Goal: Information Seeking & Learning: Learn about a topic

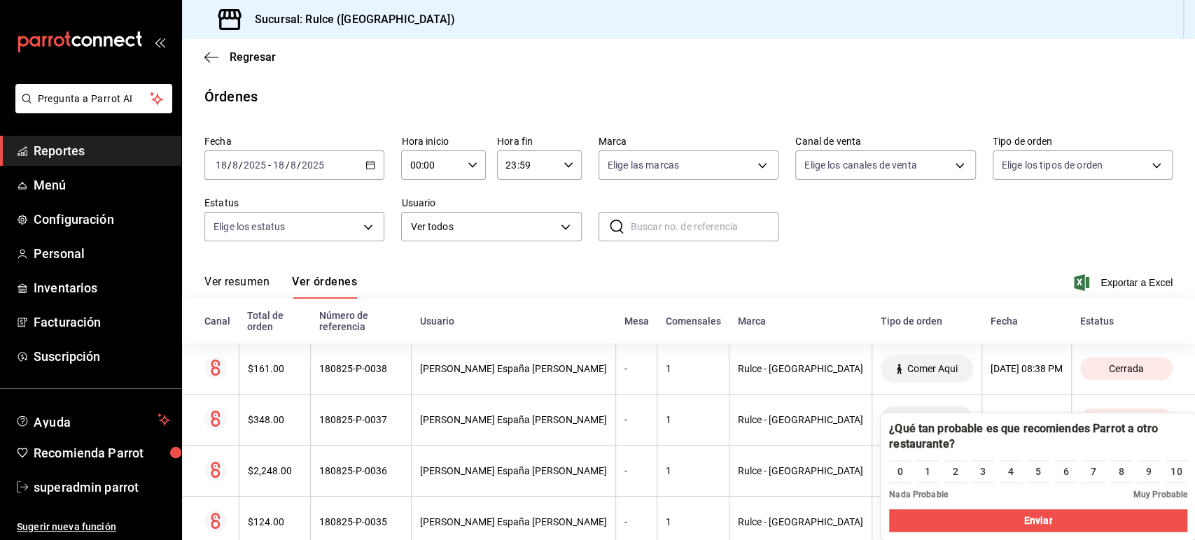
scroll to position [258, 0]
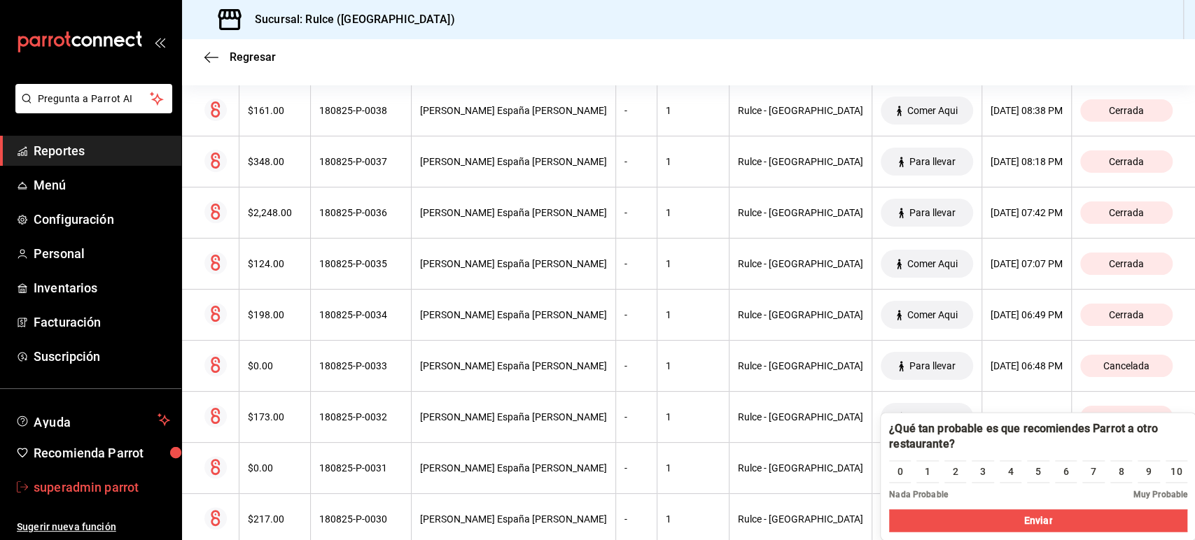
click at [111, 473] on link "superadmin parrot" at bounding box center [90, 487] width 181 height 30
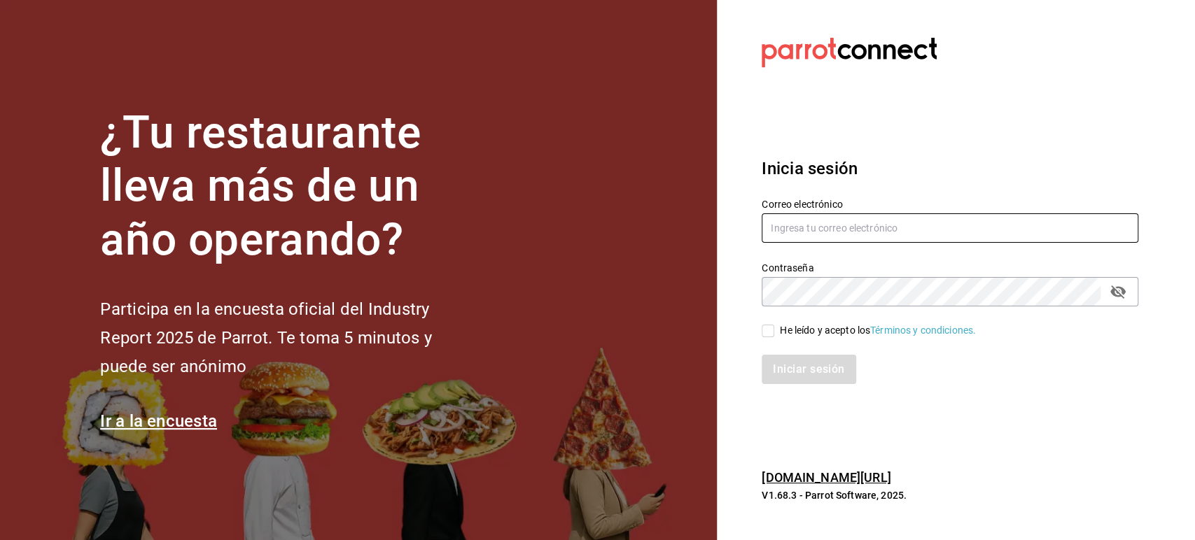
click at [781, 239] on input "text" at bounding box center [949, 227] width 377 height 29
paste input "tigre@costeno.com"
type input "tigre@costeno.com"
click at [791, 329] on div "He leído y acepto los Términos y condiciones." at bounding box center [878, 330] width 196 height 15
click at [774, 329] on input "He leído y acepto los Términos y condiciones." at bounding box center [767, 331] width 13 height 13
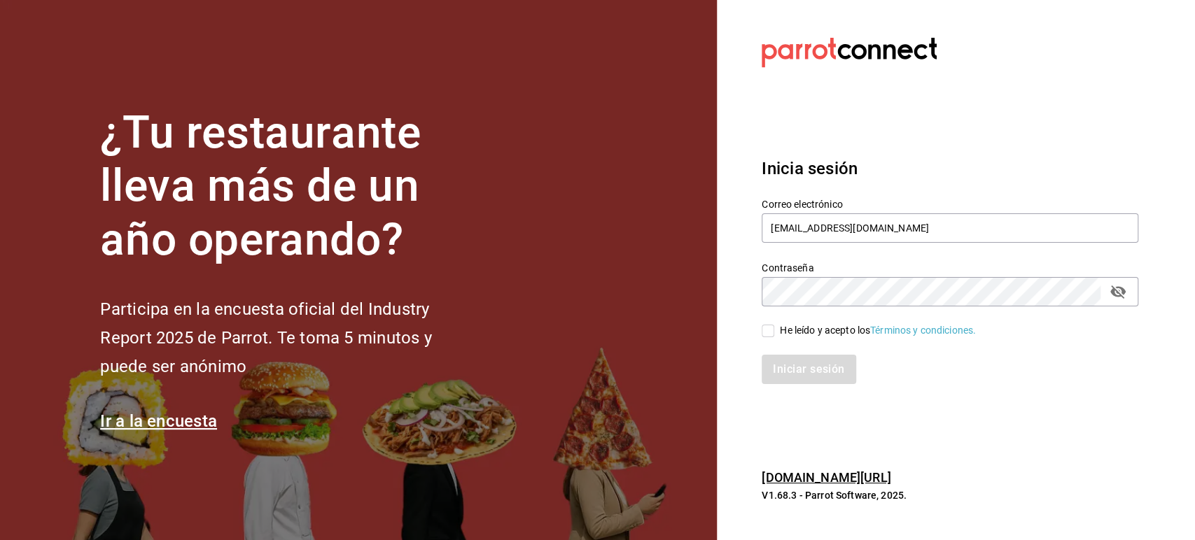
checkbox input "true"
click at [798, 371] on button "Iniciar sesión" at bounding box center [808, 369] width 95 height 29
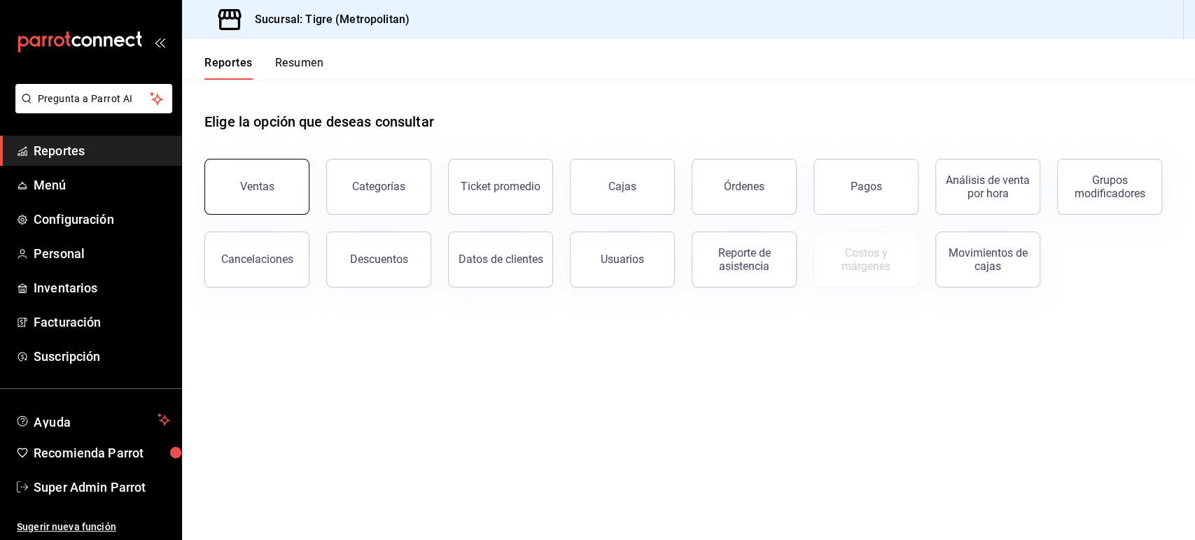
click at [280, 191] on button "Ventas" at bounding box center [256, 187] width 105 height 56
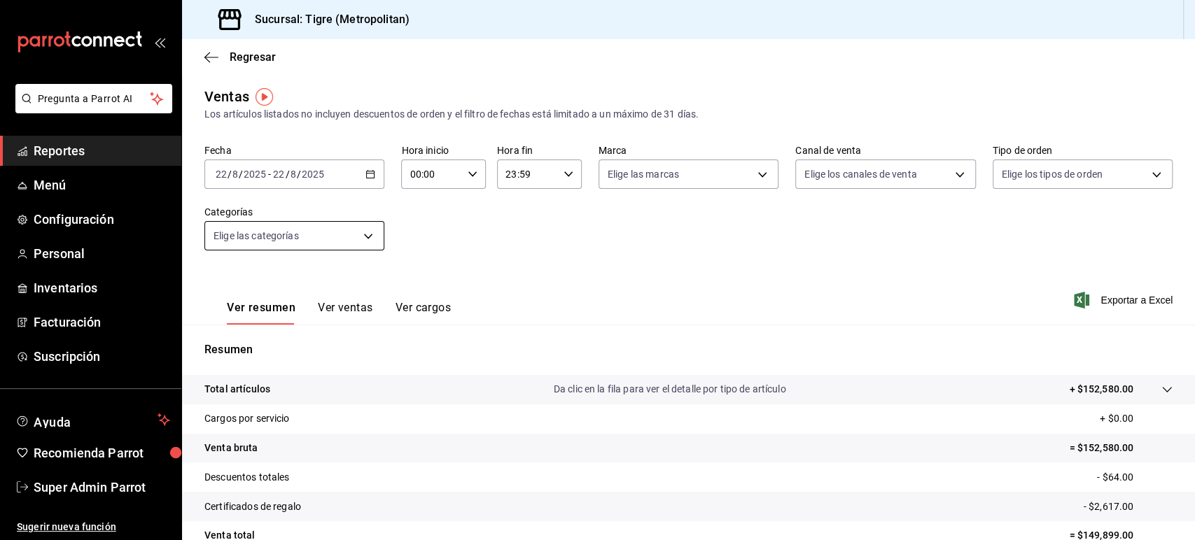
click at [367, 234] on body "Pregunta a Parrot AI Reportes Menú Configuración Personal Inventarios Facturaci…" at bounding box center [597, 270] width 1195 height 540
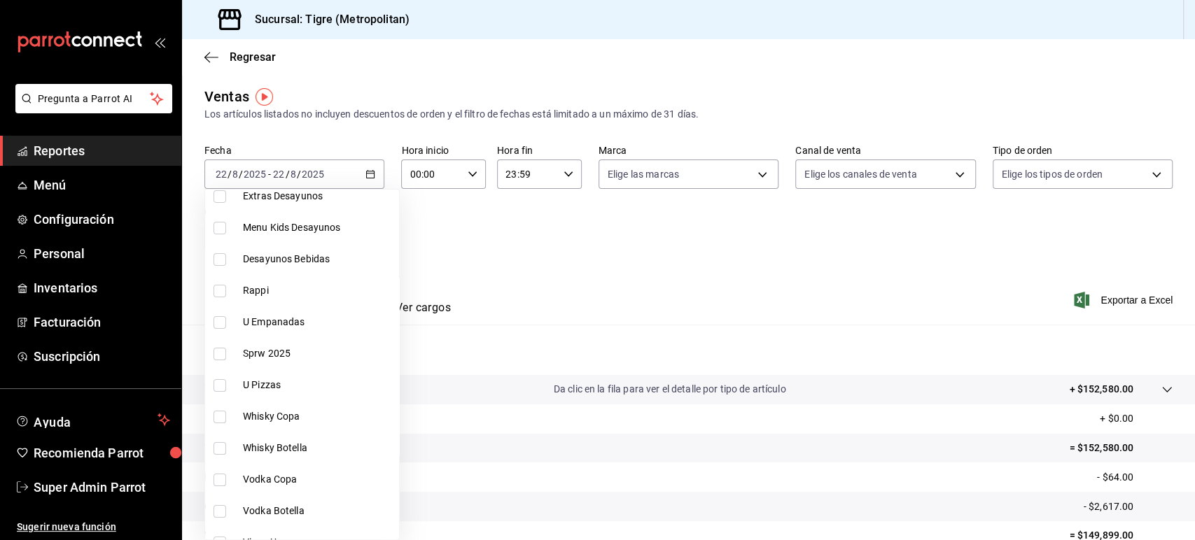
scroll to position [90, 0]
click at [295, 289] on span "Rappi" at bounding box center [318, 290] width 150 height 15
type input "caf99542-990c-4e8d-88fe-5fb1a1487ffc"
checkbox input "true"
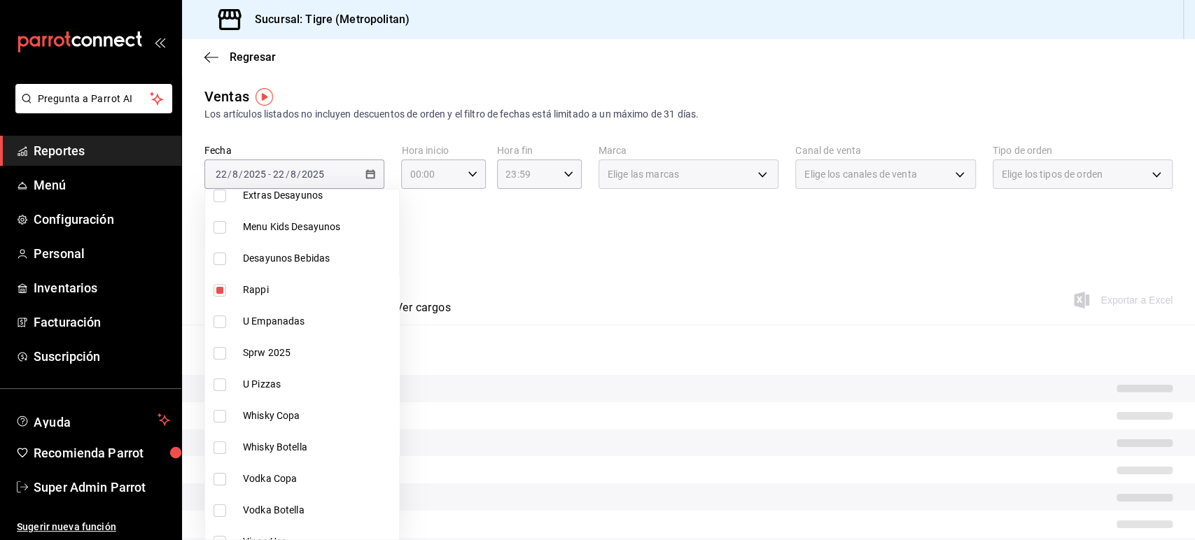
click at [367, 178] on div at bounding box center [597, 270] width 1195 height 540
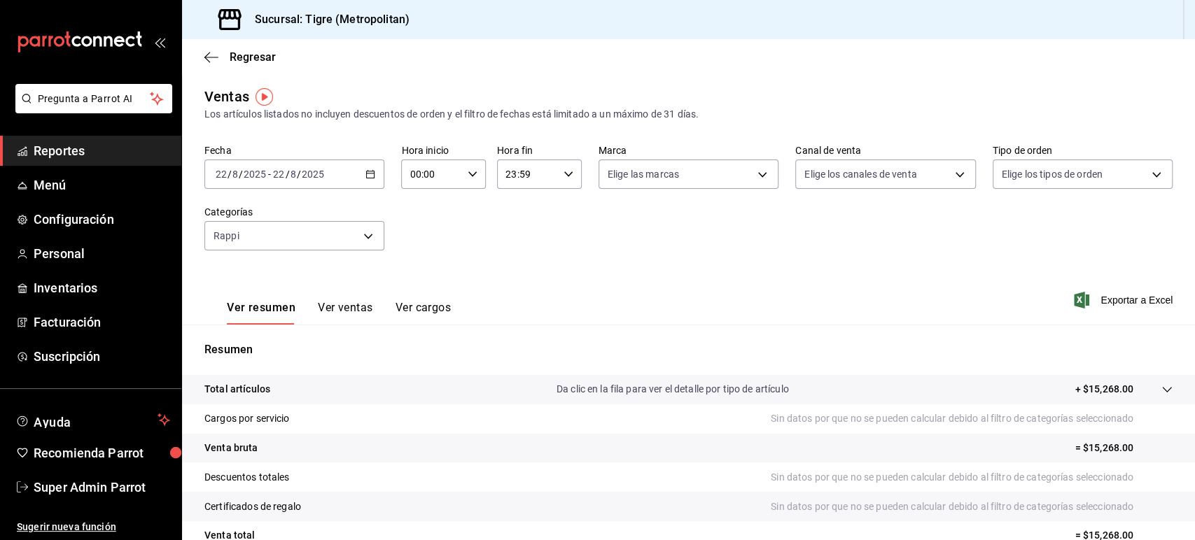
click at [367, 178] on icon "button" at bounding box center [370, 174] width 10 height 10
click at [276, 339] on span "Rango de fechas" at bounding box center [270, 342] width 108 height 15
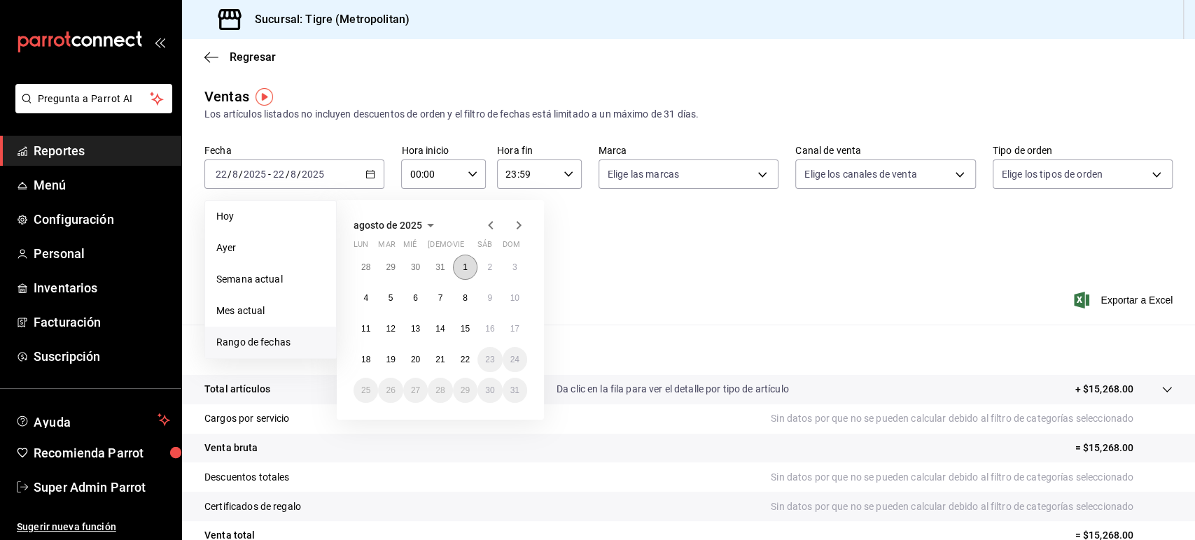
click at [465, 265] on abbr "1" at bounding box center [465, 267] width 5 height 10
click at [463, 360] on abbr "22" at bounding box center [465, 360] width 9 height 10
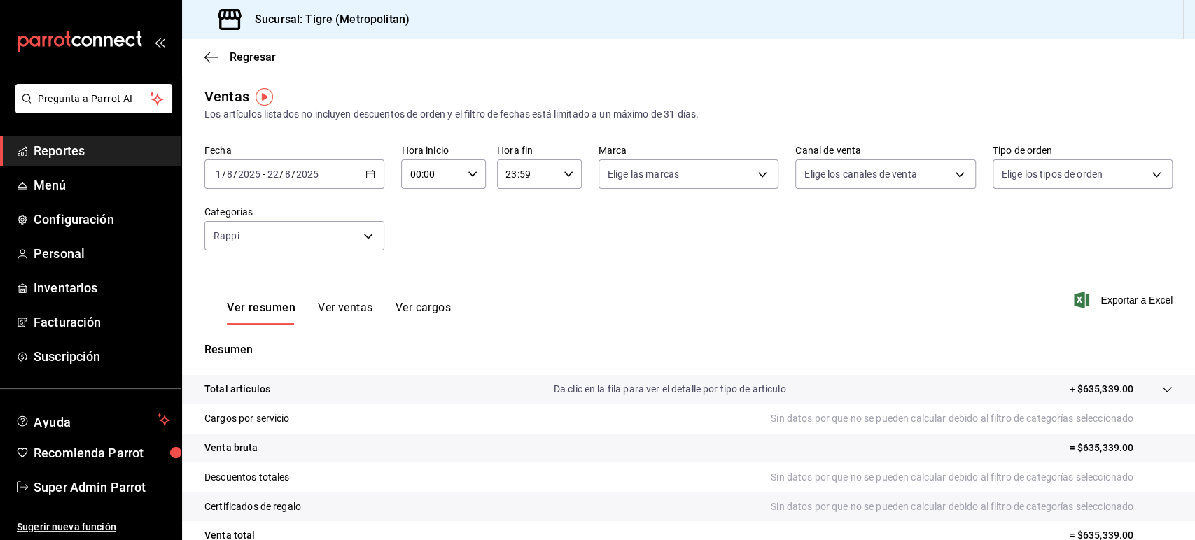
scroll to position [130, 0]
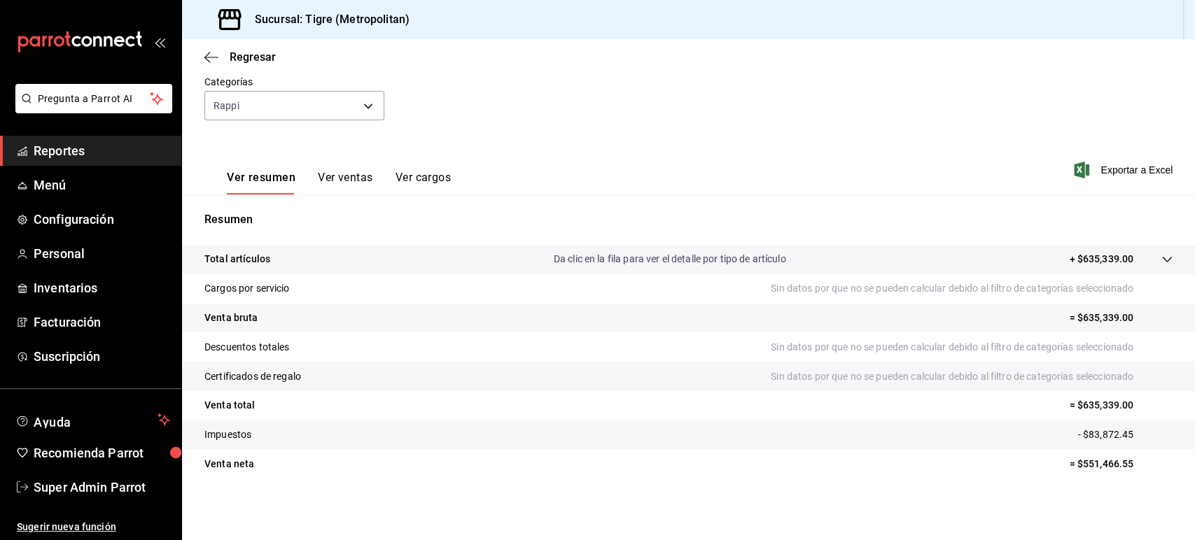
click at [364, 179] on button "Ver ventas" at bounding box center [345, 183] width 55 height 24
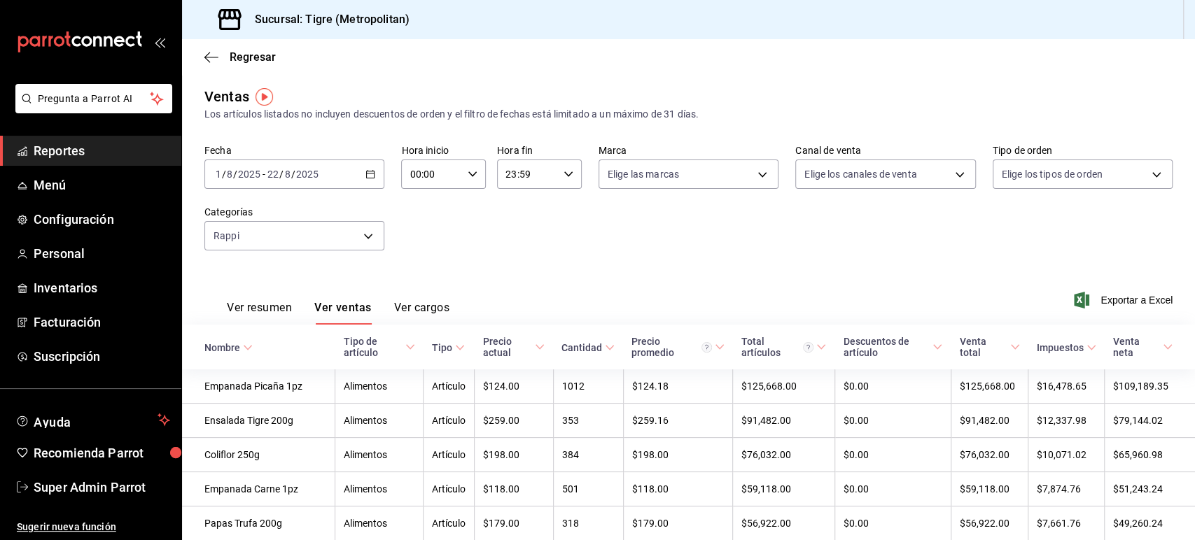
click at [269, 304] on button "Ver resumen" at bounding box center [259, 313] width 65 height 24
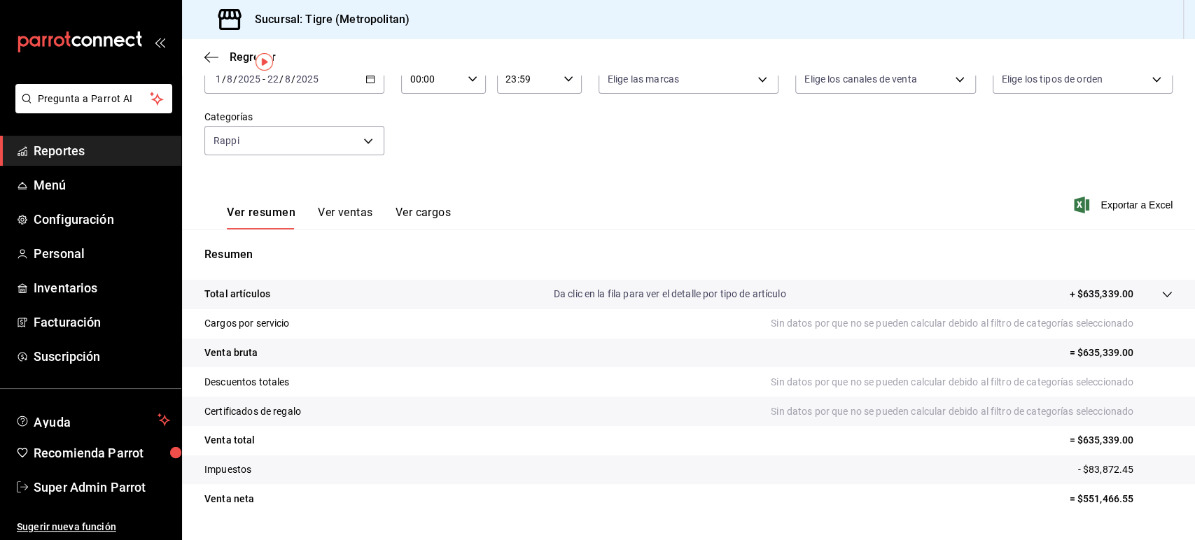
scroll to position [130, 0]
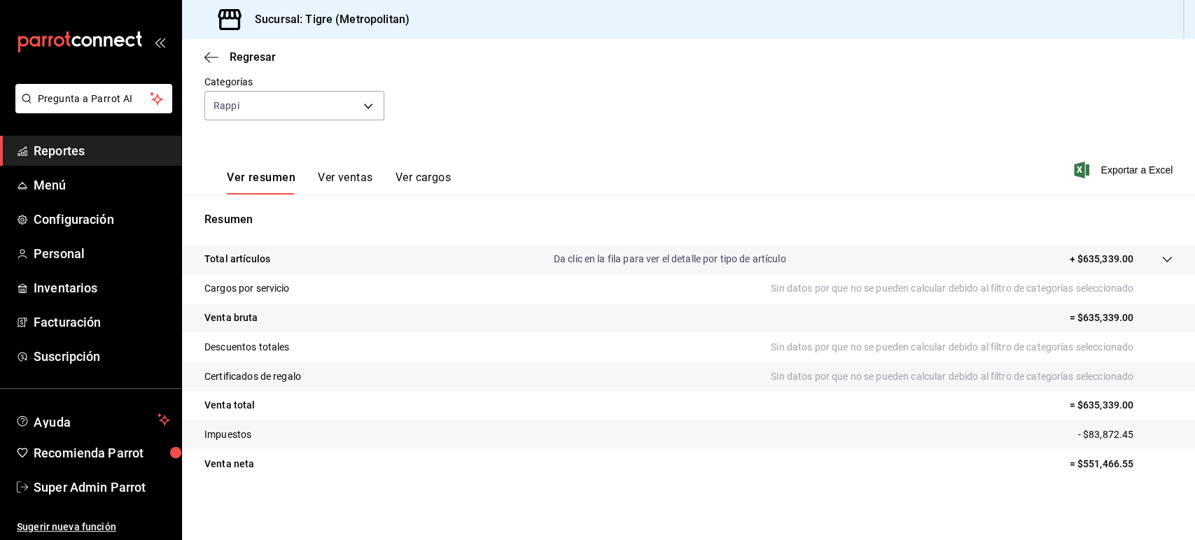
click at [346, 175] on button "Ver ventas" at bounding box center [345, 183] width 55 height 24
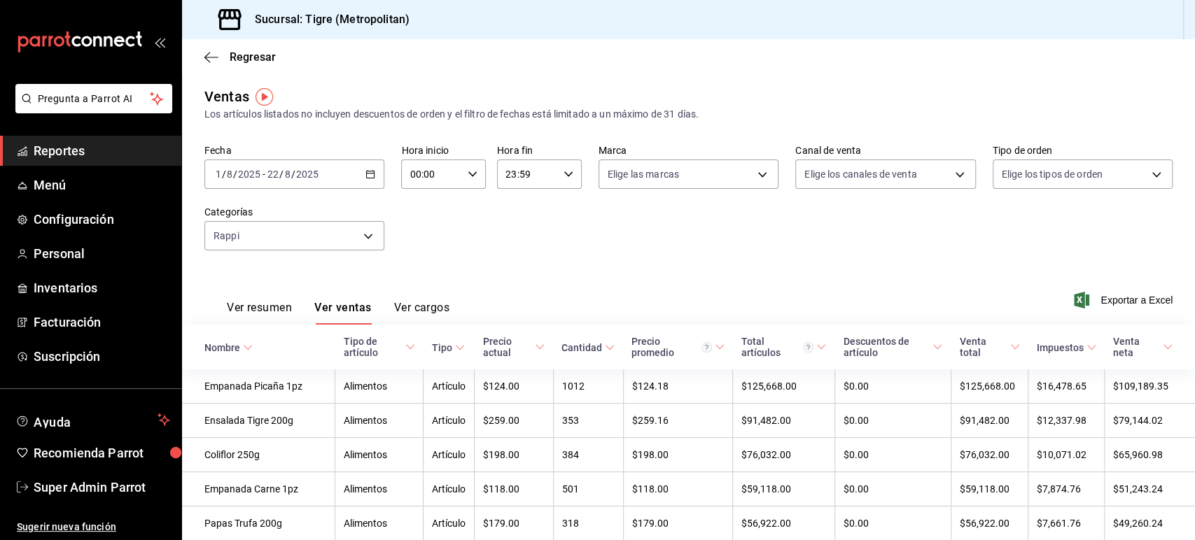
click at [1072, 239] on div "Fecha 2025-08-01 1 / 8 / 2025 - 2025-08-22 22 / 8 / 2025 Hora inicio 00:00 Hora…" at bounding box center [688, 205] width 968 height 123
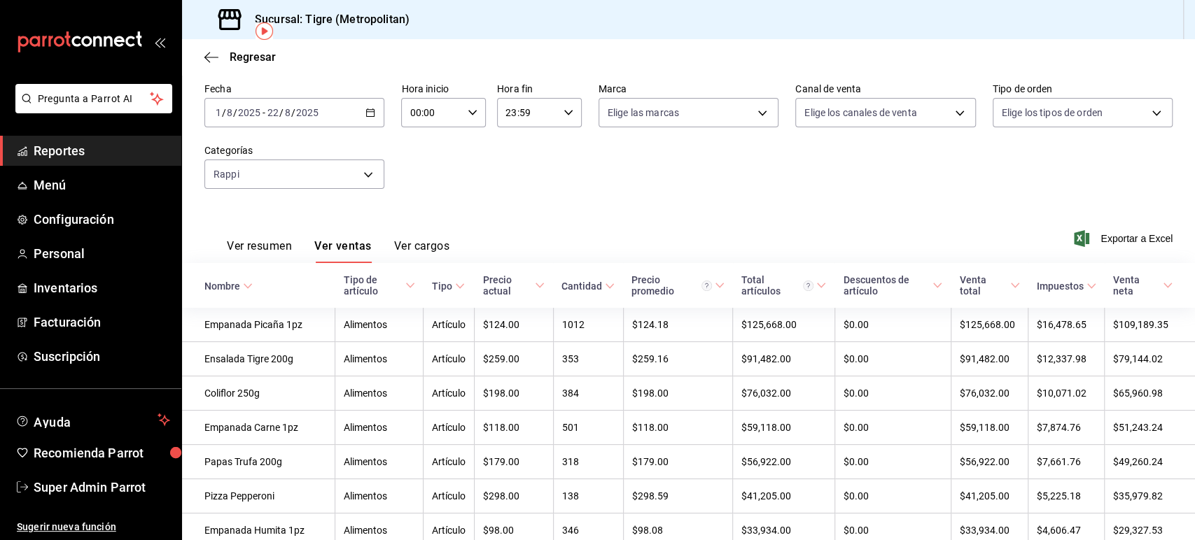
scroll to position [67, 0]
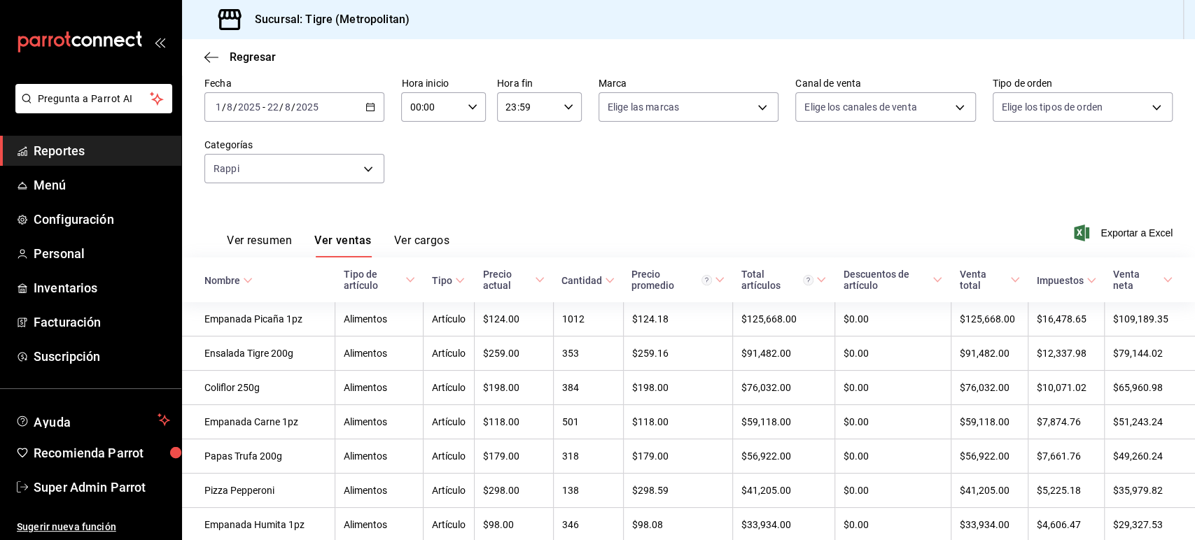
click at [274, 234] on button "Ver resumen" at bounding box center [259, 246] width 65 height 24
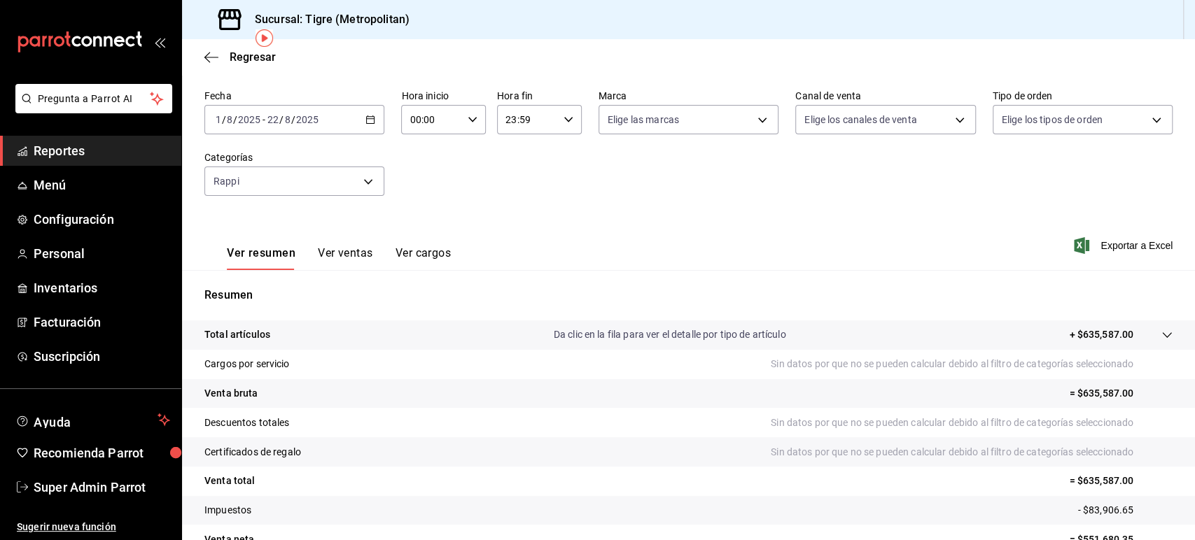
scroll to position [61, 0]
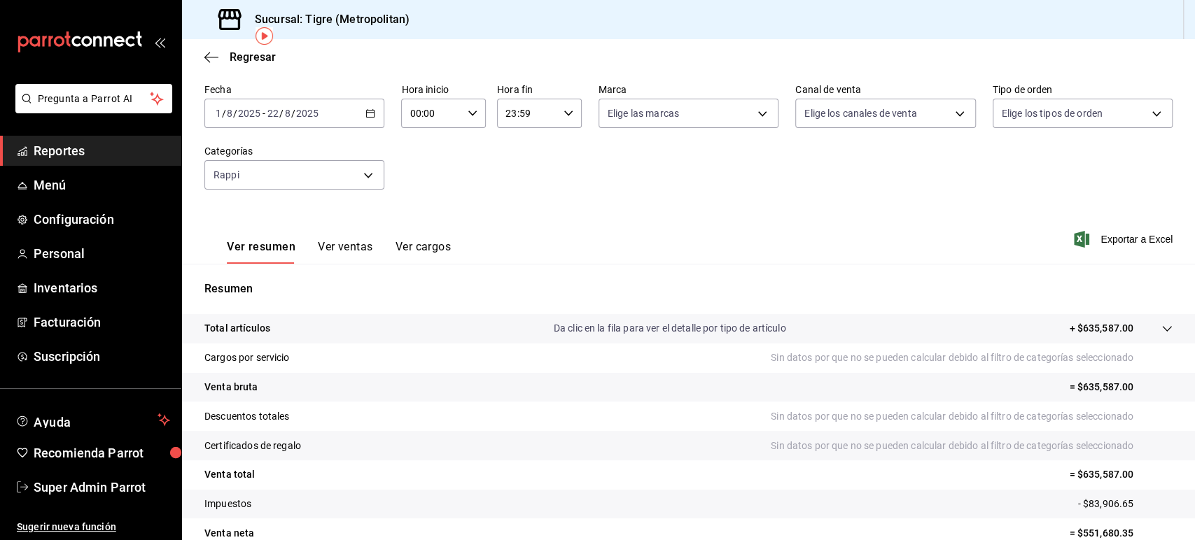
click at [1053, 165] on div "Fecha 2025-08-01 1 / 8 / 2025 - 2025-08-22 22 / 8 / 2025 Hora inicio 00:00 Hora…" at bounding box center [688, 144] width 968 height 123
click at [97, 482] on span "Super Admin Parrot" at bounding box center [102, 487] width 136 height 19
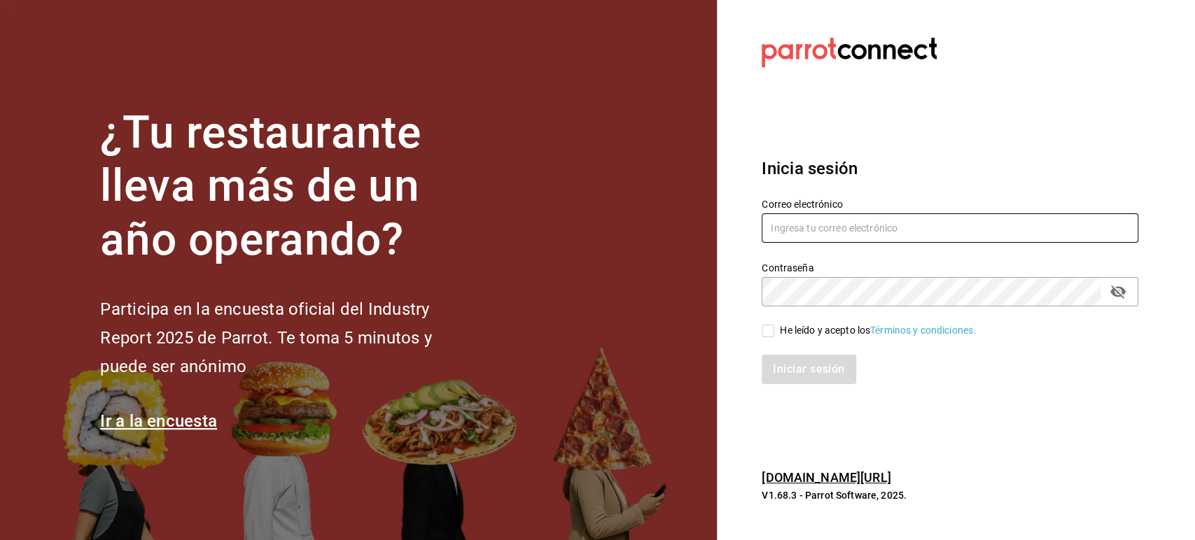
click at [796, 234] on input "text" at bounding box center [949, 227] width 377 height 29
paste input "venancios@campeche.com"
type input "venancios@campeche.com"
click at [789, 331] on div "He leído y acepto los Términos y condiciones." at bounding box center [878, 330] width 196 height 15
click at [774, 331] on input "He leído y acepto los Términos y condiciones." at bounding box center [767, 331] width 13 height 13
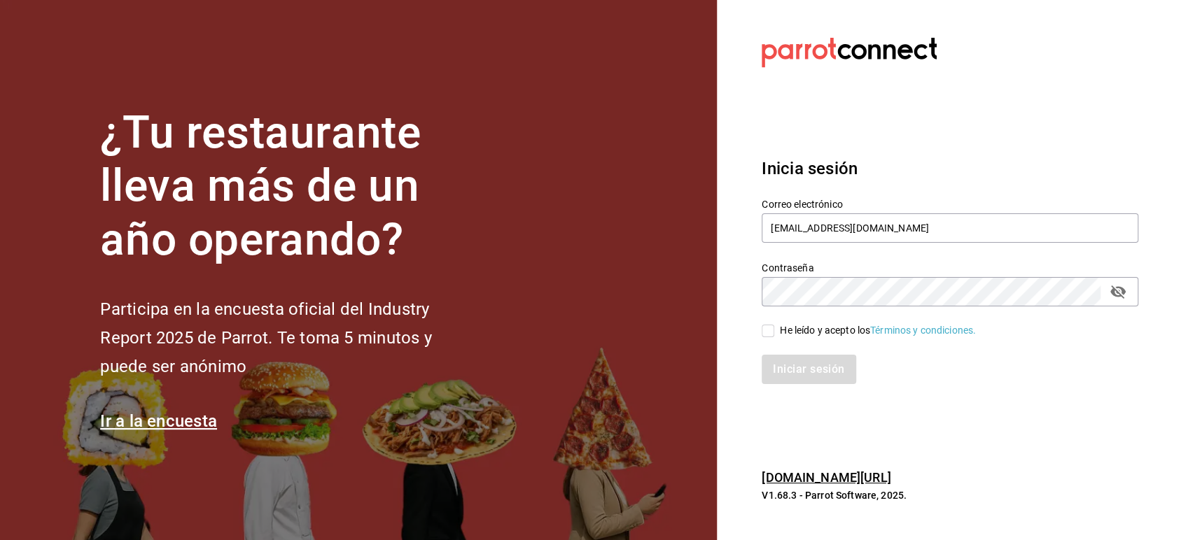
checkbox input "true"
click at [792, 363] on button "Iniciar sesión" at bounding box center [808, 369] width 95 height 29
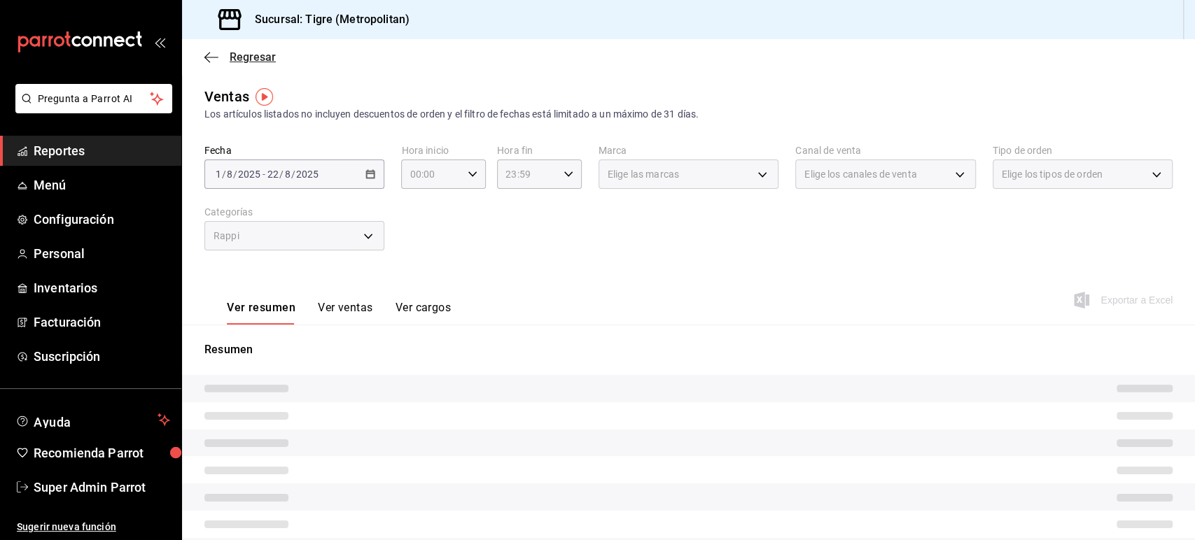
click at [213, 55] on icon "button" at bounding box center [211, 57] width 14 height 13
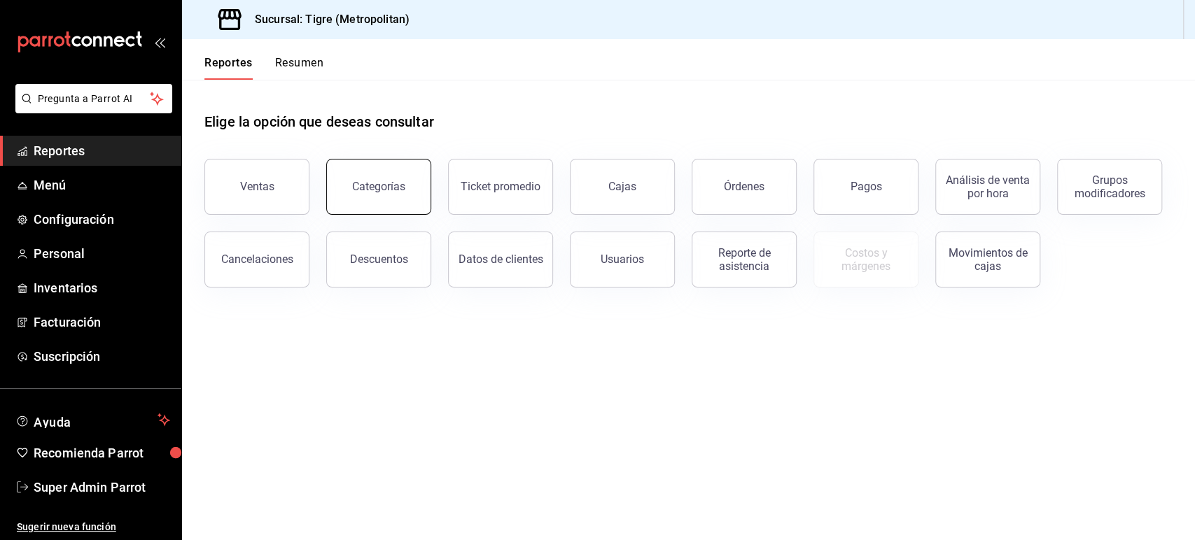
click at [420, 185] on button "Categorías" at bounding box center [378, 187] width 105 height 56
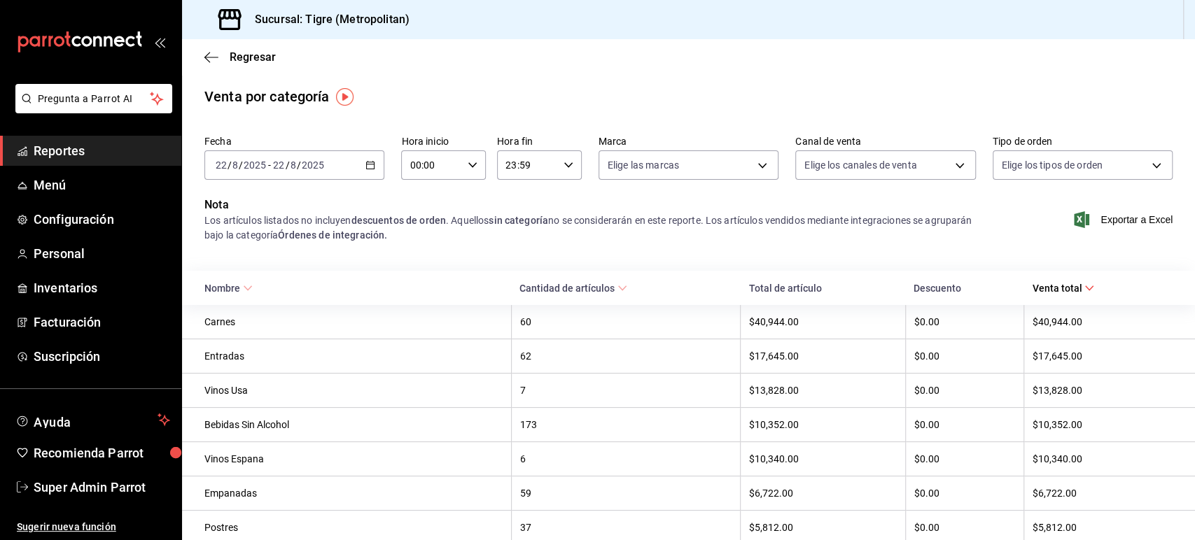
click at [359, 162] on div "[DATE] [DATE] - [DATE] [DATE]" at bounding box center [294, 164] width 180 height 29
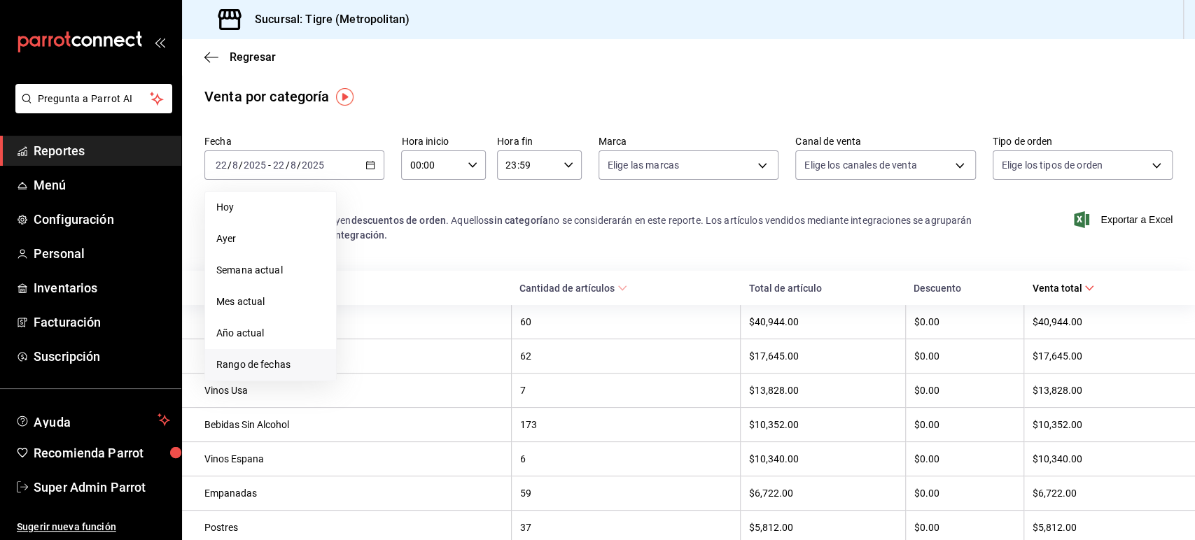
click at [262, 369] on span "Rango de fechas" at bounding box center [270, 365] width 108 height 15
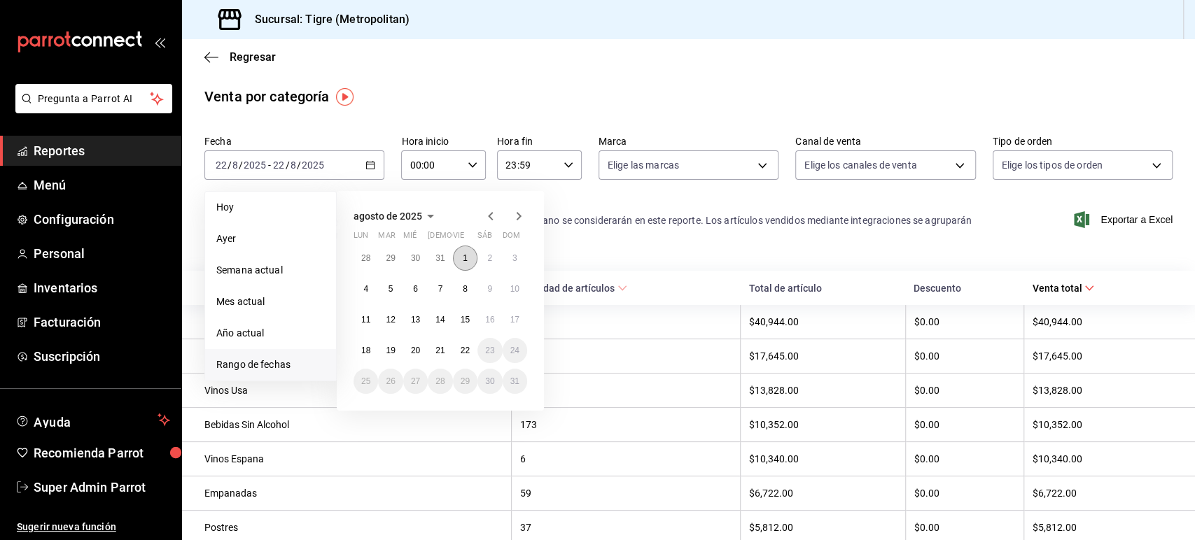
click at [465, 251] on button "1" at bounding box center [465, 258] width 24 height 25
click at [470, 349] on button "22" at bounding box center [465, 350] width 24 height 25
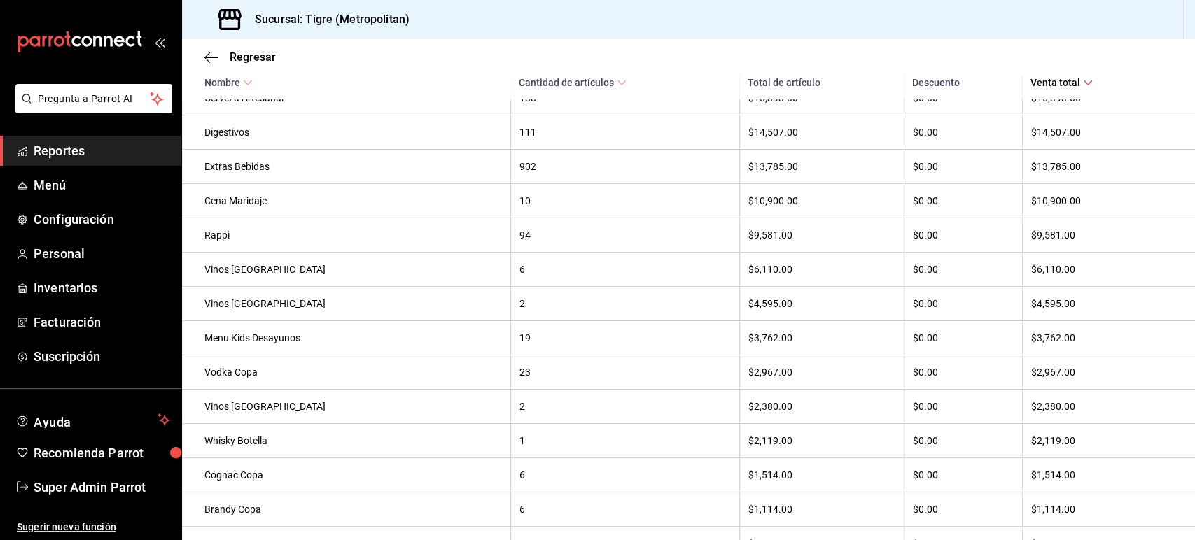
scroll to position [1347, 0]
drag, startPoint x: 715, startPoint y: 254, endPoint x: 1039, endPoint y: 253, distance: 324.7
click at [1039, 253] on tr "Rappi 94 $9,581.00 $0.00 $9,581.00" at bounding box center [688, 236] width 1013 height 34
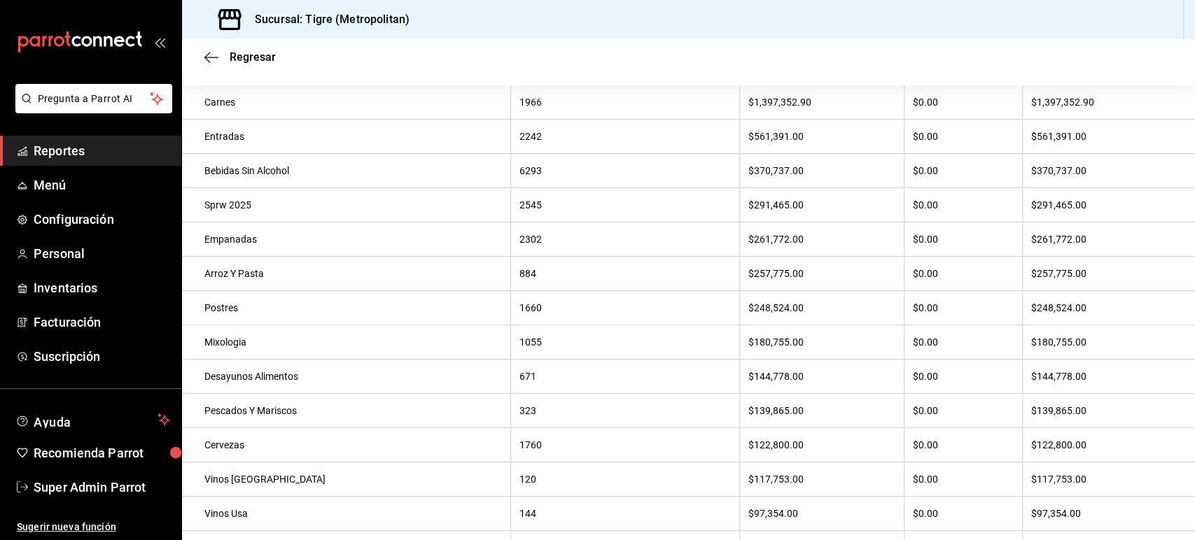
scroll to position [0, 0]
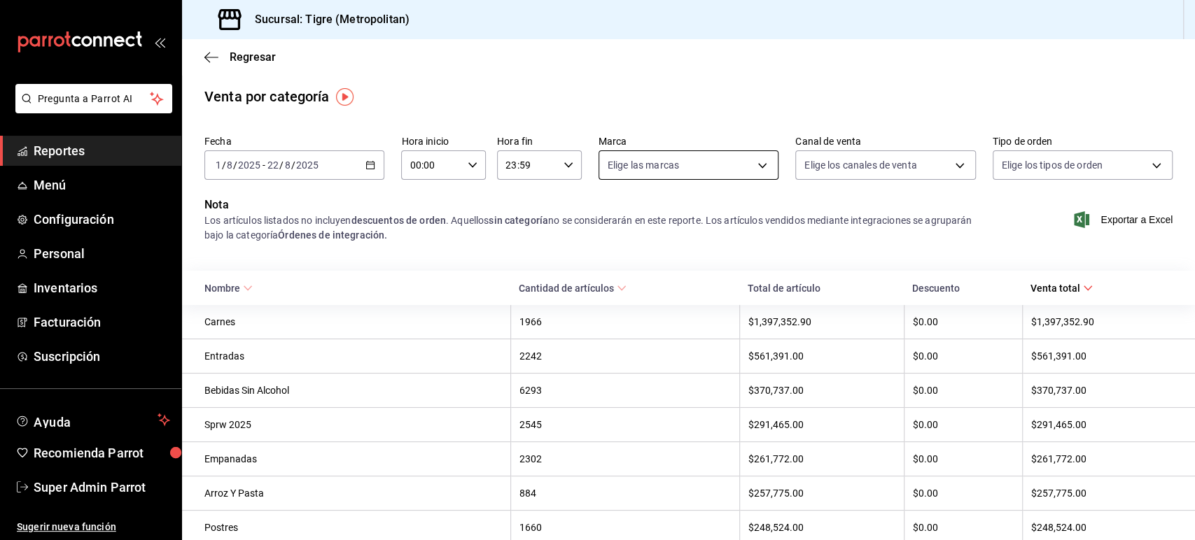
click at [628, 164] on body "Pregunta a Parrot AI Reportes Menú Configuración Personal Inventarios Facturaci…" at bounding box center [597, 270] width 1195 height 540
click at [676, 262] on span "Tigre (Metropolitan)" at bounding box center [698, 267] width 133 height 15
type input "d2a20516-989b-40fe-838d-c8b0b31ef0ff"
checkbox input "true"
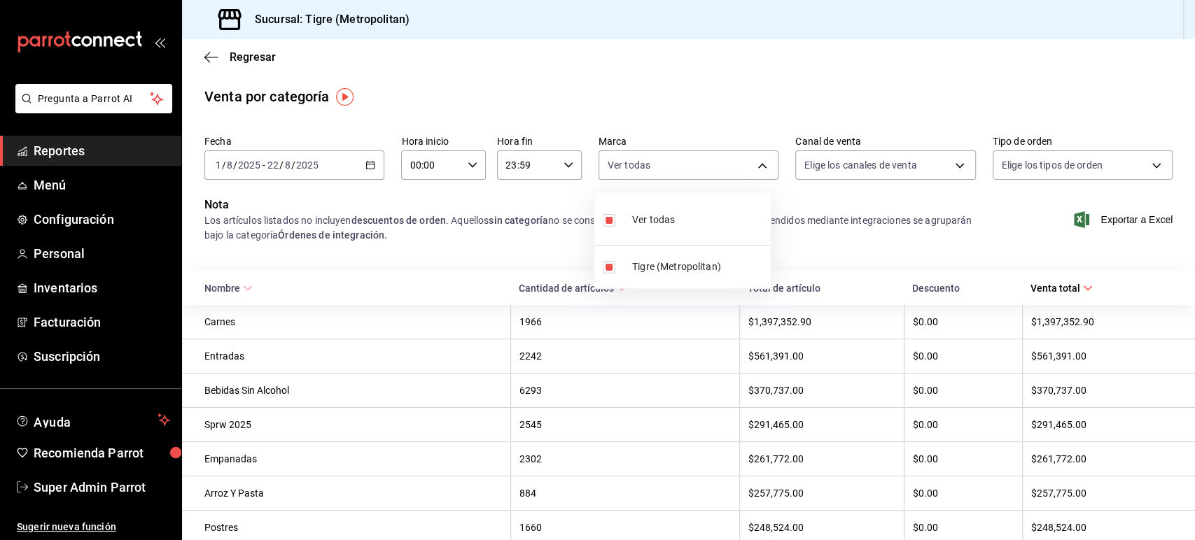
click at [810, 206] on div at bounding box center [597, 270] width 1195 height 540
click at [846, 164] on body "Pregunta a Parrot AI Reportes Menú Configuración Personal Inventarios Facturaci…" at bounding box center [597, 270] width 1195 height 540
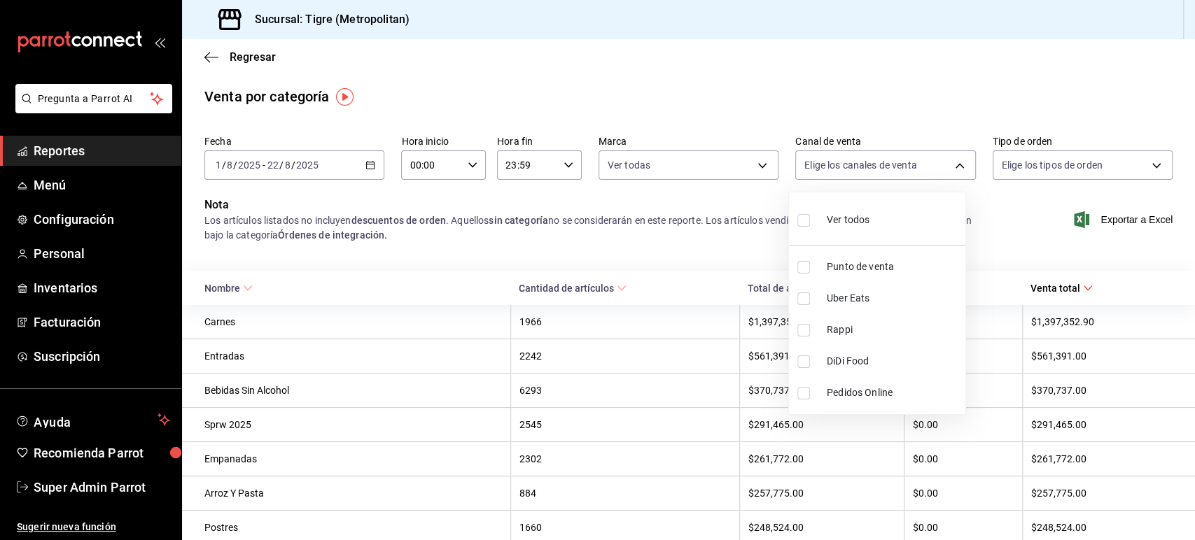
click at [1035, 164] on div at bounding box center [597, 270] width 1195 height 540
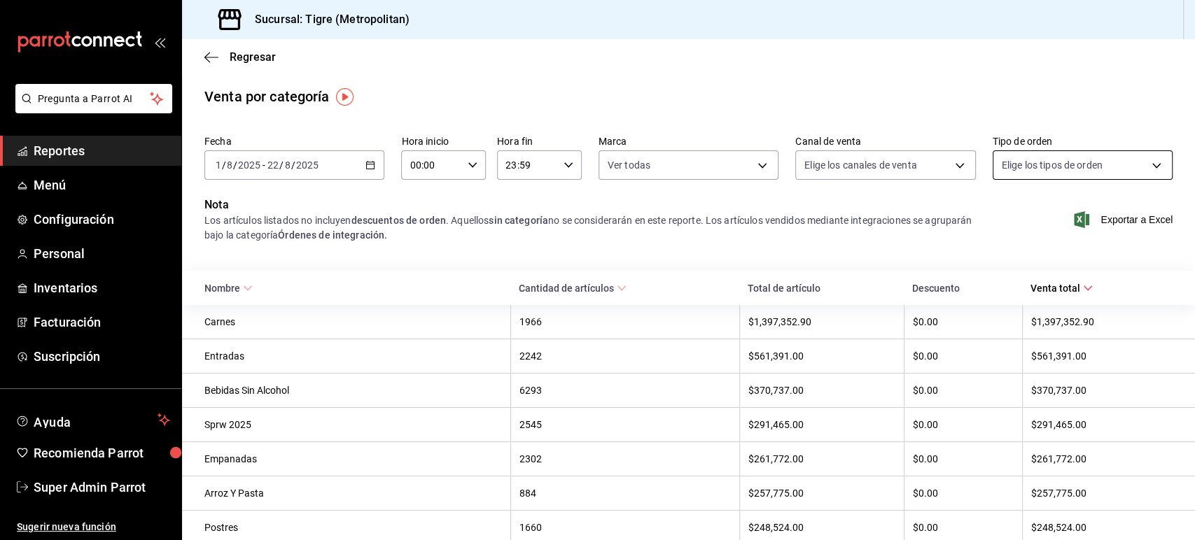
click at [1035, 164] on body "Pregunta a Parrot AI Reportes Menú Configuración Personal Inventarios Facturaci…" at bounding box center [597, 270] width 1195 height 540
click at [918, 204] on div at bounding box center [597, 270] width 1195 height 540
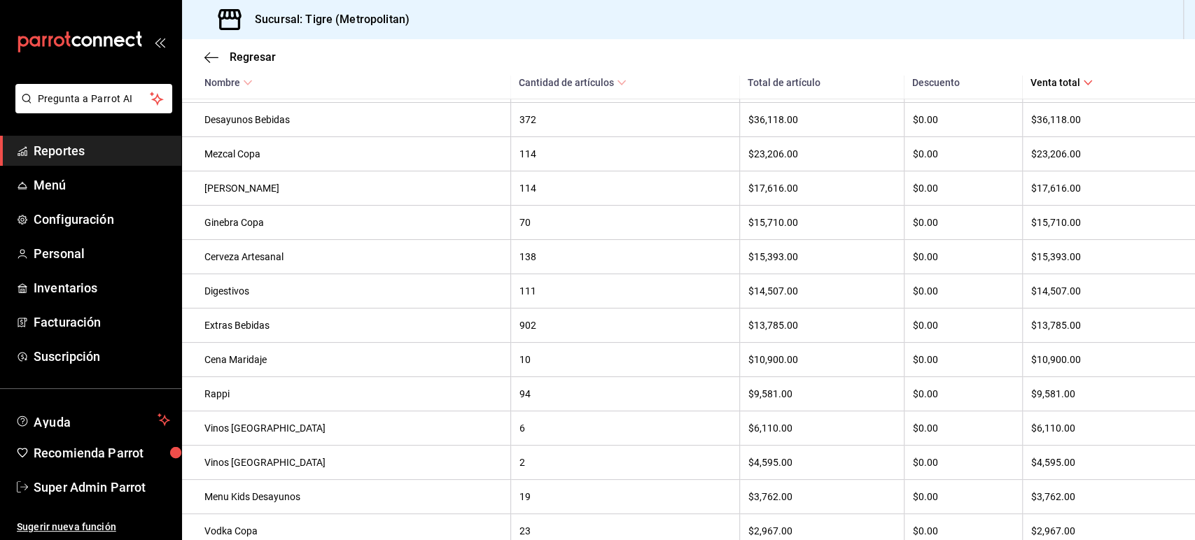
scroll to position [1191, 0]
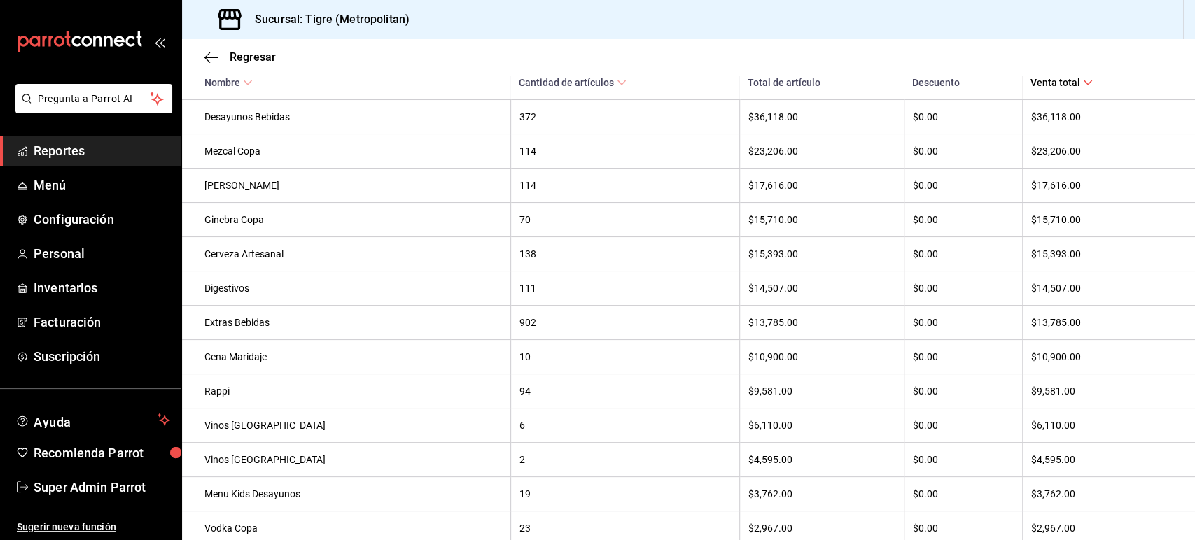
click at [566, 89] on th "Cantidad de artículos" at bounding box center [624, 69] width 229 height 60
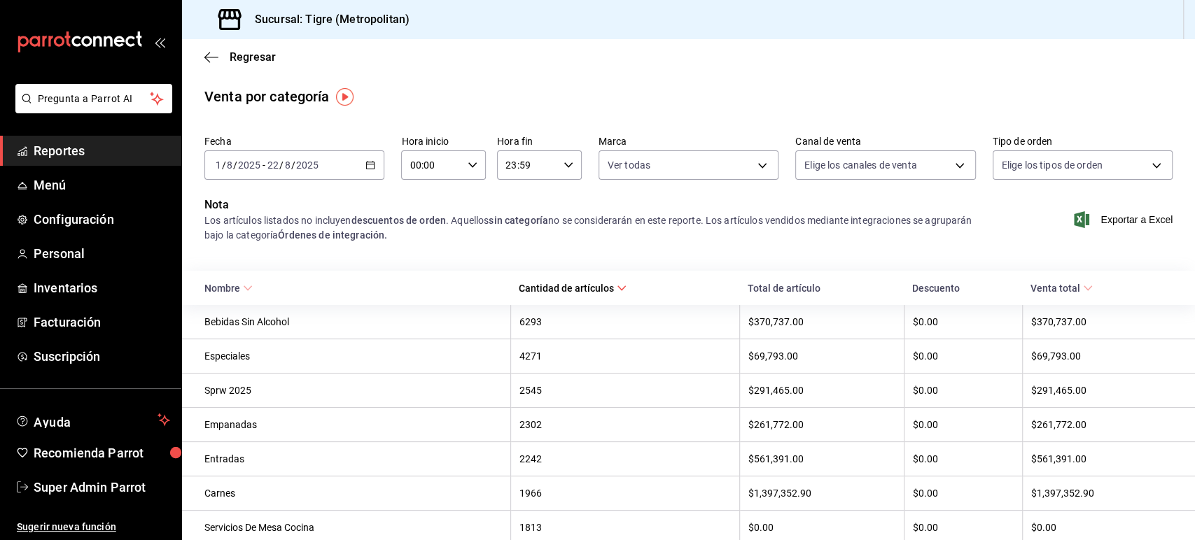
click at [344, 105] on img "button" at bounding box center [344, 96] width 17 height 17
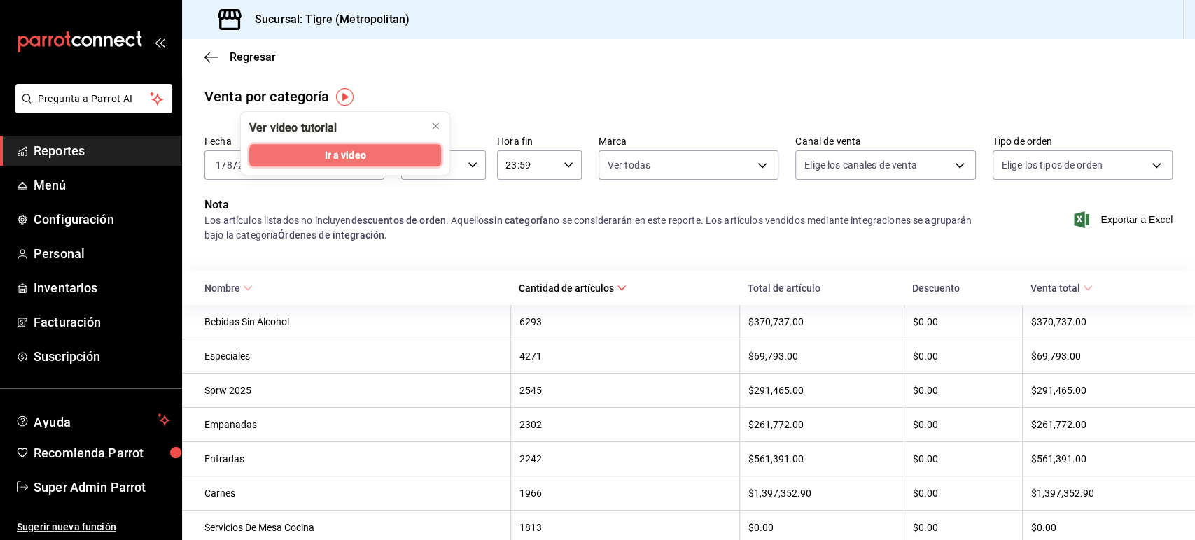
click at [357, 157] on span "Ir a video" at bounding box center [344, 155] width 41 height 15
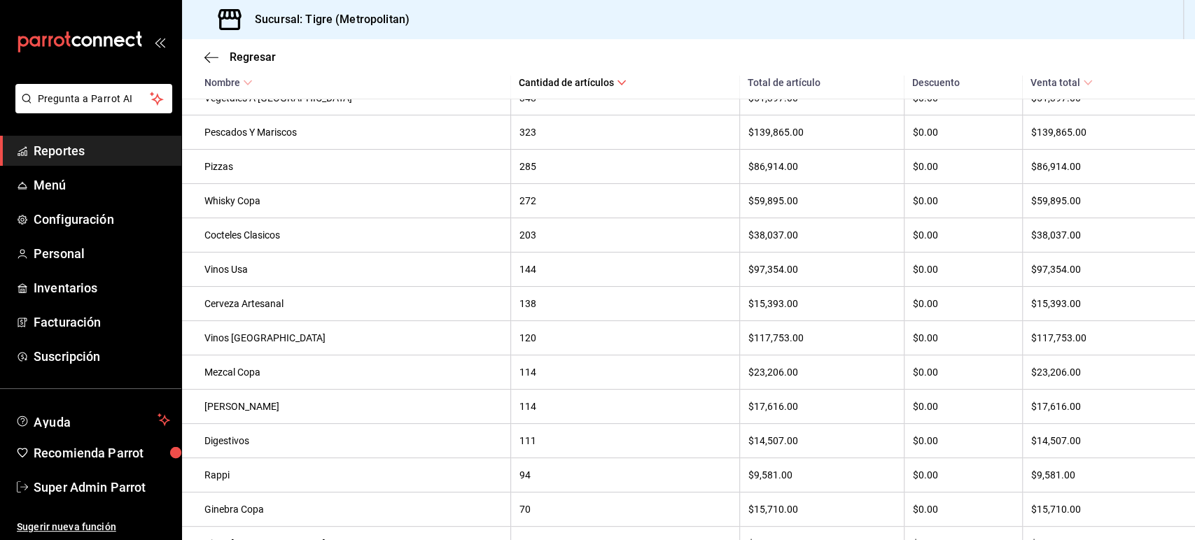
scroll to position [1039, 0]
click at [1076, 50] on div "Regresar" at bounding box center [688, 57] width 1013 height 36
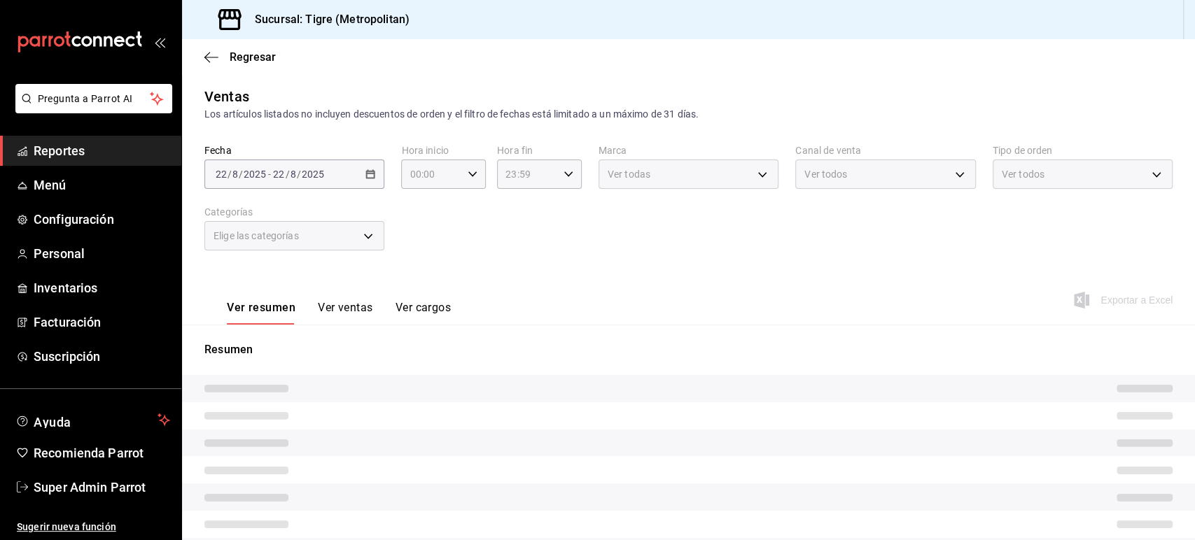
type input "caf99542-990c-4e8d-88fe-5fb1a1487ffc"
click at [212, 66] on div "Regresar" at bounding box center [688, 57] width 1013 height 36
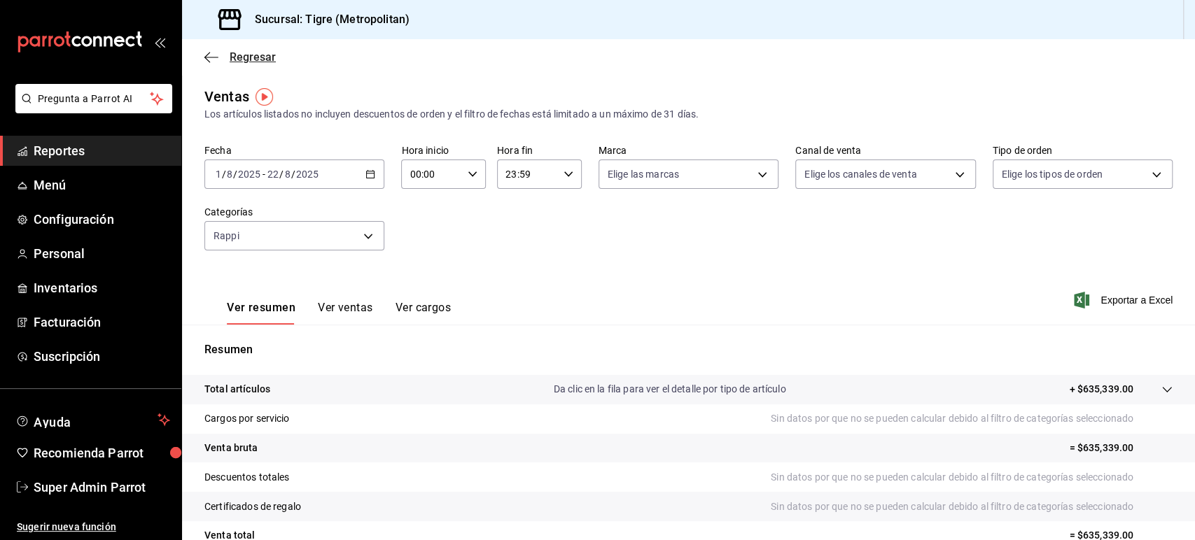
click at [212, 57] on icon "button" at bounding box center [211, 57] width 14 height 13
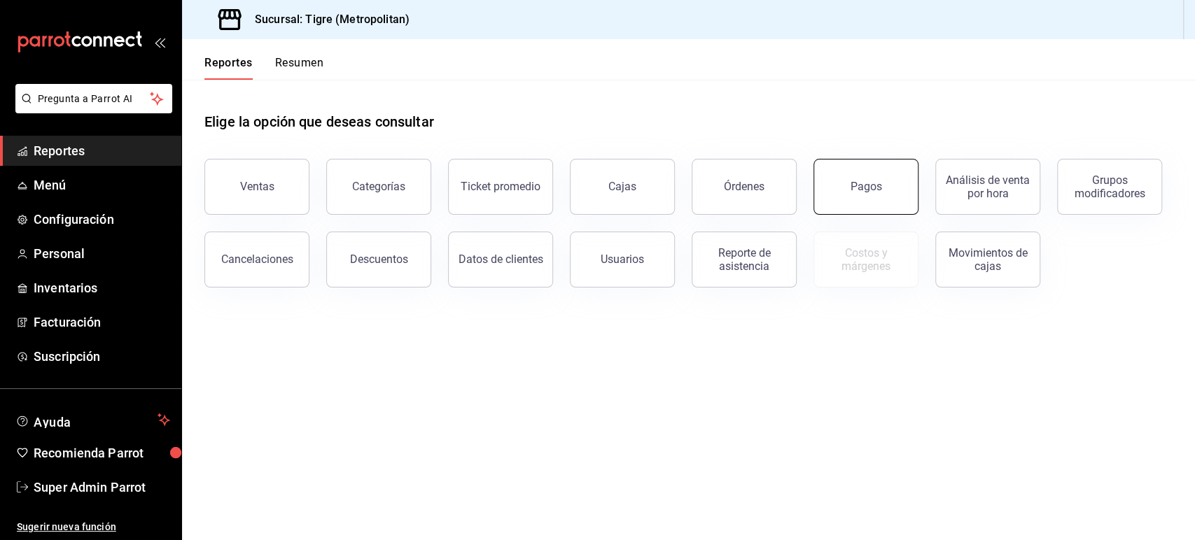
click at [845, 190] on button "Pagos" at bounding box center [865, 187] width 105 height 56
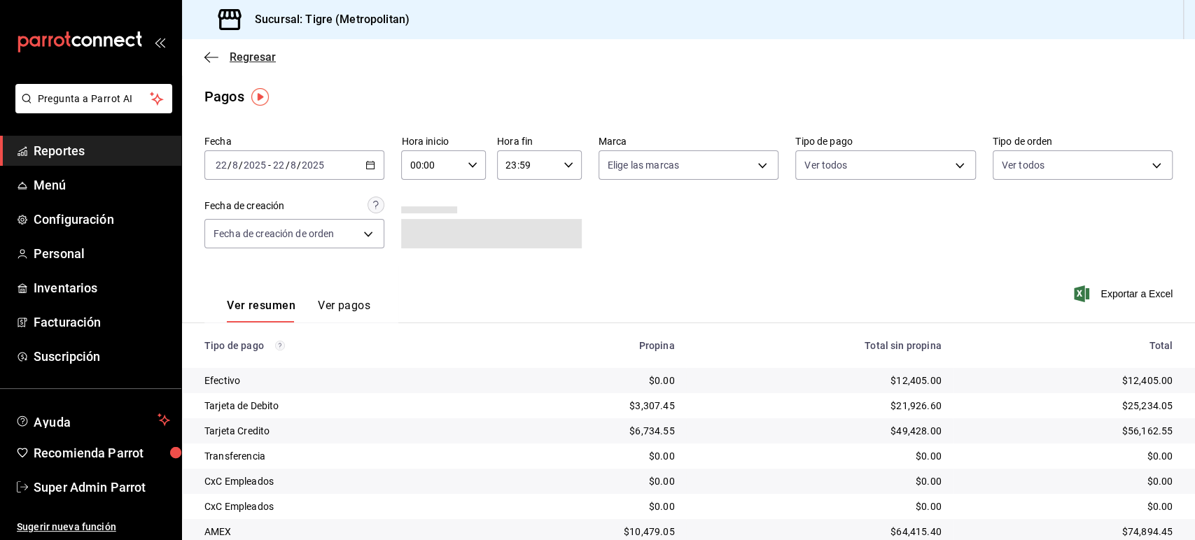
click at [213, 57] on icon "button" at bounding box center [211, 57] width 14 height 13
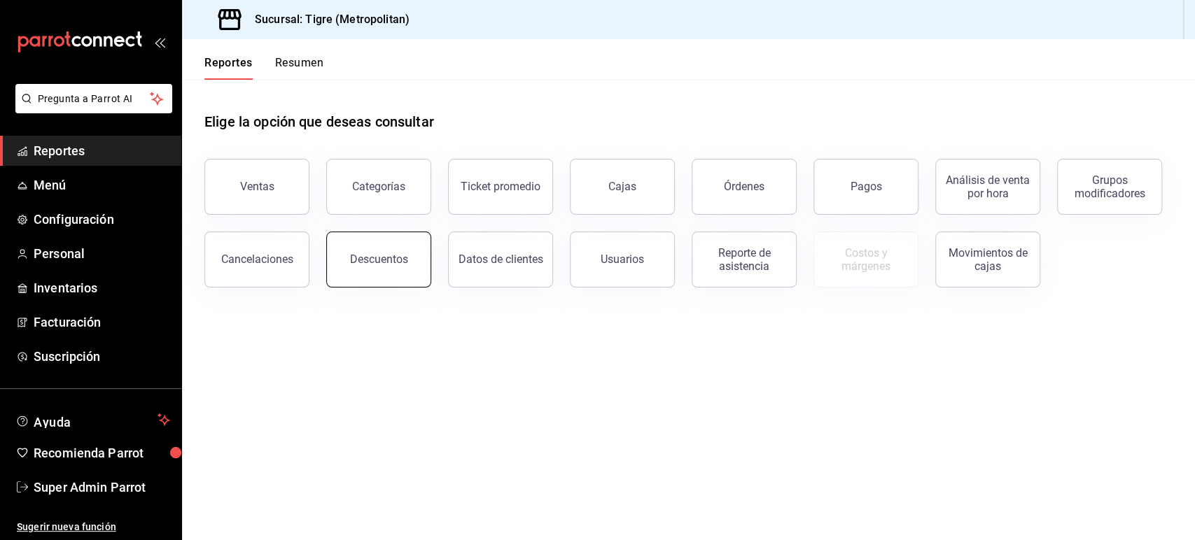
click at [367, 267] on button "Descuentos" at bounding box center [378, 260] width 105 height 56
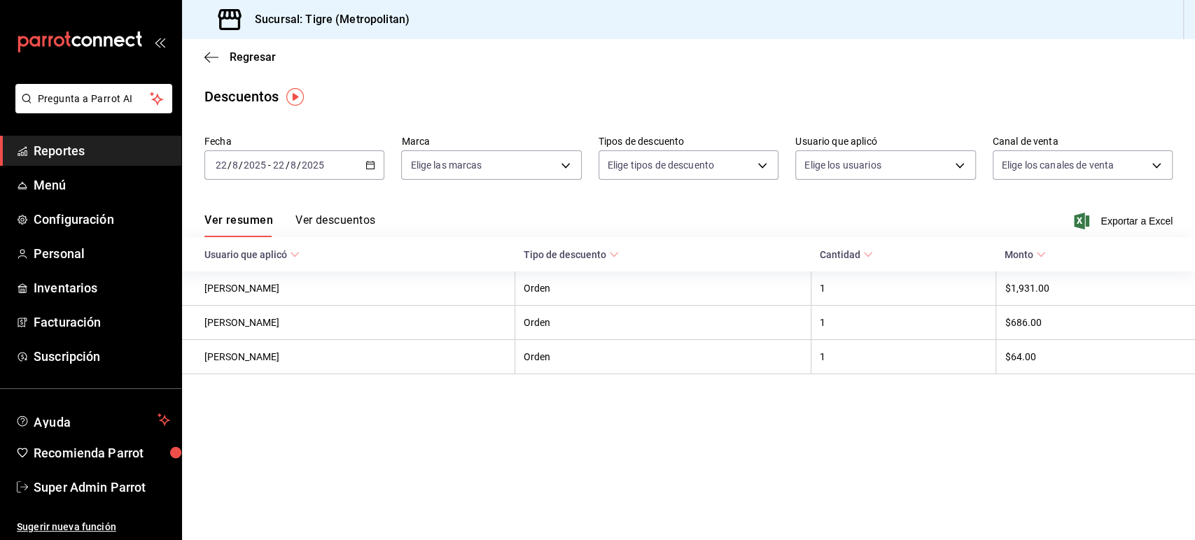
click at [370, 160] on icon "button" at bounding box center [370, 165] width 10 height 10
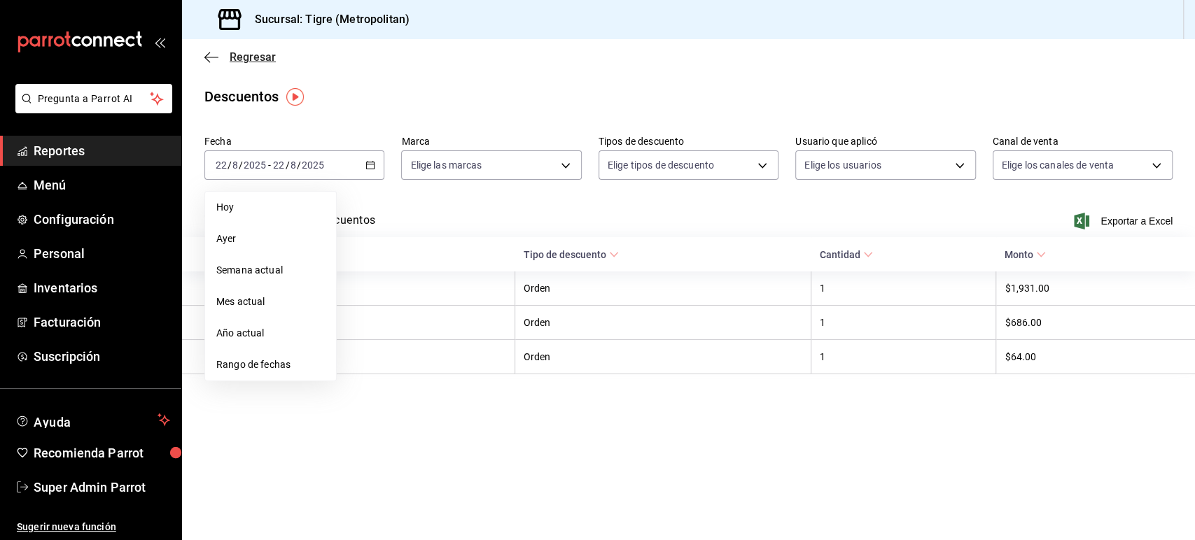
click at [213, 56] on icon "button" at bounding box center [211, 57] width 14 height 13
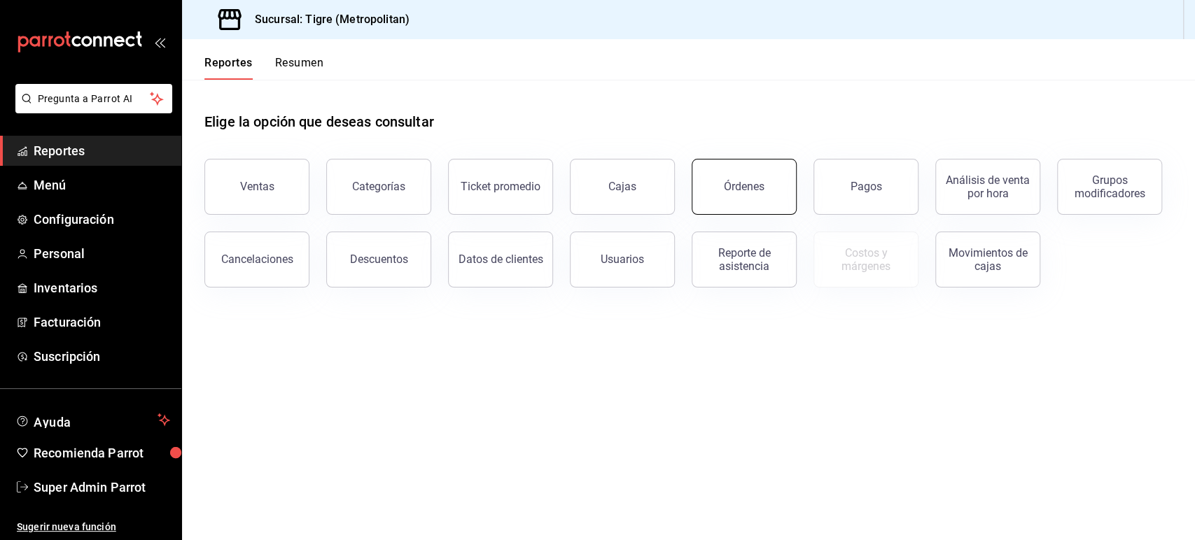
click at [710, 195] on button "Órdenes" at bounding box center [743, 187] width 105 height 56
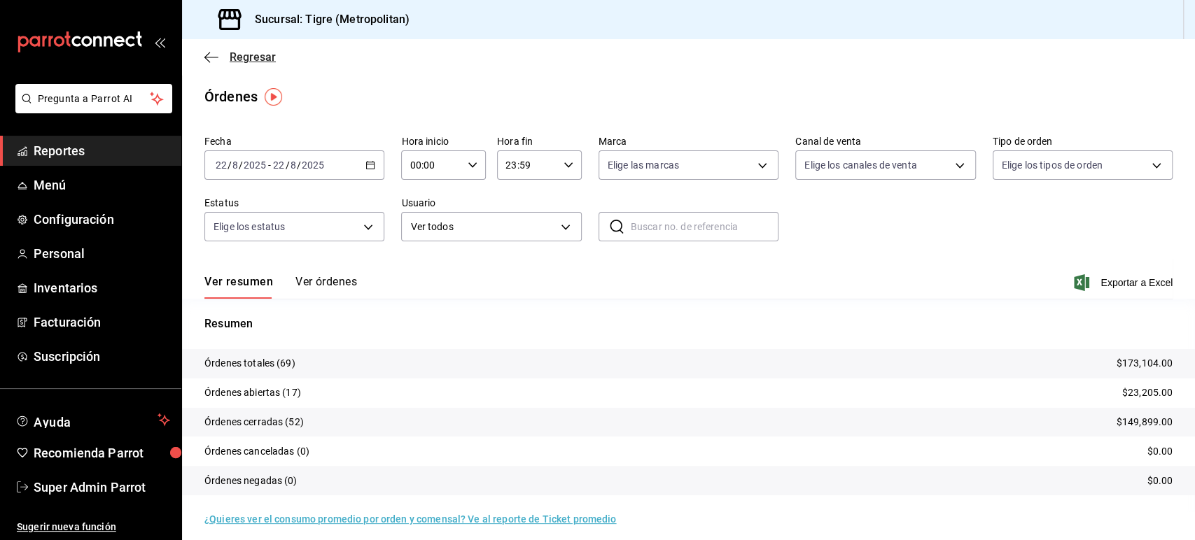
click at [213, 53] on icon "button" at bounding box center [211, 57] width 14 height 13
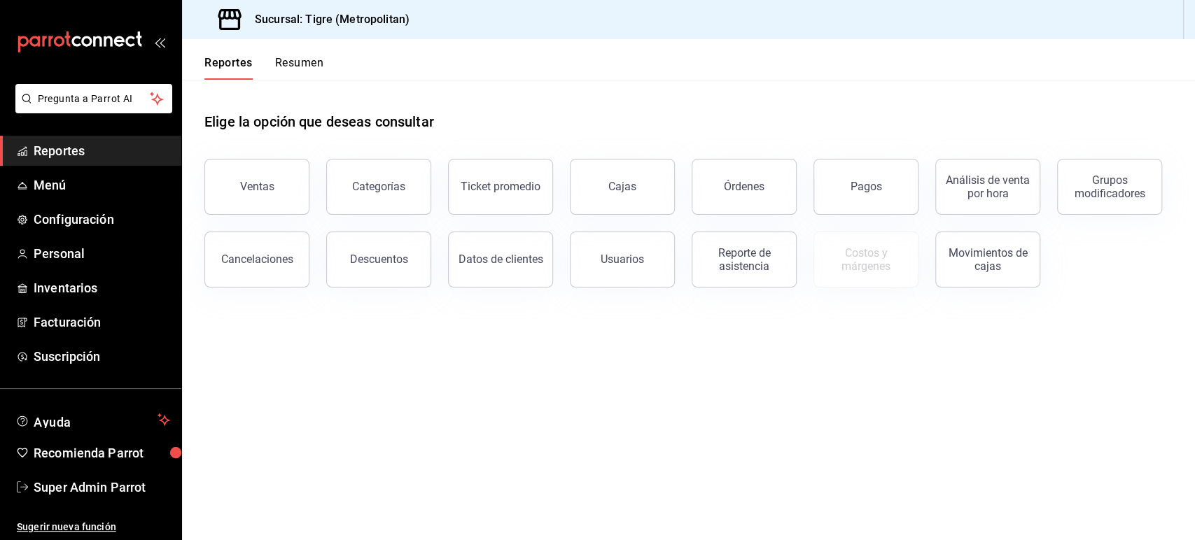
click at [724, 334] on main "Elige la opción que deseas consultar Ventas Categorías Ticket promedio Cajas Ór…" at bounding box center [688, 310] width 1013 height 461
click at [264, 184] on div "Ventas" at bounding box center [257, 186] width 34 height 13
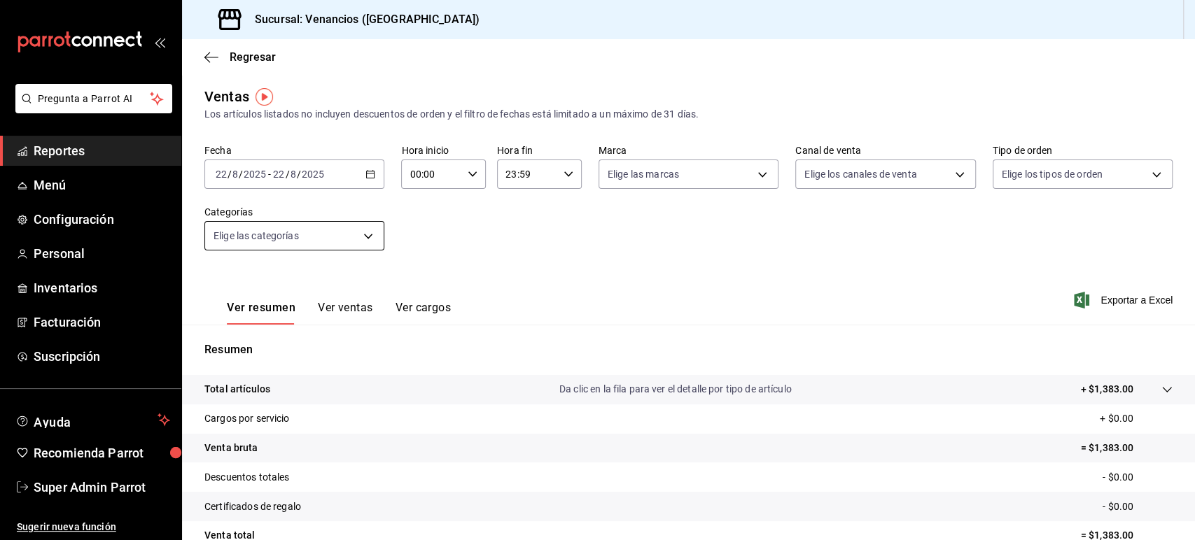
click at [325, 234] on body "Pregunta a Parrot AI Reportes Menú Configuración Personal Inventarios Facturaci…" at bounding box center [597, 270] width 1195 height 540
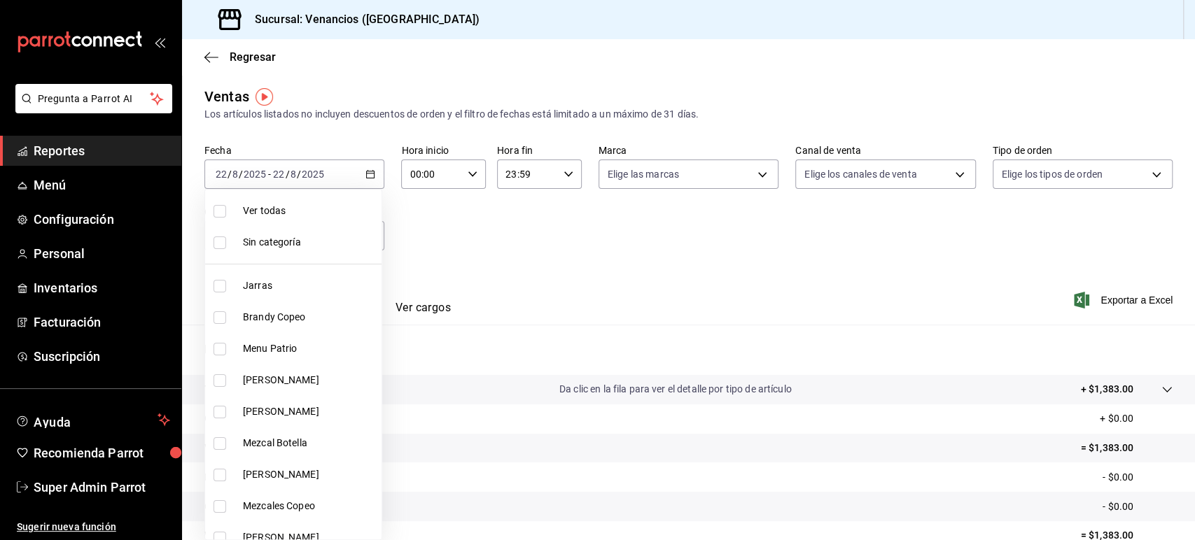
click at [286, 284] on span "Jarras" at bounding box center [309, 286] width 133 height 15
type input "13d22058-3576-40d5-9b27-abdc70e73b59"
checkbox input "true"
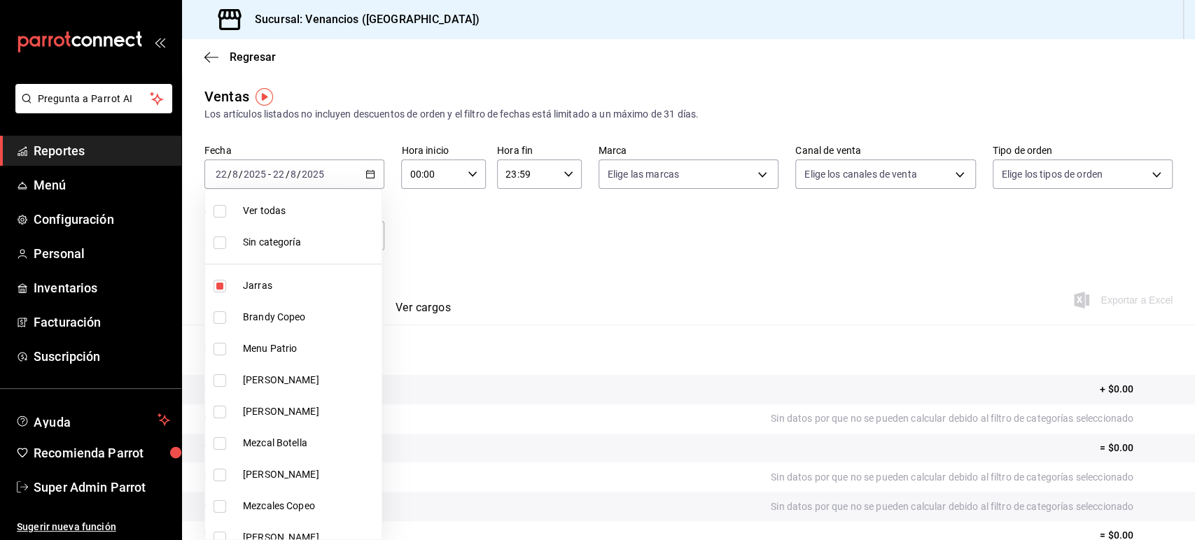
click at [425, 258] on div at bounding box center [597, 270] width 1195 height 540
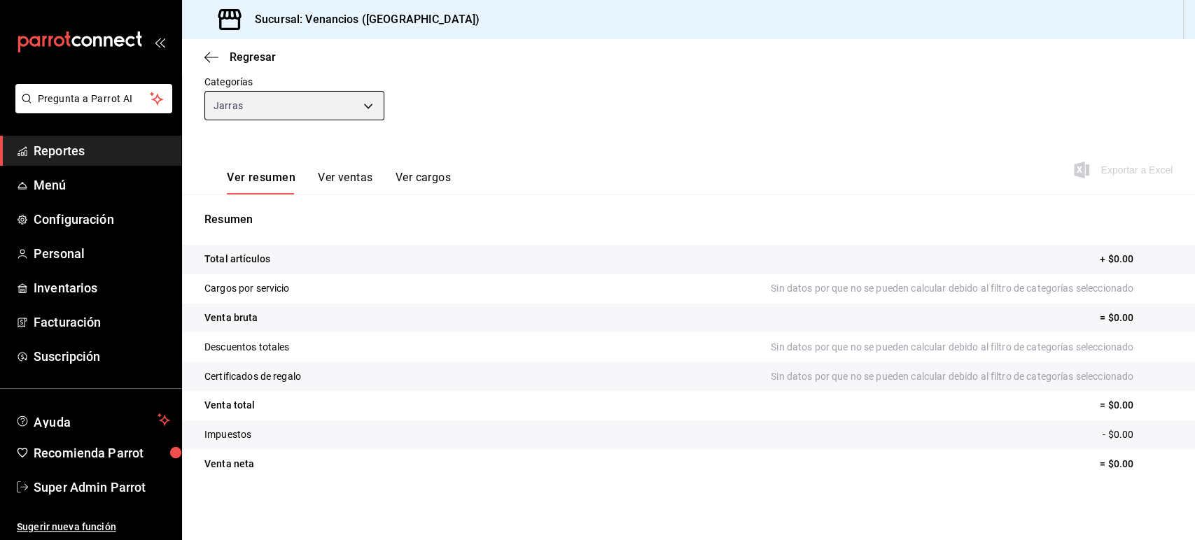
scroll to position [59, 0]
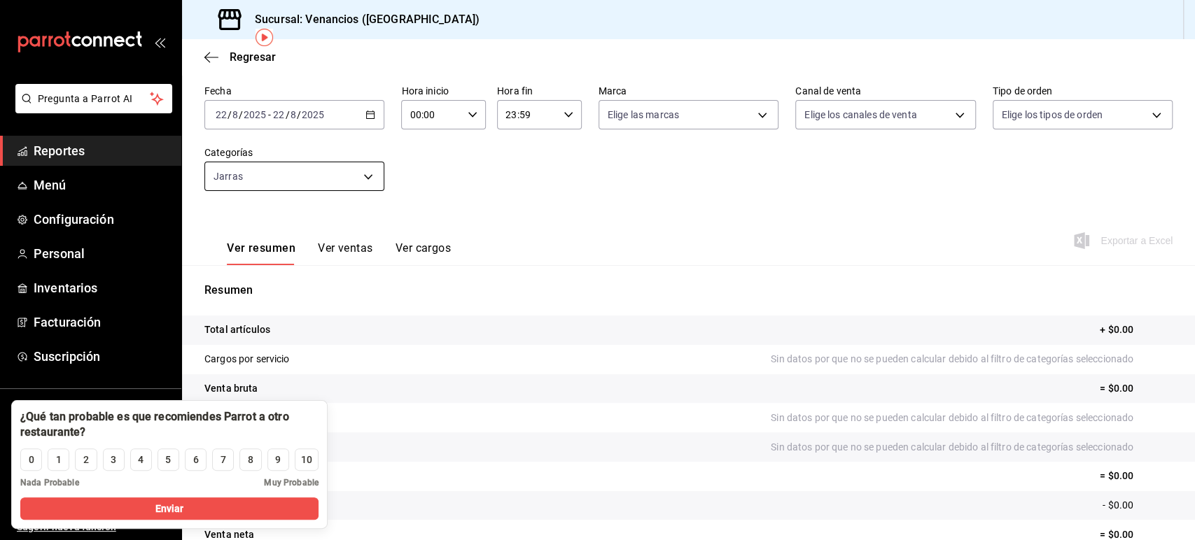
click at [358, 178] on body "Pregunta a Parrot AI Reportes Menú Configuración Personal Inventarios Facturaci…" at bounding box center [597, 270] width 1195 height 540
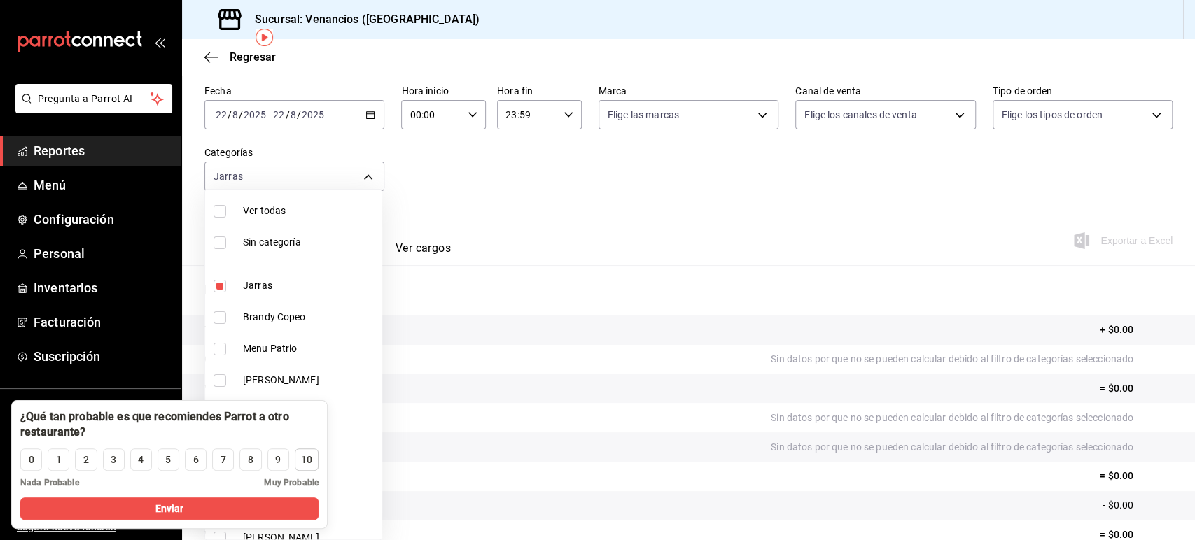
click at [302, 460] on div "10" at bounding box center [306, 460] width 11 height 15
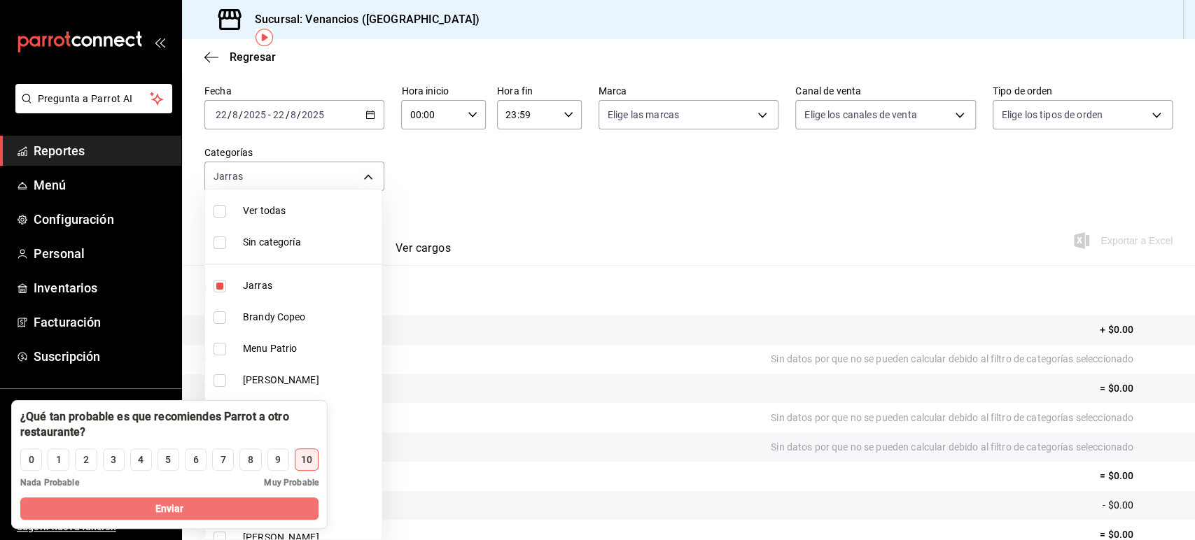
click at [247, 503] on button "Enviar" at bounding box center [169, 509] width 298 height 22
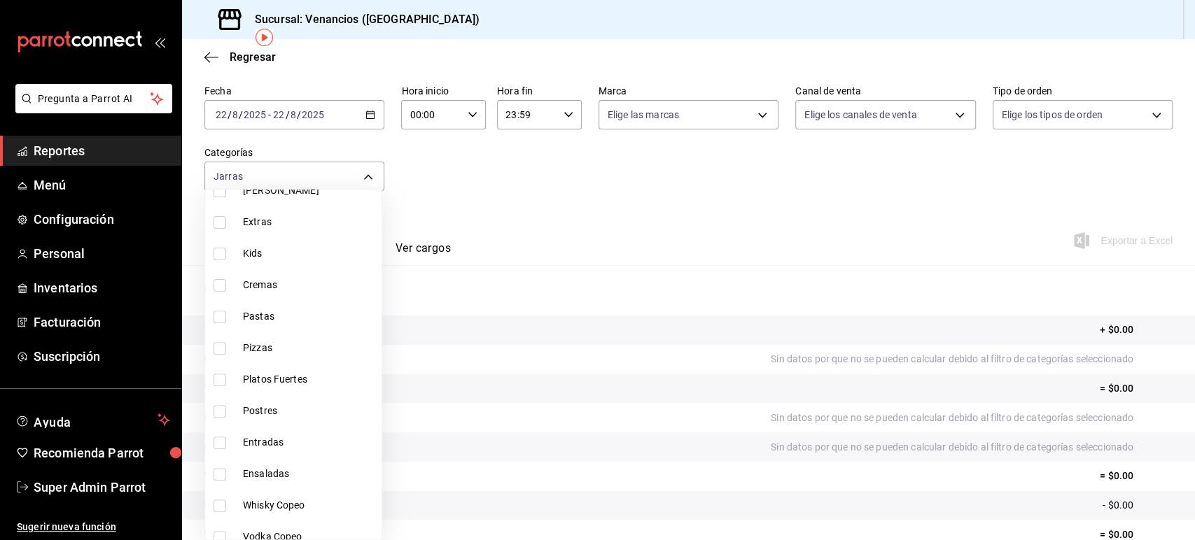
scroll to position [352, 0]
click at [274, 336] on span "Pizzas" at bounding box center [309, 343] width 133 height 15
type input "13d22058-3576-40d5-9b27-abdc70e73b59,32a31b12-c24a-47ac-88ab-a17c432acd3d"
checkbox input "true"
click at [497, 238] on div at bounding box center [597, 270] width 1195 height 540
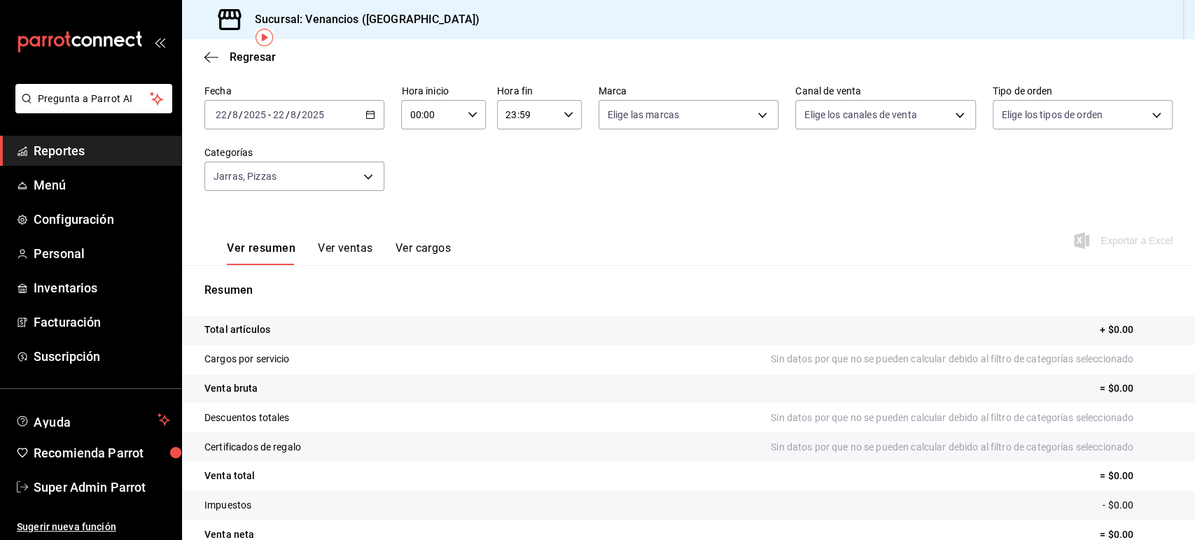
click at [372, 118] on \(Stroke\) "button" at bounding box center [370, 115] width 8 height 8
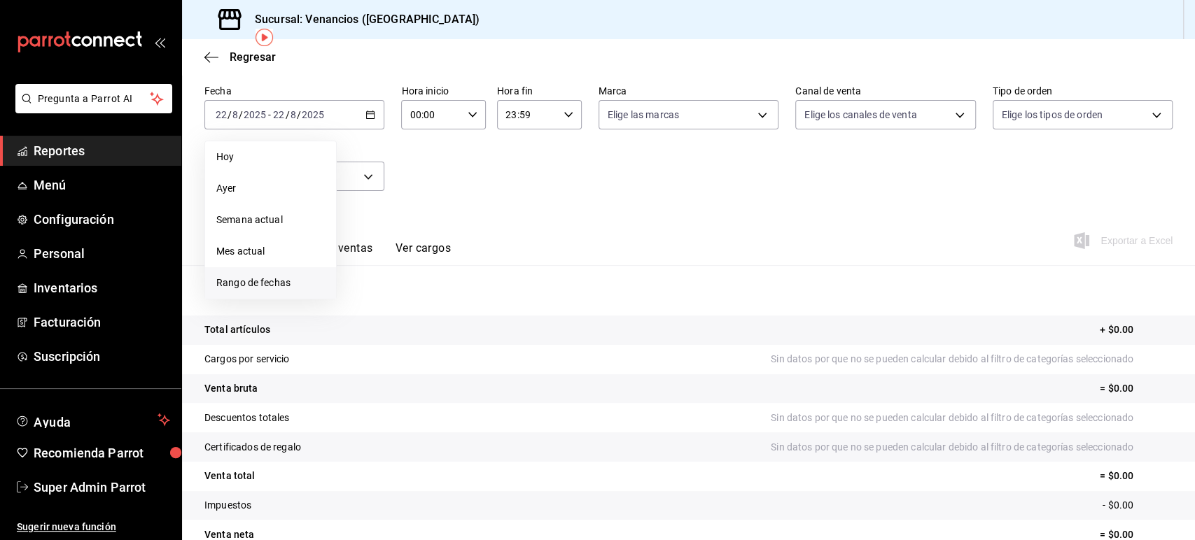
click at [276, 276] on span "Rango de fechas" at bounding box center [270, 283] width 108 height 15
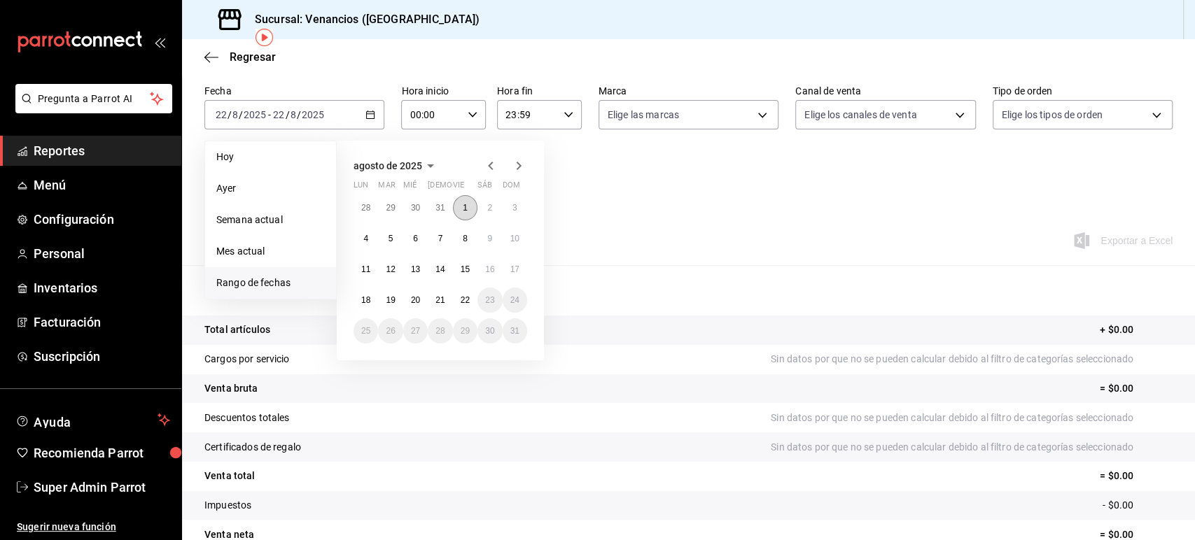
click at [465, 215] on button "1" at bounding box center [465, 207] width 24 height 25
click at [467, 298] on abbr "22" at bounding box center [465, 300] width 9 height 10
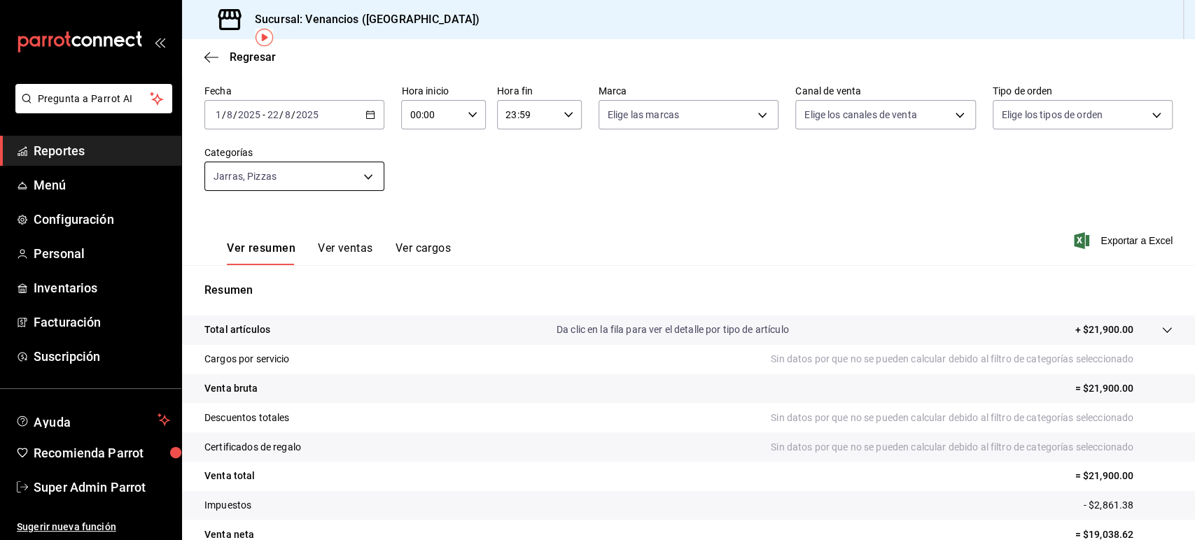
click at [367, 179] on body "Pregunta a Parrot AI Reportes Menú Configuración Personal Inventarios Facturaci…" at bounding box center [597, 270] width 1195 height 540
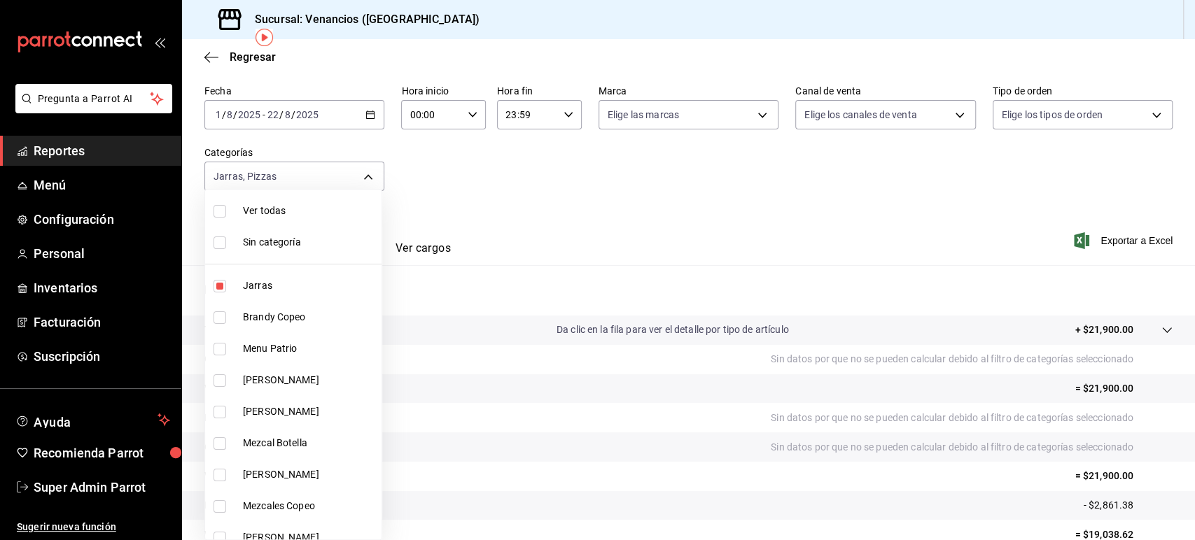
click at [286, 281] on span "Jarras" at bounding box center [309, 286] width 133 height 15
type input "32a31b12-c24a-47ac-88ab-a17c432acd3d"
checkbox input "false"
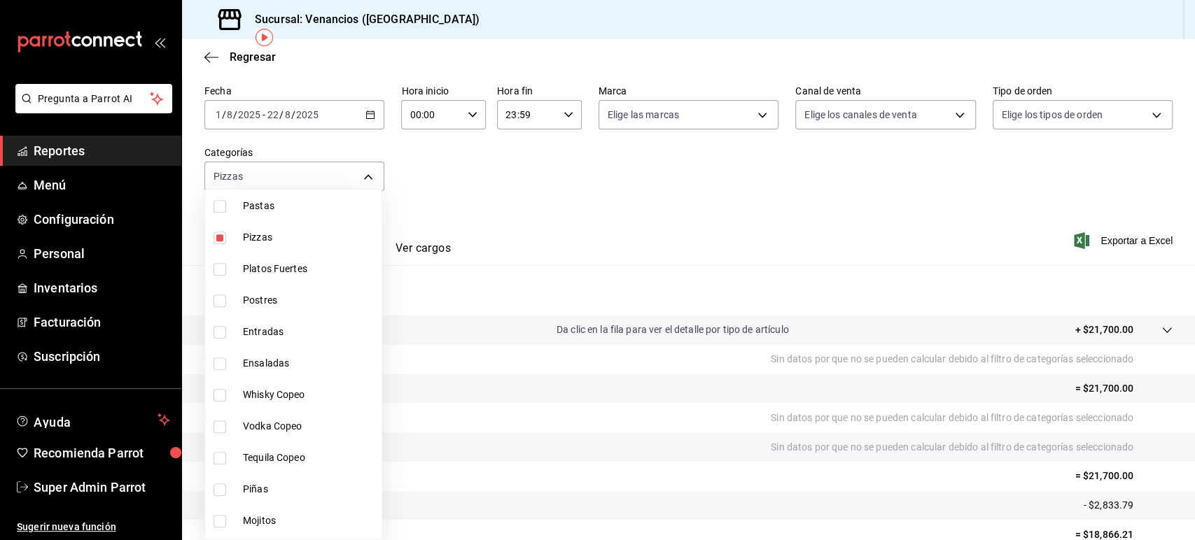
scroll to position [459, 0]
click at [267, 232] on span "Pizzas" at bounding box center [309, 236] width 133 height 15
checkbox input "false"
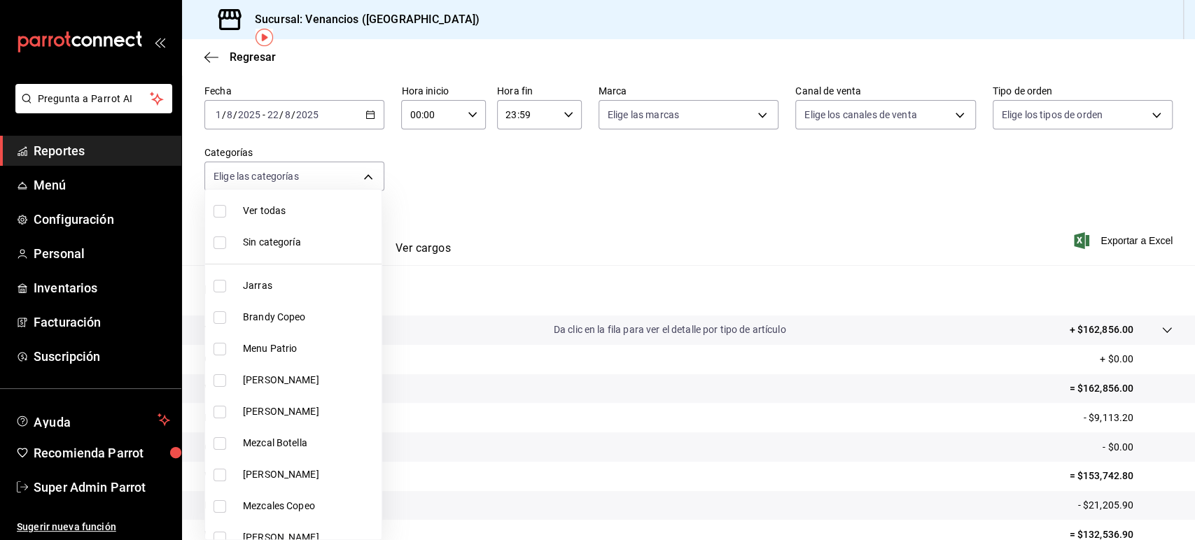
click at [262, 282] on span "Jarras" at bounding box center [309, 286] width 133 height 15
type input "13d22058-3576-40d5-9b27-abdc70e73b59"
checkbox input "true"
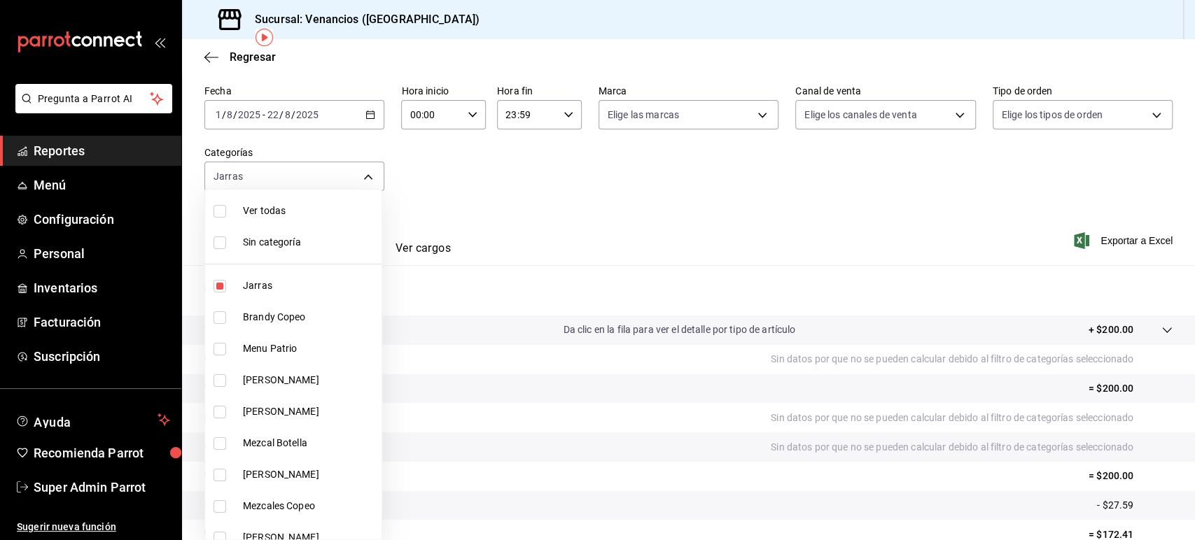
click at [449, 223] on div at bounding box center [597, 270] width 1195 height 540
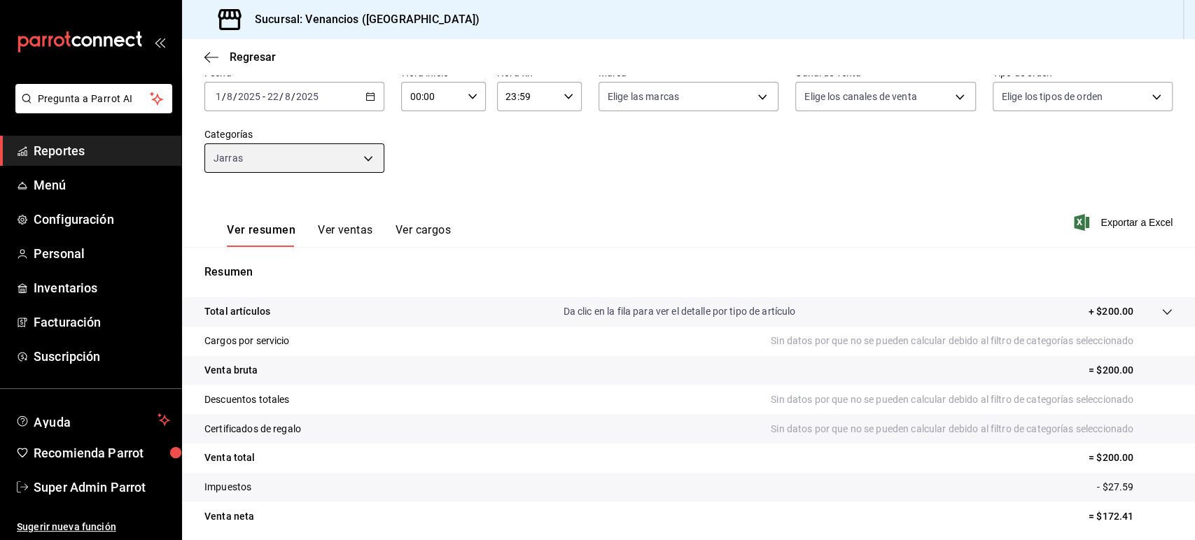
scroll to position [76, 0]
click at [335, 158] on body "Pregunta a Parrot AI Reportes Menú Configuración Personal Inventarios Facturaci…" at bounding box center [597, 270] width 1195 height 540
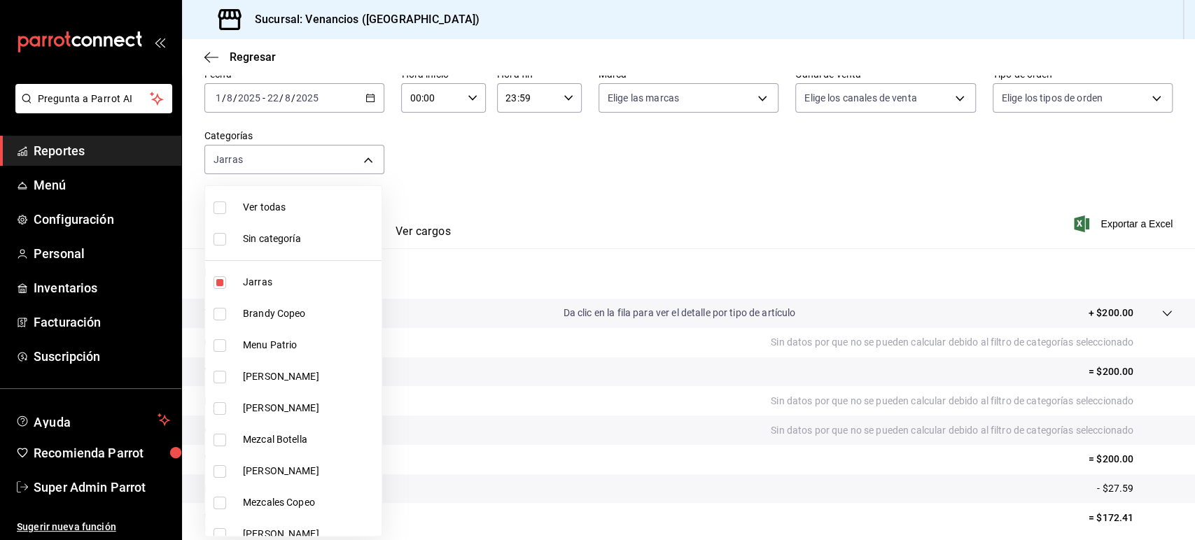
click at [254, 283] on span "Jarras" at bounding box center [309, 282] width 133 height 15
checkbox input "false"
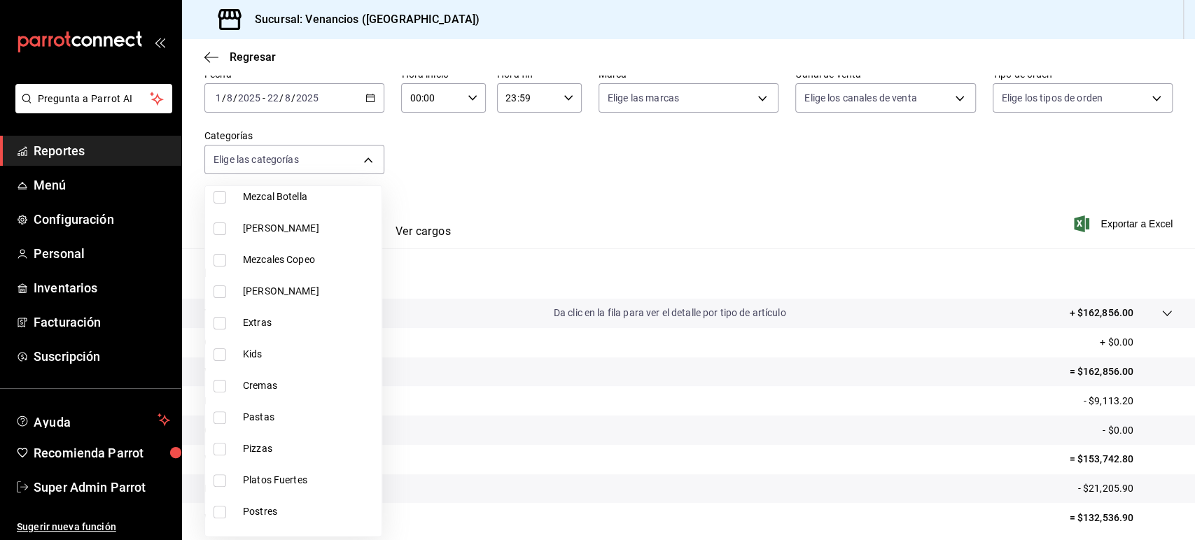
scroll to position [244, 0]
click at [262, 443] on span "Pizzas" at bounding box center [309, 447] width 133 height 15
type input "32a31b12-c24a-47ac-88ab-a17c432acd3d"
checkbox input "true"
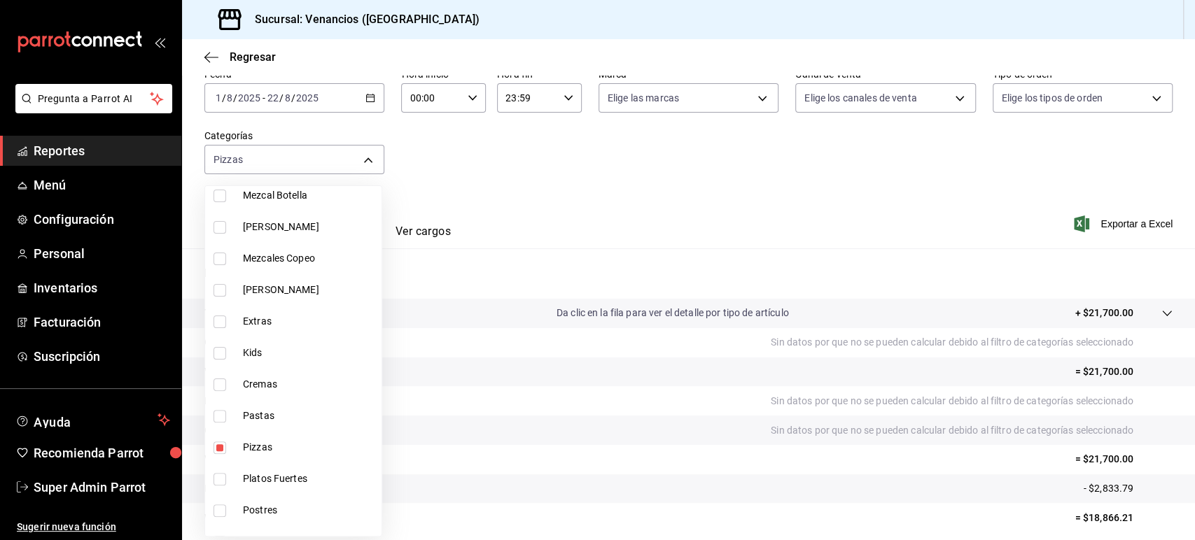
click at [449, 206] on div at bounding box center [597, 270] width 1195 height 540
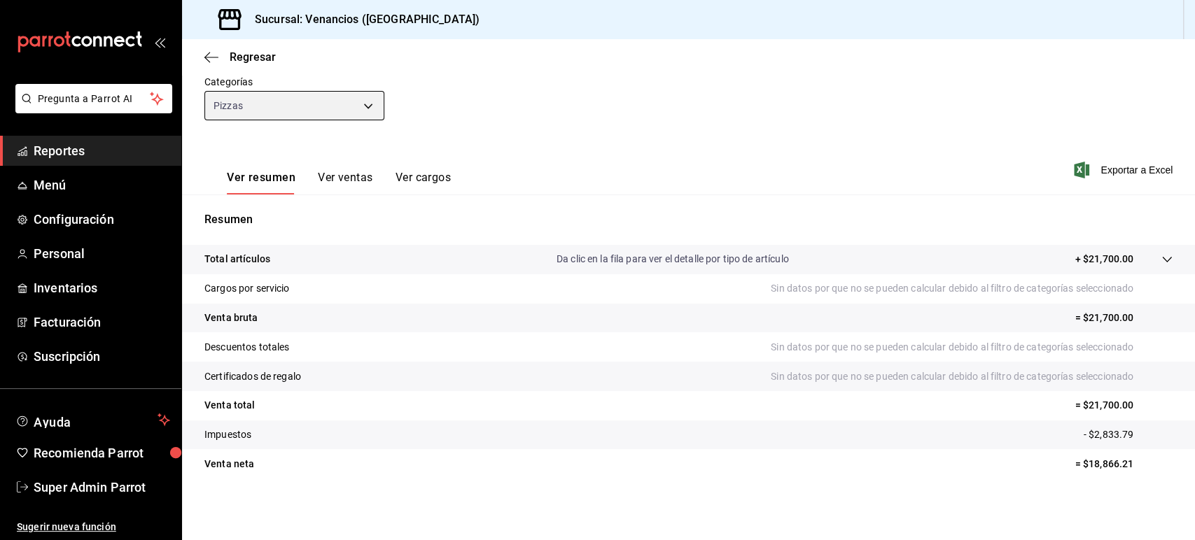
scroll to position [78, 0]
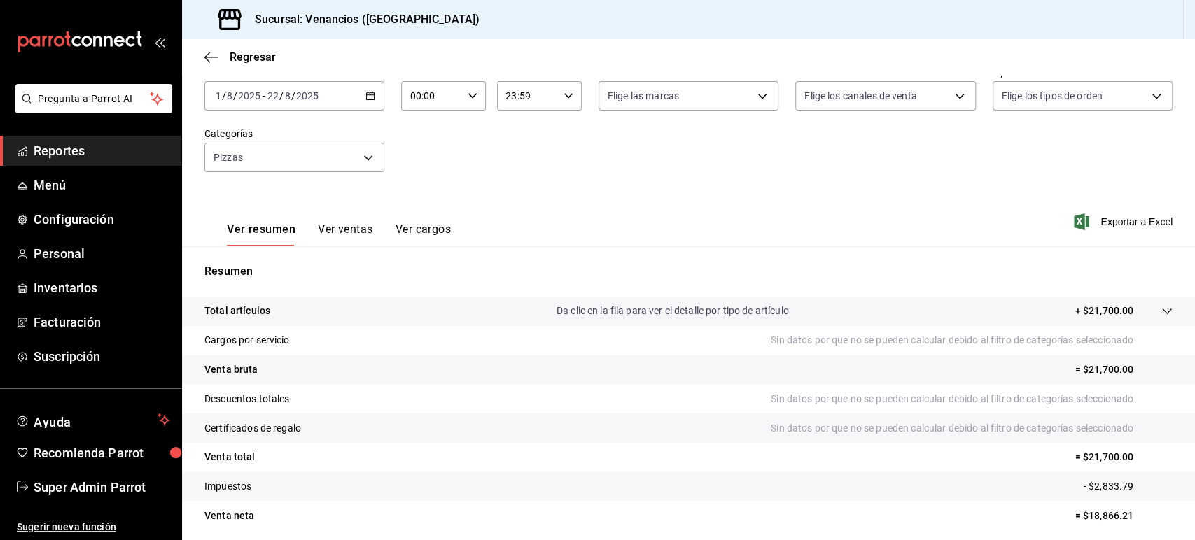
click at [1044, 146] on div "Fecha 2025-08-01 1 / 8 / 2025 - 2025-08-22 22 / 8 / 2025 Hora inicio 00:00 Hora…" at bounding box center [688, 127] width 968 height 123
click at [95, 475] on link "Super Admin Parrot" at bounding box center [90, 487] width 181 height 30
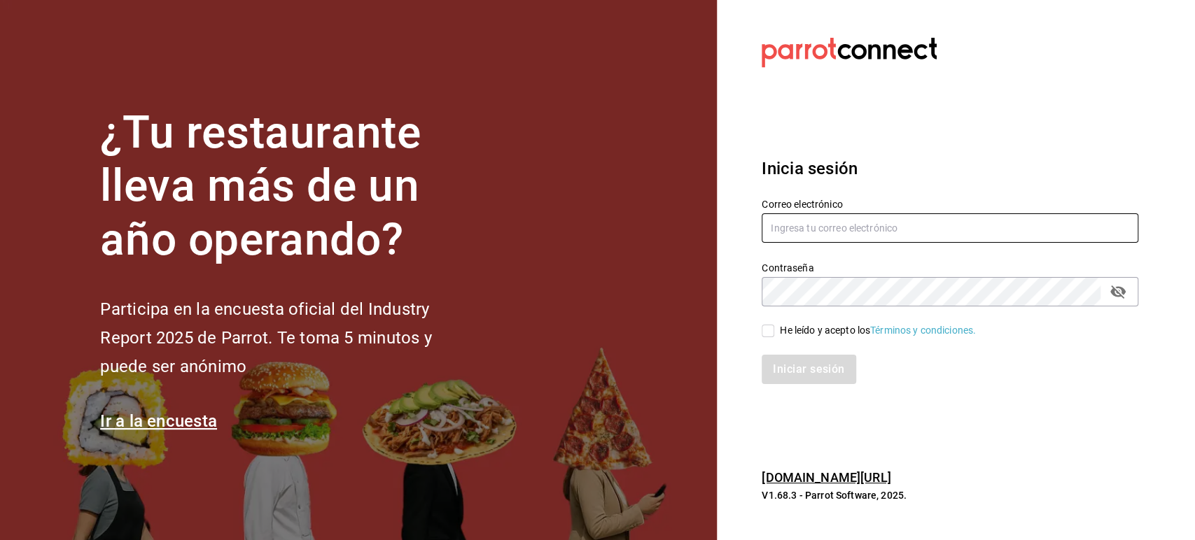
click at [800, 230] on input "text" at bounding box center [949, 227] width 377 height 29
paste input "tigre@costeno.com"
type input "tigre@costeno.com"
click at [793, 329] on div "He leído y acepto los Términos y condiciones." at bounding box center [878, 330] width 196 height 15
click at [774, 329] on input "He leído y acepto los Términos y condiciones." at bounding box center [767, 331] width 13 height 13
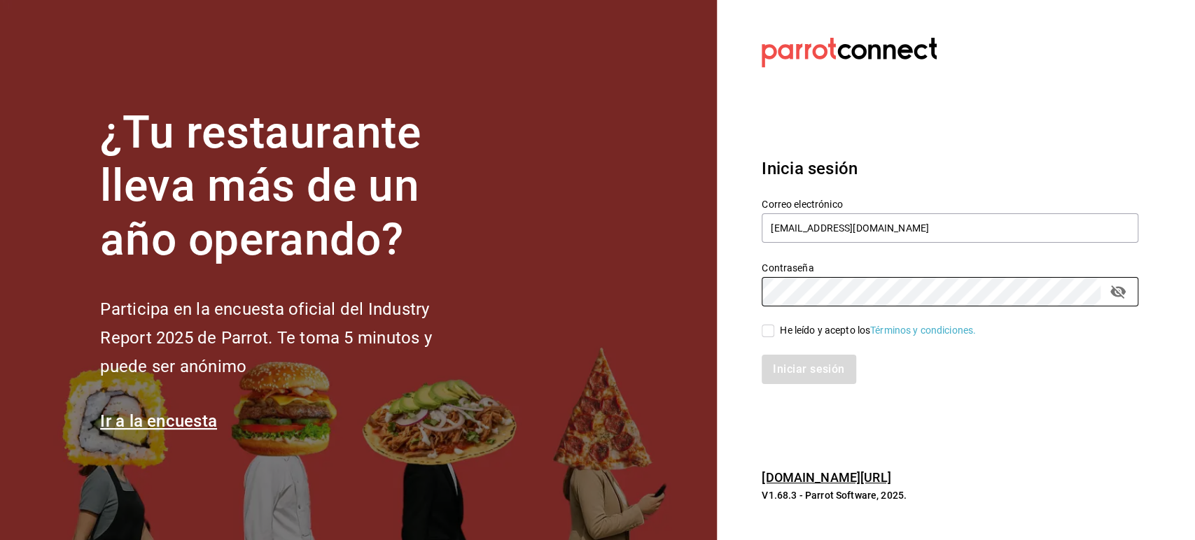
checkbox input "true"
click at [791, 358] on button "Iniciar sesión" at bounding box center [808, 369] width 95 height 29
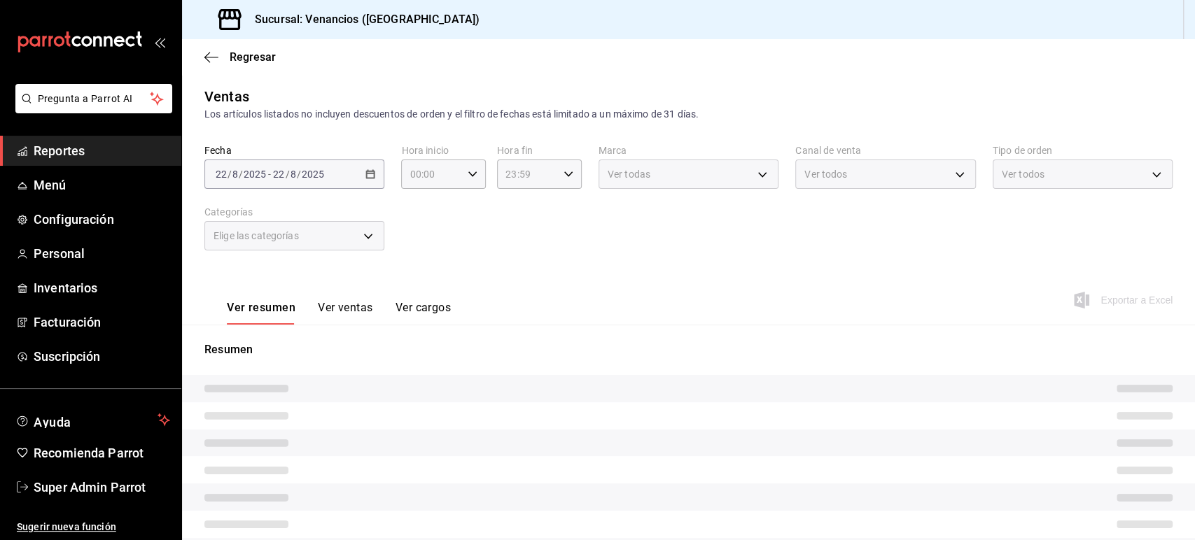
type input "13d22058-3576-40d5-9b27-abdc70e73b59"
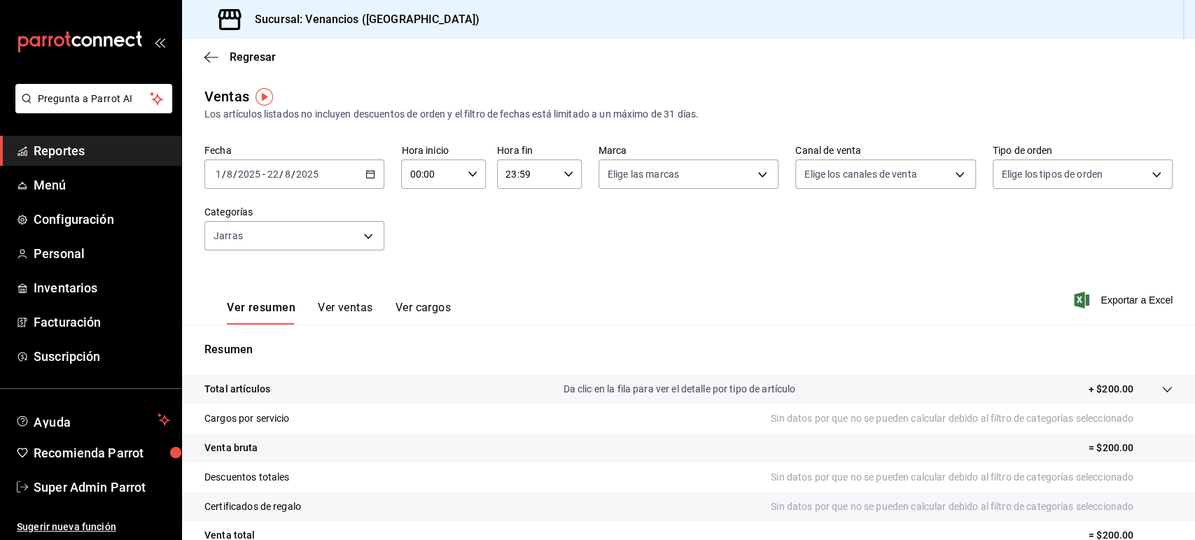
click at [71, 146] on span "Reportes" at bounding box center [102, 150] width 136 height 19
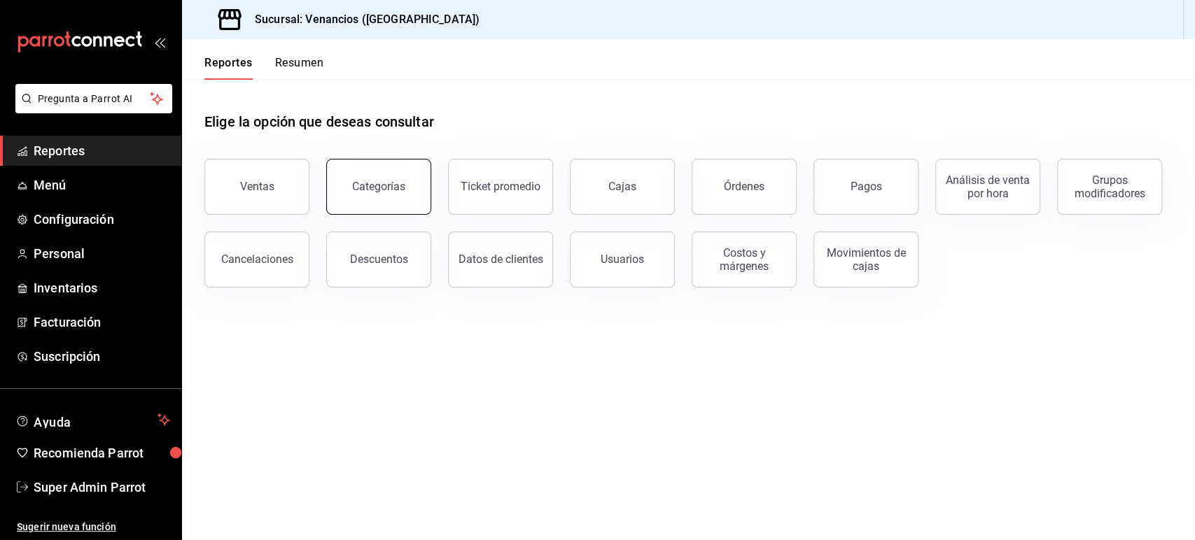
click at [379, 186] on div "Categorías" at bounding box center [378, 186] width 53 height 13
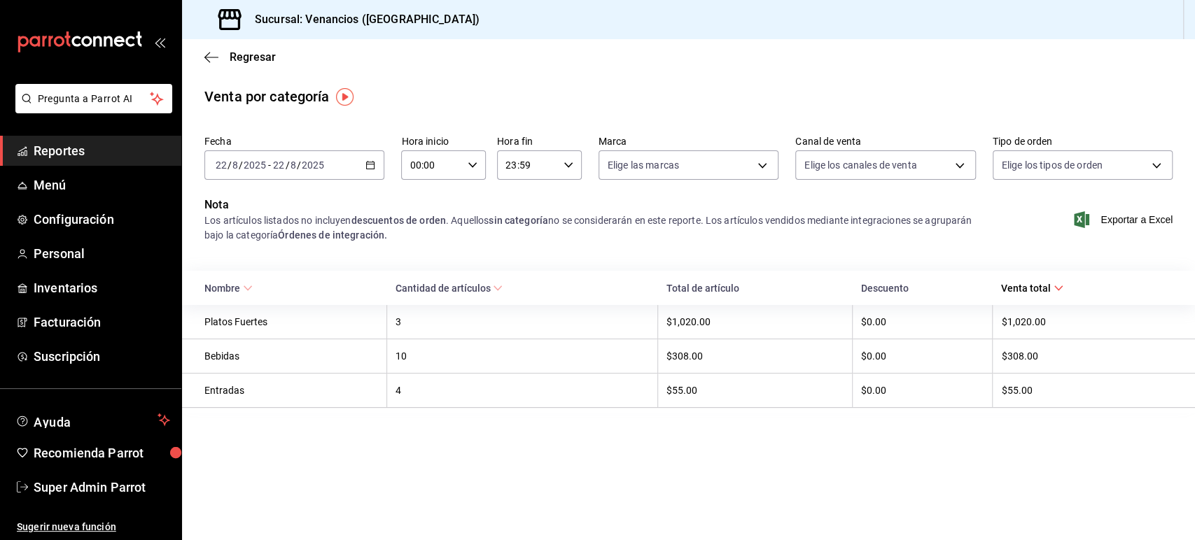
click at [374, 167] on icon "button" at bounding box center [370, 165] width 10 height 10
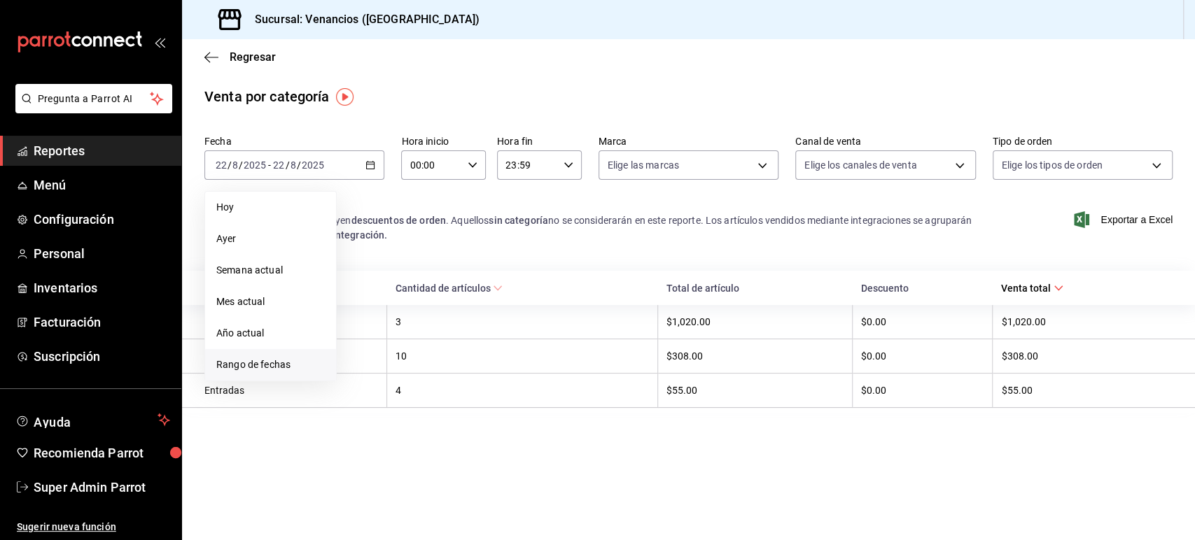
click at [272, 361] on span "Rango de fechas" at bounding box center [270, 365] width 108 height 15
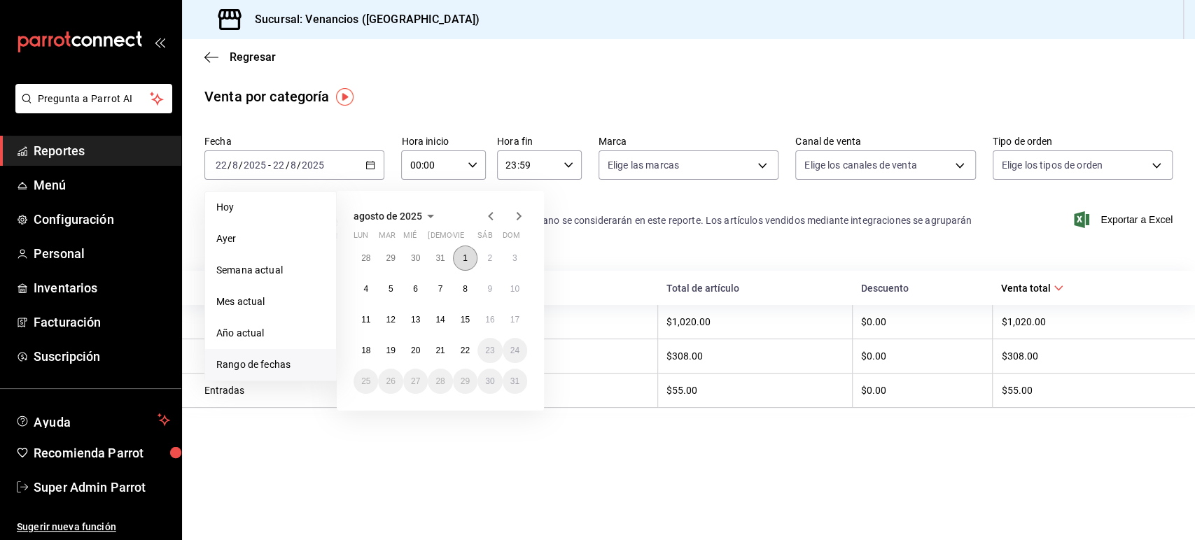
click at [470, 258] on button "1" at bounding box center [465, 258] width 24 height 25
click at [470, 347] on button "22" at bounding box center [465, 350] width 24 height 25
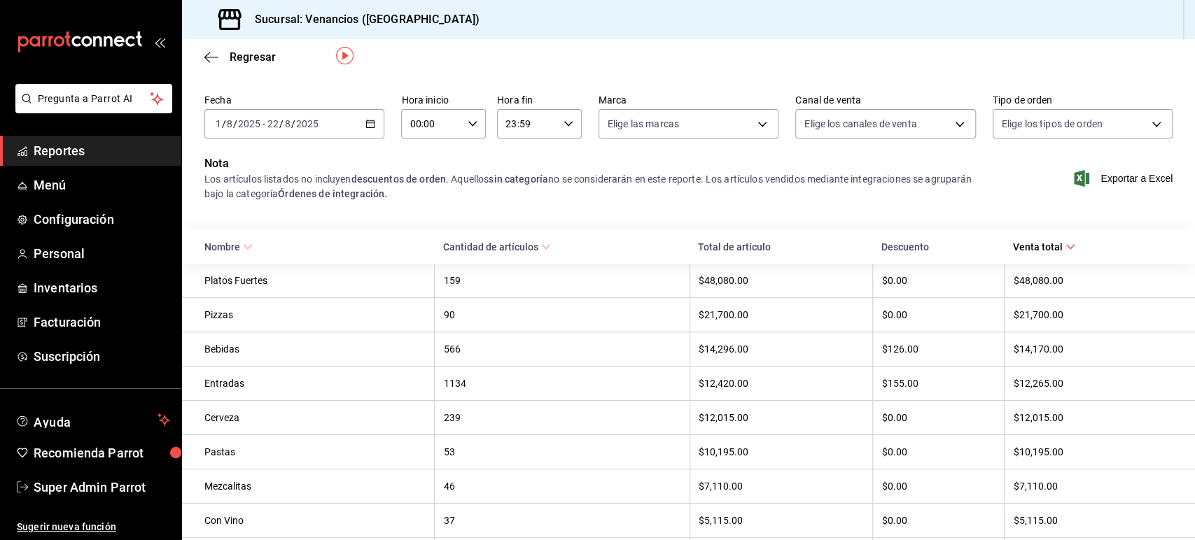
scroll to position [41, 0]
click at [1059, 69] on div "Regresar" at bounding box center [688, 57] width 1013 height 36
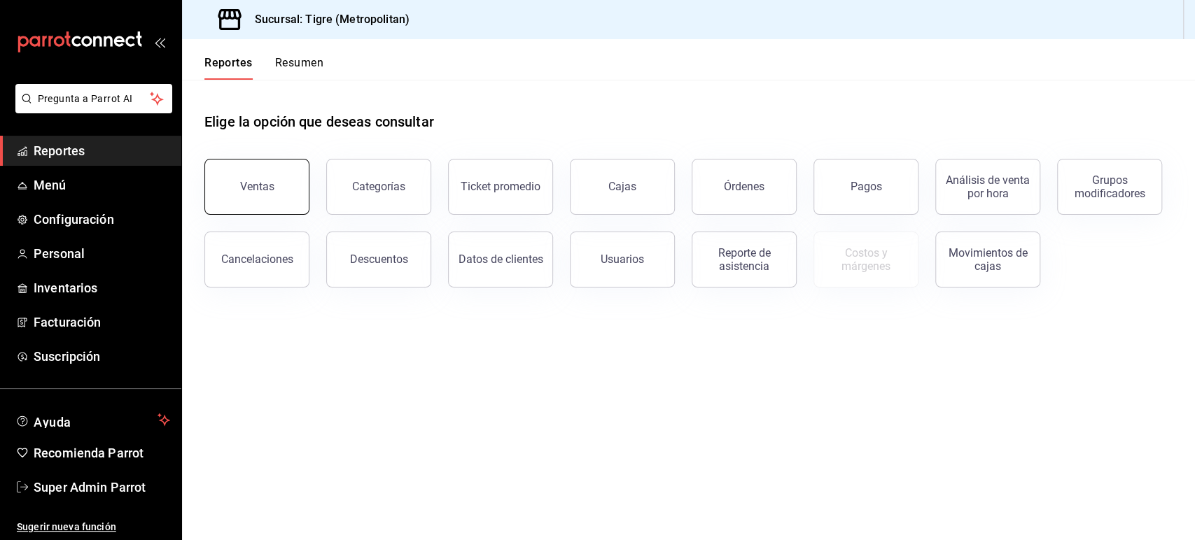
click at [269, 189] on div "Ventas" at bounding box center [257, 186] width 34 height 13
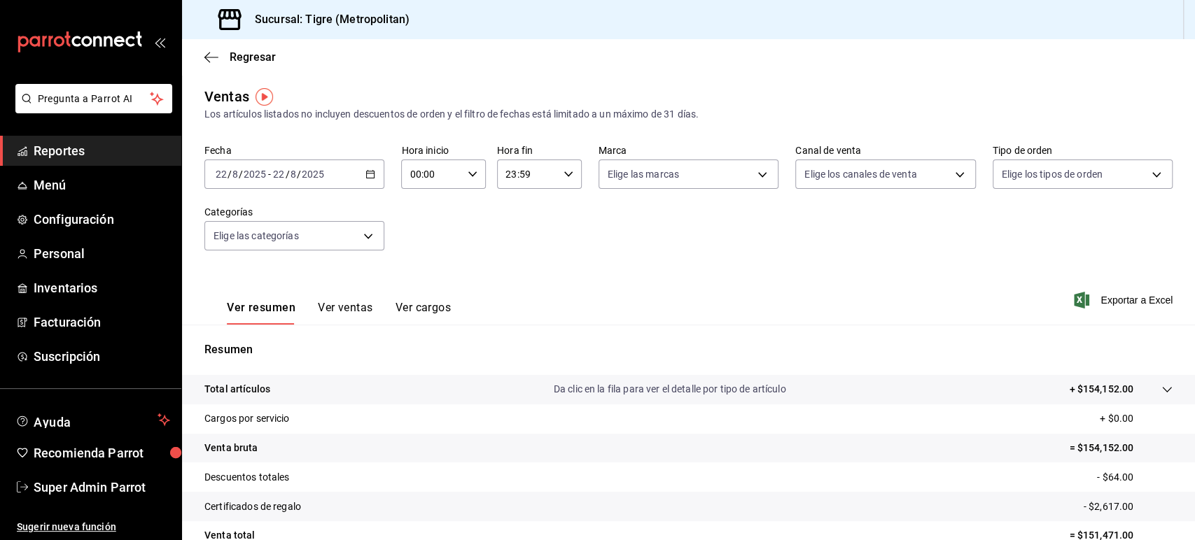
click at [365, 174] on icon "button" at bounding box center [370, 174] width 10 height 10
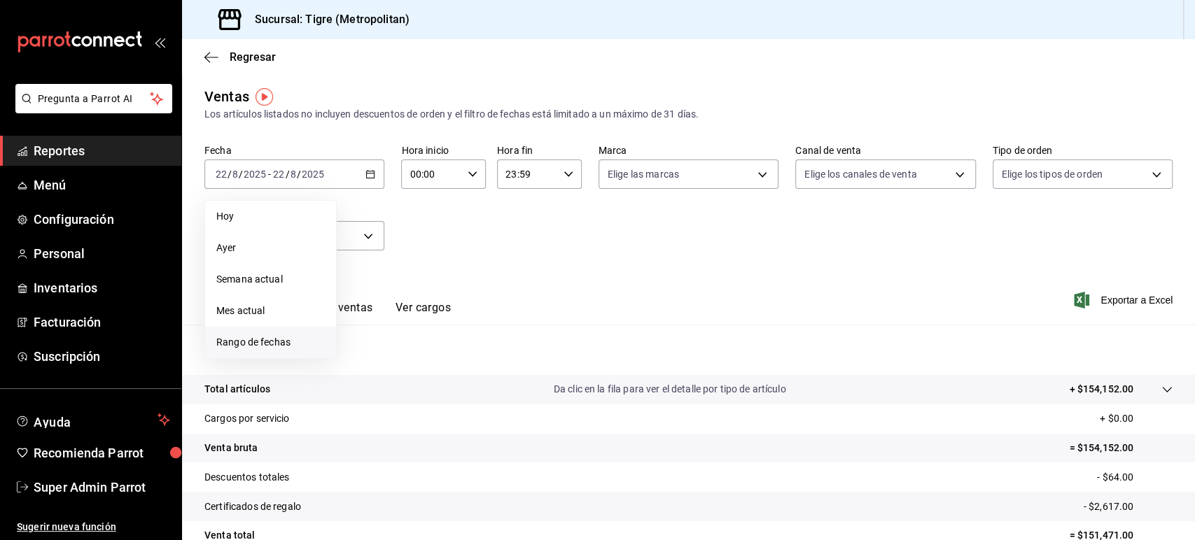
click at [274, 348] on span "Rango de fechas" at bounding box center [270, 342] width 108 height 15
click at [458, 265] on button "1" at bounding box center [465, 267] width 24 height 25
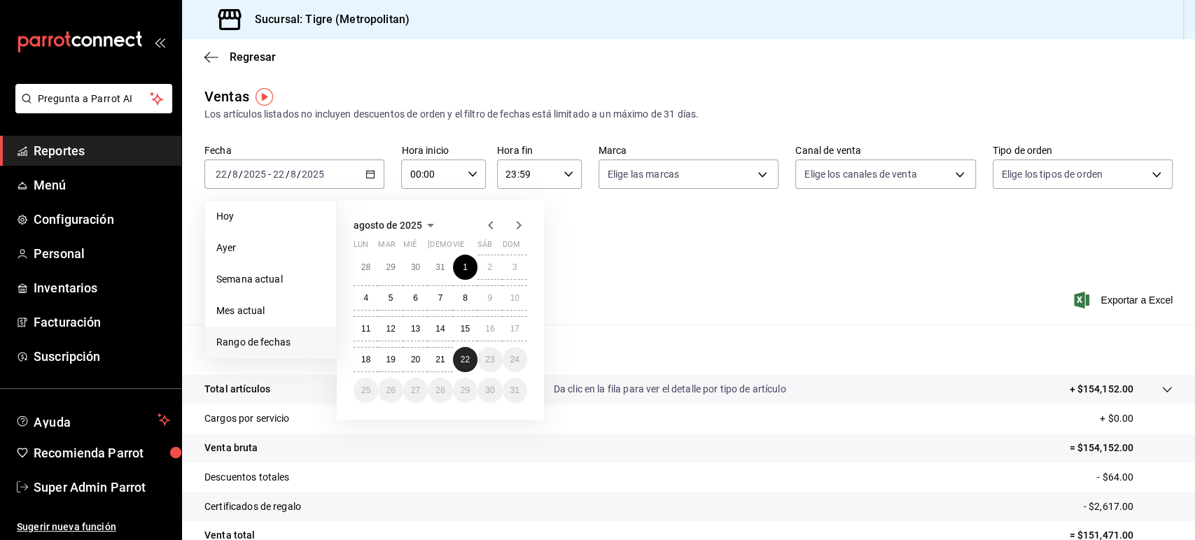
click at [465, 363] on abbr "22" at bounding box center [465, 360] width 9 height 10
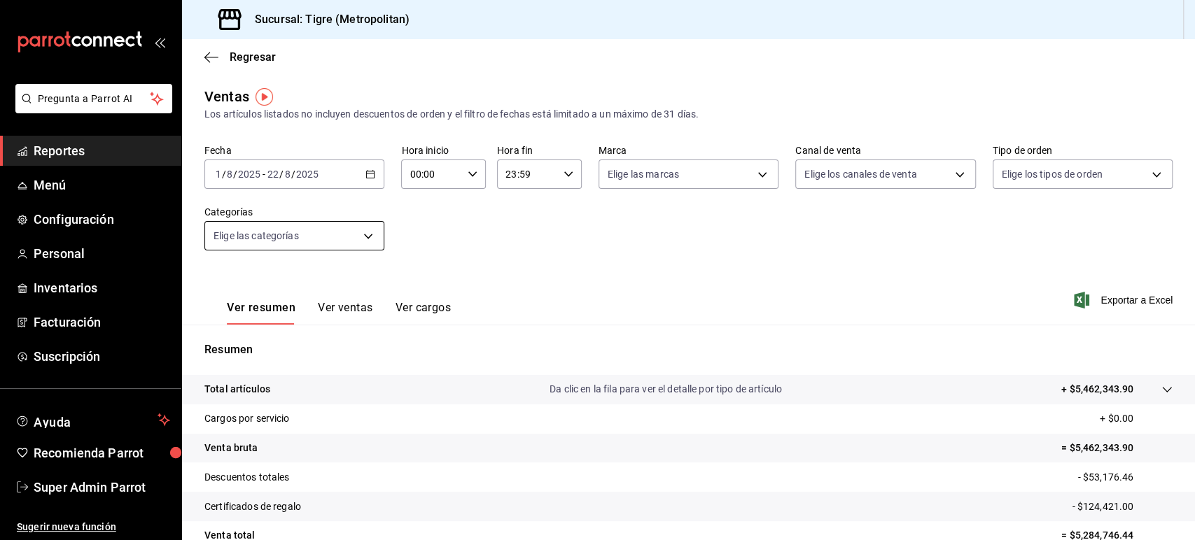
click at [347, 228] on body "Pregunta a Parrot AI Reportes Menú Configuración Personal Inventarios Facturaci…" at bounding box center [597, 270] width 1195 height 540
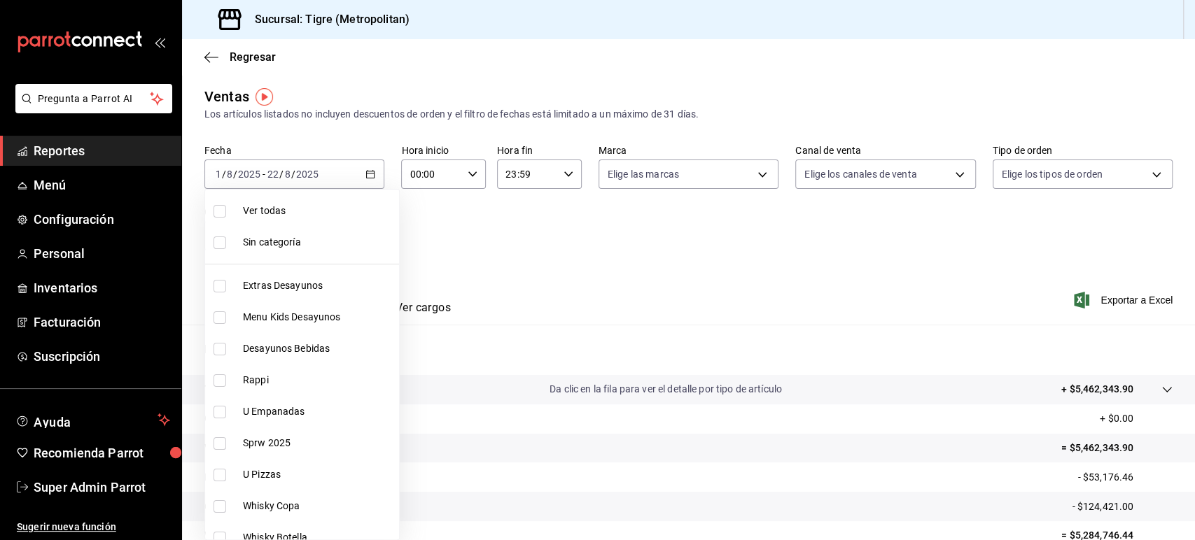
click at [287, 385] on span "Rappi" at bounding box center [318, 380] width 150 height 15
type input "caf99542-990c-4e8d-88fe-5fb1a1487ffc"
checkbox input "true"
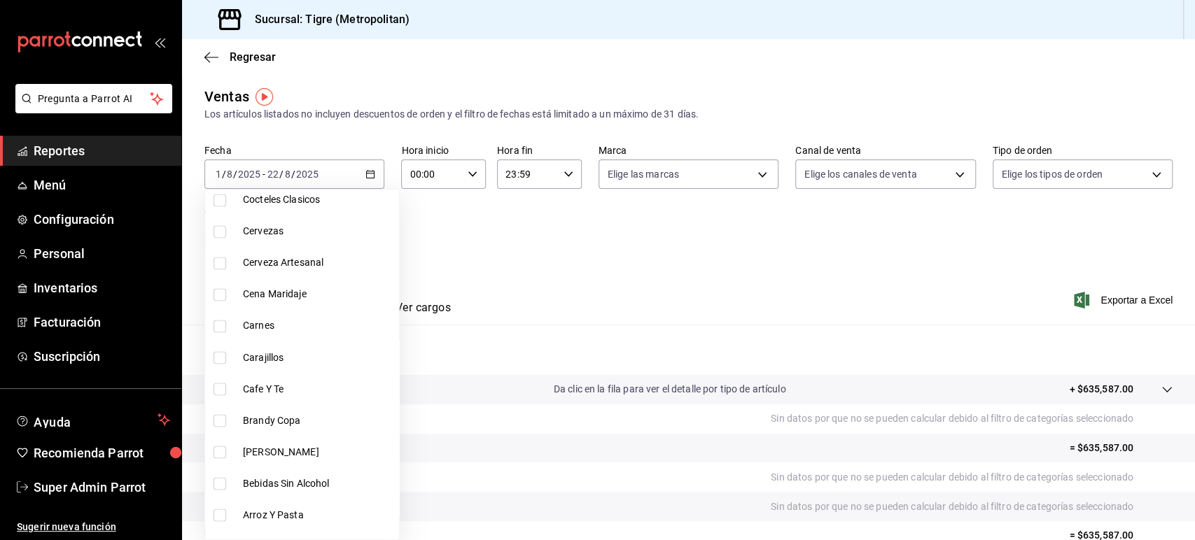
scroll to position [1651, 0]
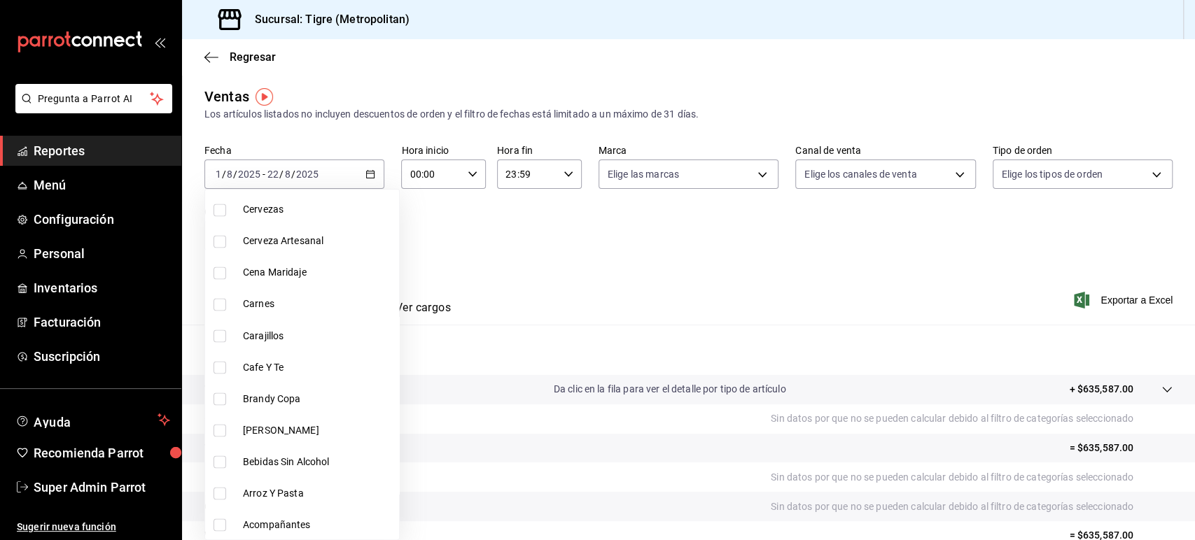
click at [501, 280] on div at bounding box center [597, 270] width 1195 height 540
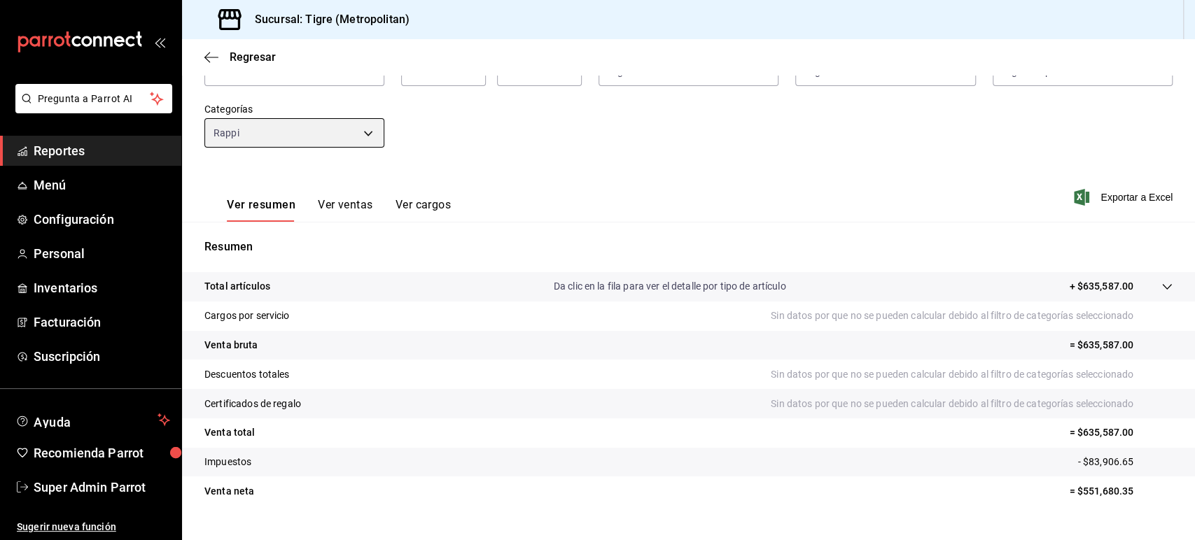
scroll to position [0, 0]
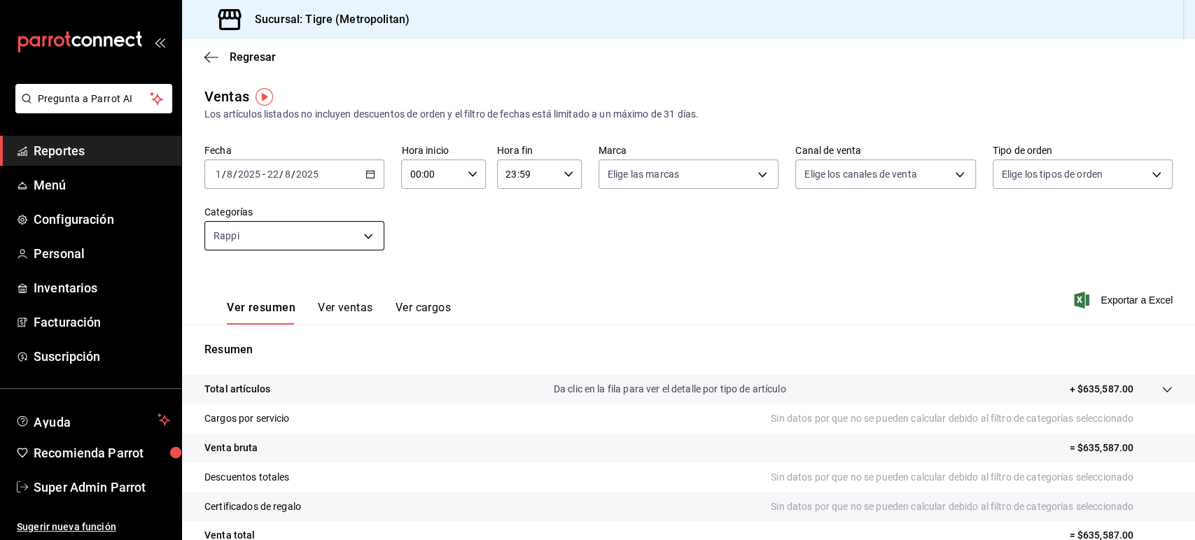
click at [251, 225] on body "Pregunta a Parrot AI Reportes Menú Configuración Personal Inventarios Facturaci…" at bounding box center [597, 270] width 1195 height 540
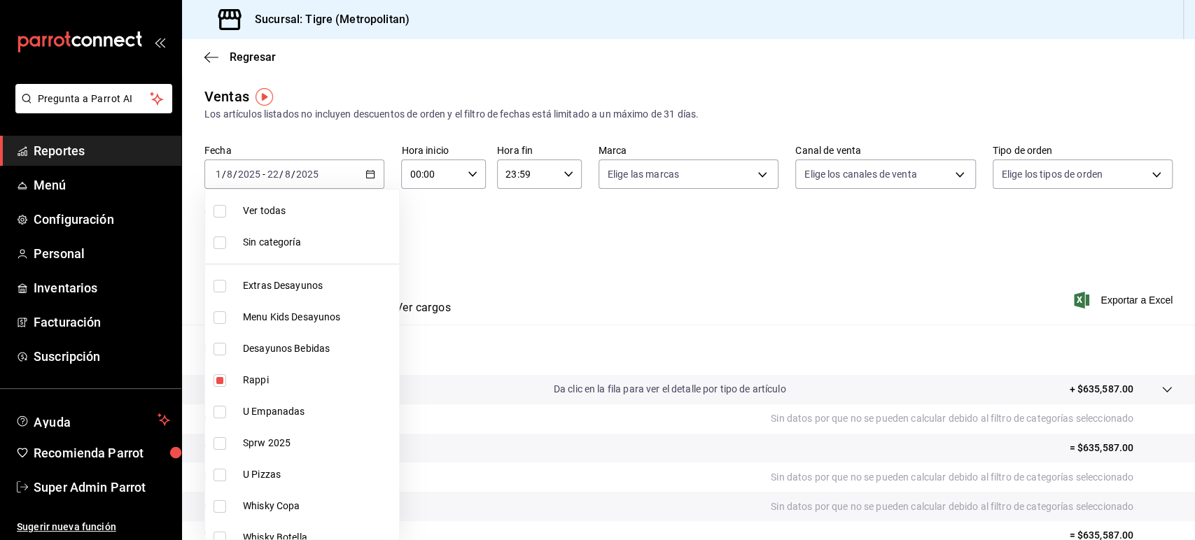
click at [286, 374] on span "Rappi" at bounding box center [318, 380] width 150 height 15
checkbox input "false"
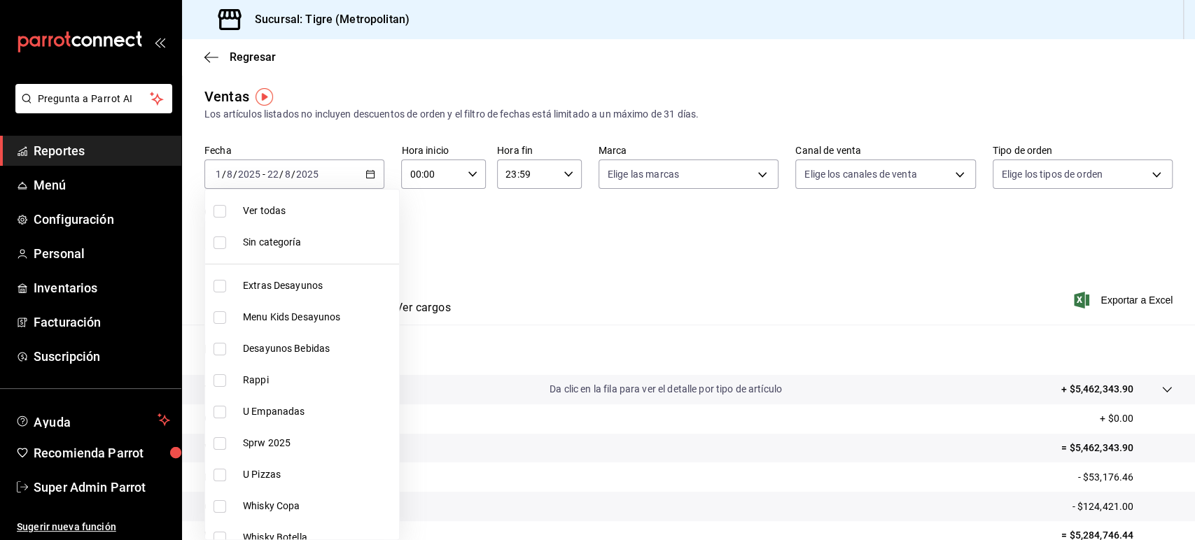
click at [261, 392] on li "Rappi" at bounding box center [302, 380] width 194 height 31
type input "caf99542-990c-4e8d-88fe-5fb1a1487ffc"
checkbox input "true"
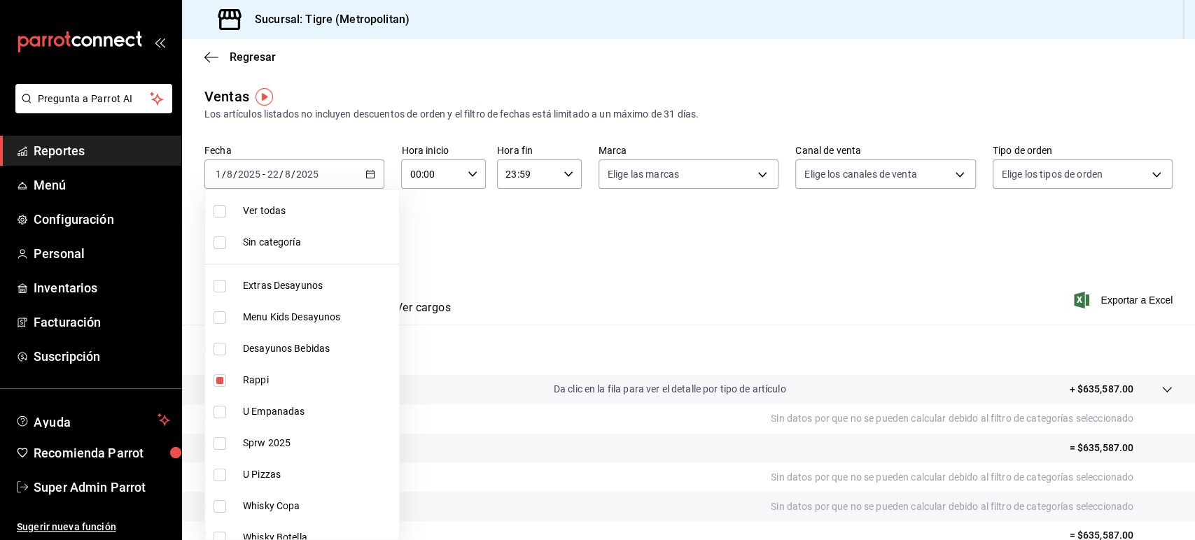
click at [466, 277] on div at bounding box center [597, 270] width 1195 height 540
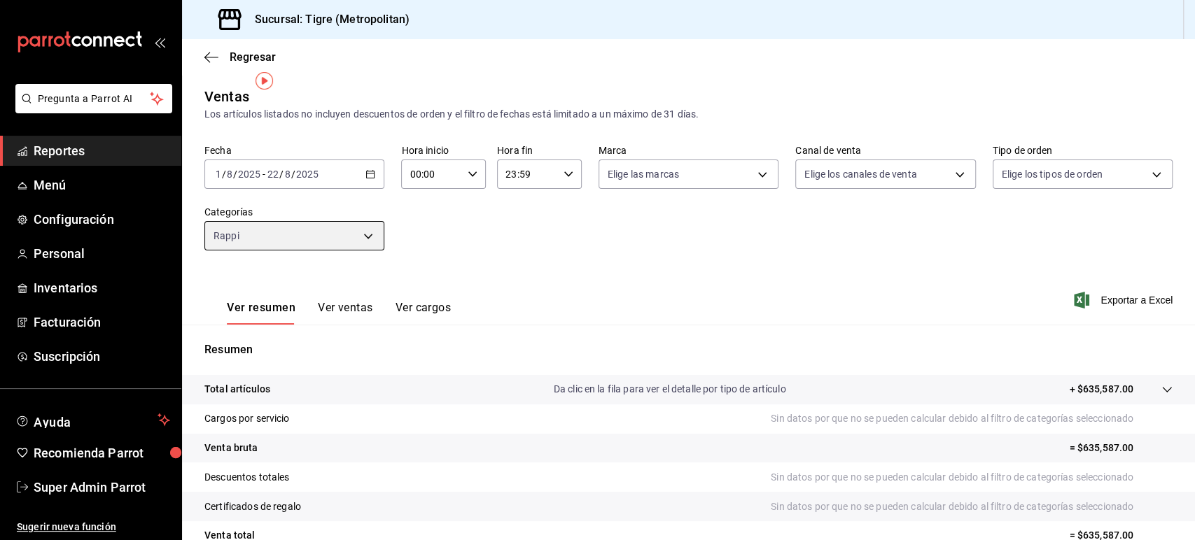
scroll to position [130, 0]
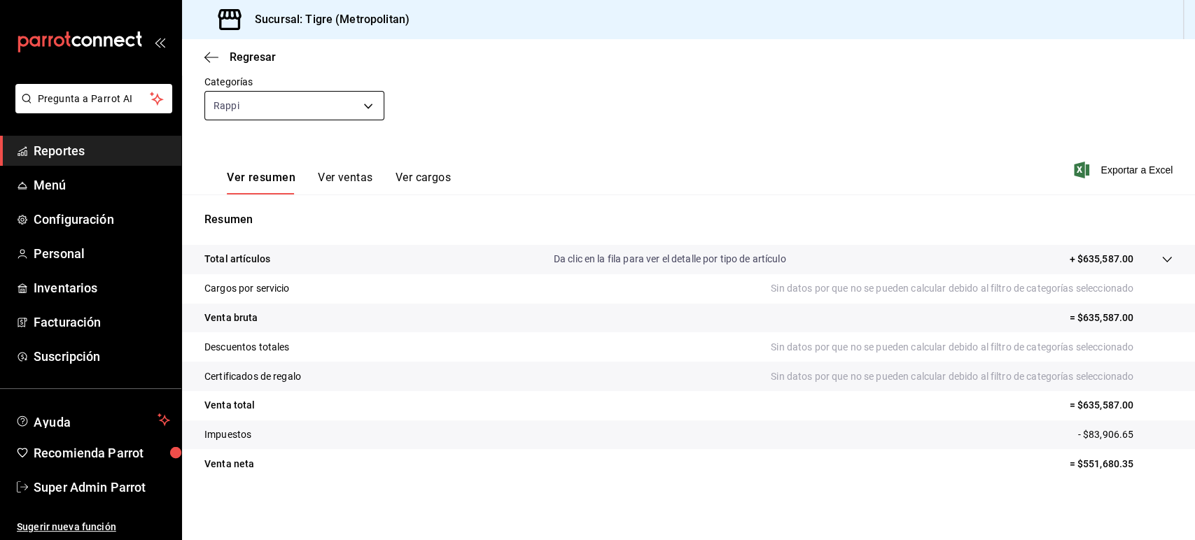
click at [321, 95] on body "Pregunta a Parrot AI Reportes Menú Configuración Personal Inventarios Facturaci…" at bounding box center [597, 270] width 1195 height 540
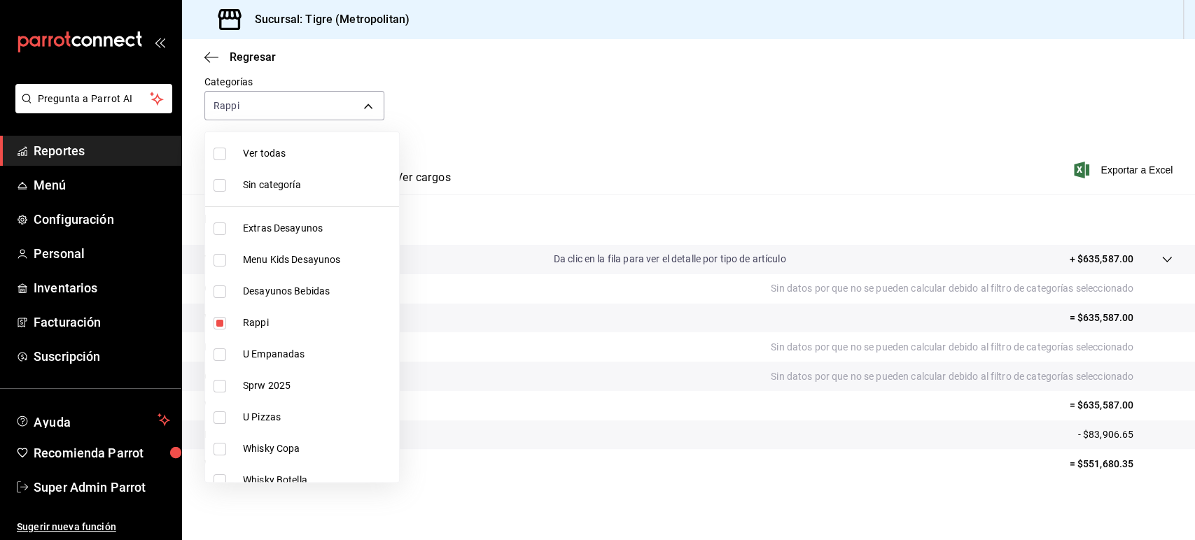
click at [259, 268] on li "Menu Kids Desayunos" at bounding box center [302, 259] width 194 height 31
type input "caf99542-990c-4e8d-88fe-5fb1a1487ffc,0ce31c32-a5a6-498b-be74-31ce48fb35ae"
checkbox input "true"
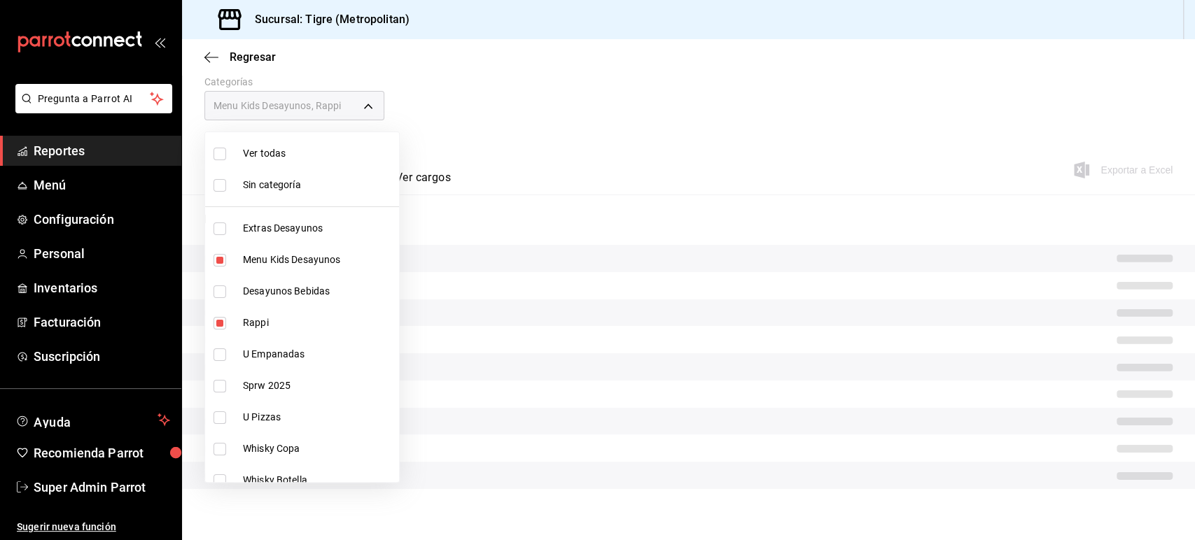
click at [254, 326] on span "Rappi" at bounding box center [318, 323] width 150 height 15
type input "0ce31c32-a5a6-498b-be74-31ce48fb35ae"
checkbox input "false"
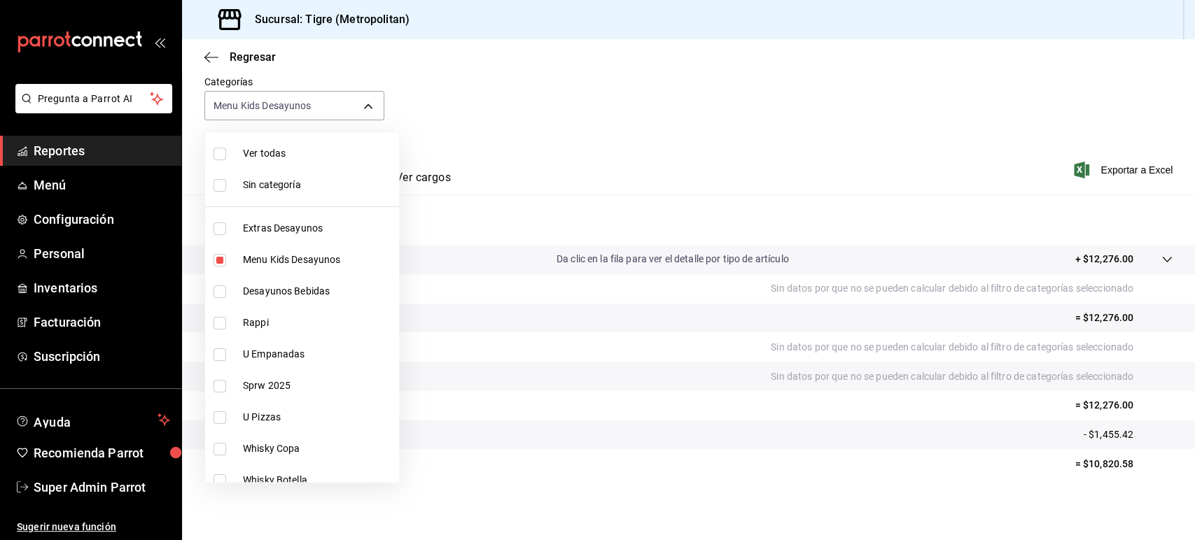
click at [542, 168] on div at bounding box center [597, 270] width 1195 height 540
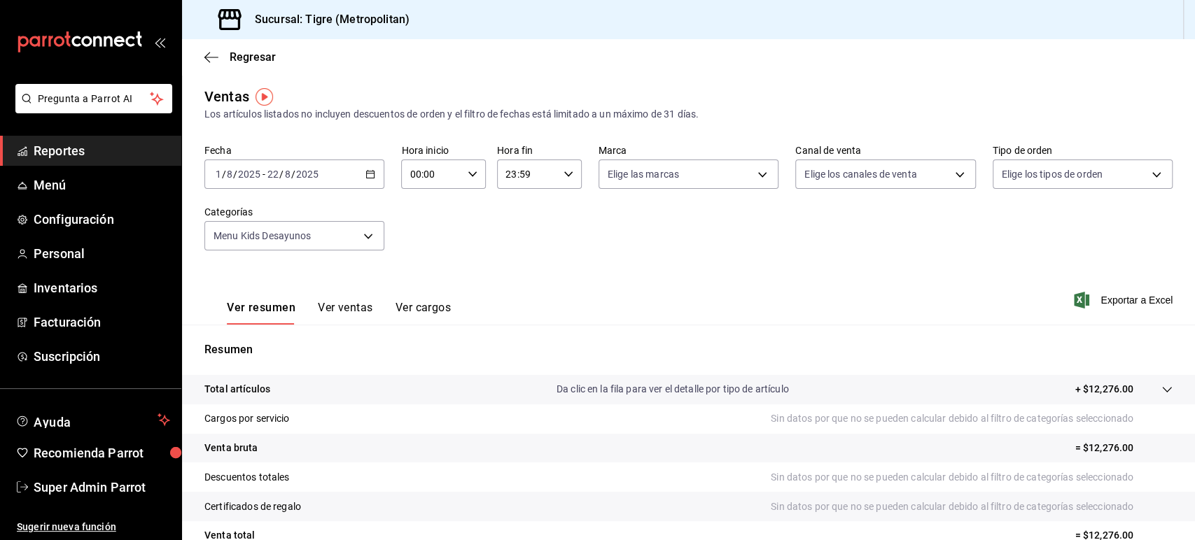
click at [368, 174] on icon "button" at bounding box center [370, 174] width 10 height 10
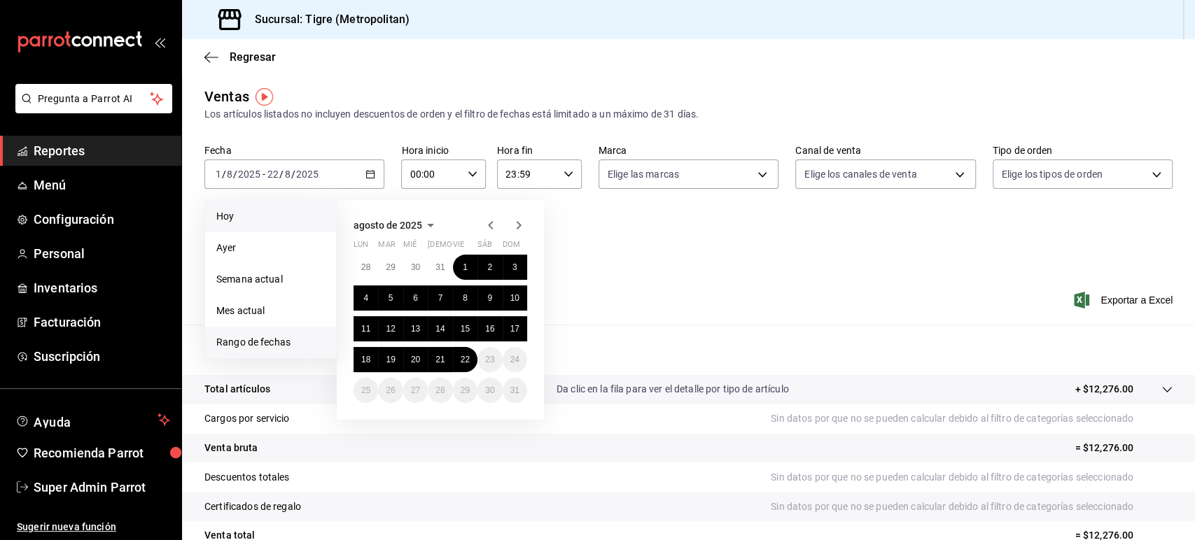
click at [239, 225] on li "Hoy" at bounding box center [270, 216] width 131 height 31
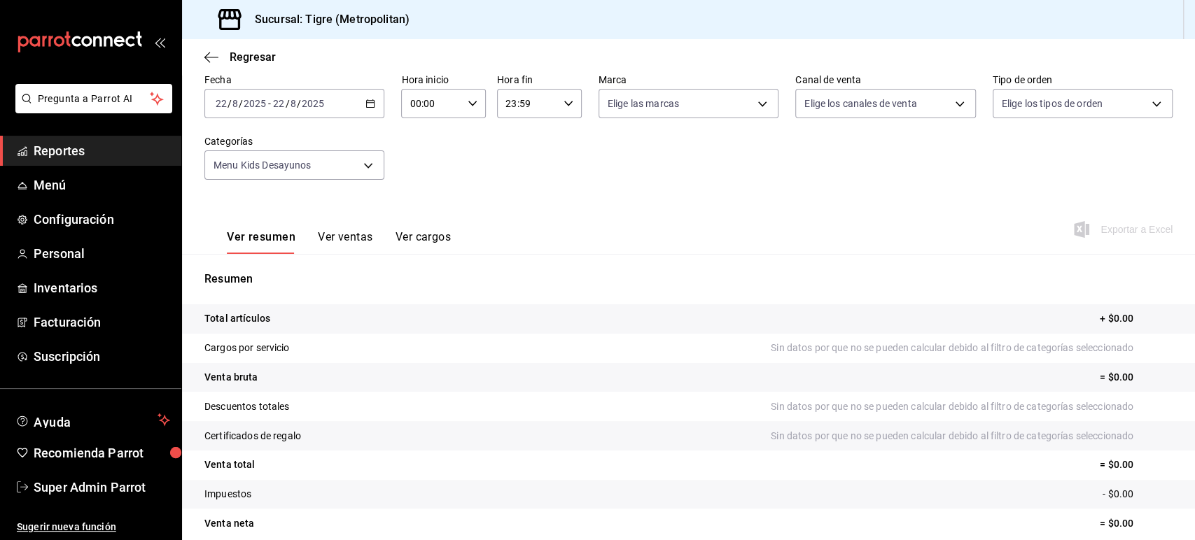
scroll to position [130, 0]
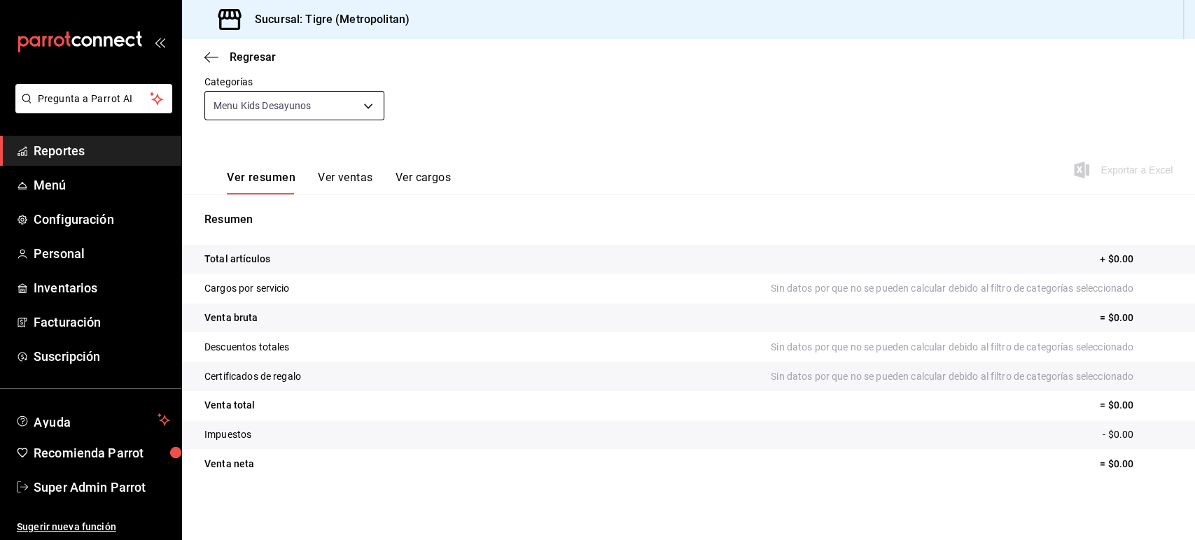
click at [352, 111] on body "Pregunta a Parrot AI Reportes Menú Configuración Personal Inventarios Facturaci…" at bounding box center [597, 270] width 1195 height 540
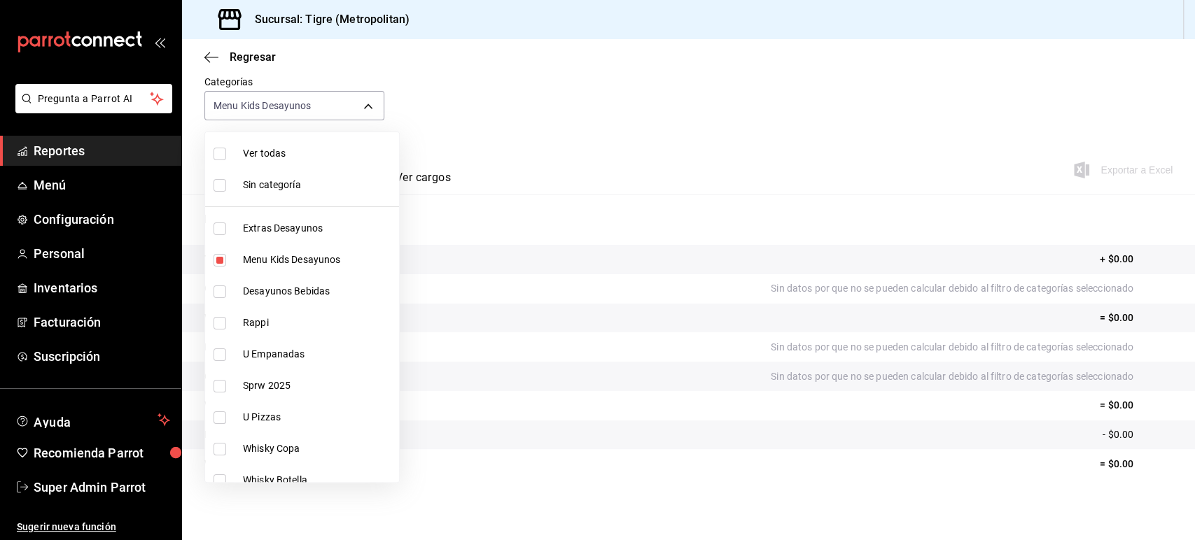
click at [252, 321] on span "Rappi" at bounding box center [318, 323] width 150 height 15
type input "0ce31c32-a5a6-498b-be74-31ce48fb35ae,caf99542-990c-4e8d-88fe-5fb1a1487ffc"
checkbox input "true"
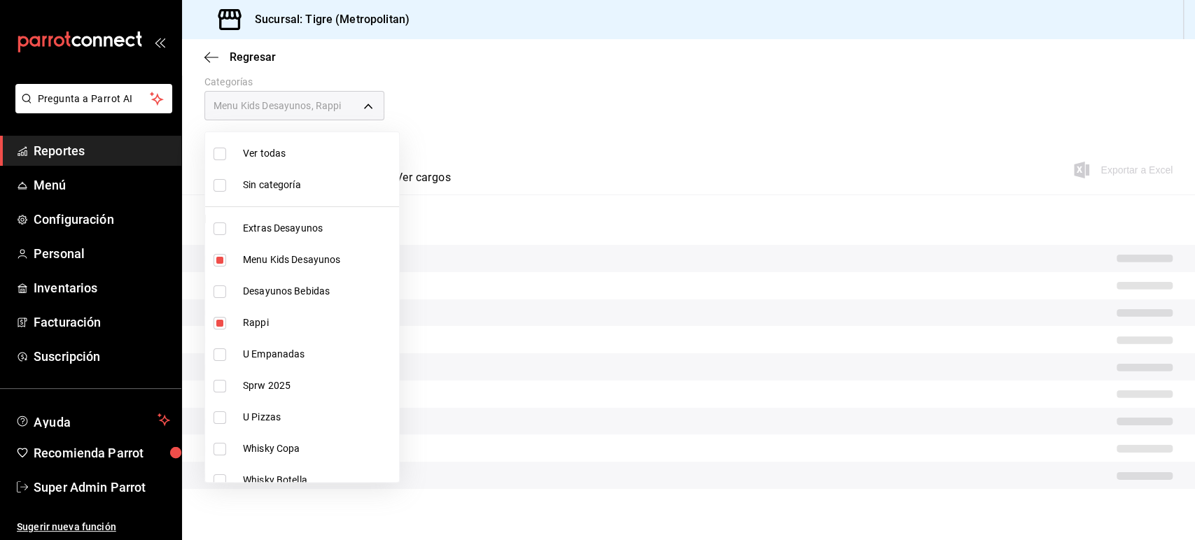
click at [258, 260] on span "Menu Kids Desayunos" at bounding box center [318, 260] width 150 height 15
type input "caf99542-990c-4e8d-88fe-5fb1a1487ffc"
checkbox input "false"
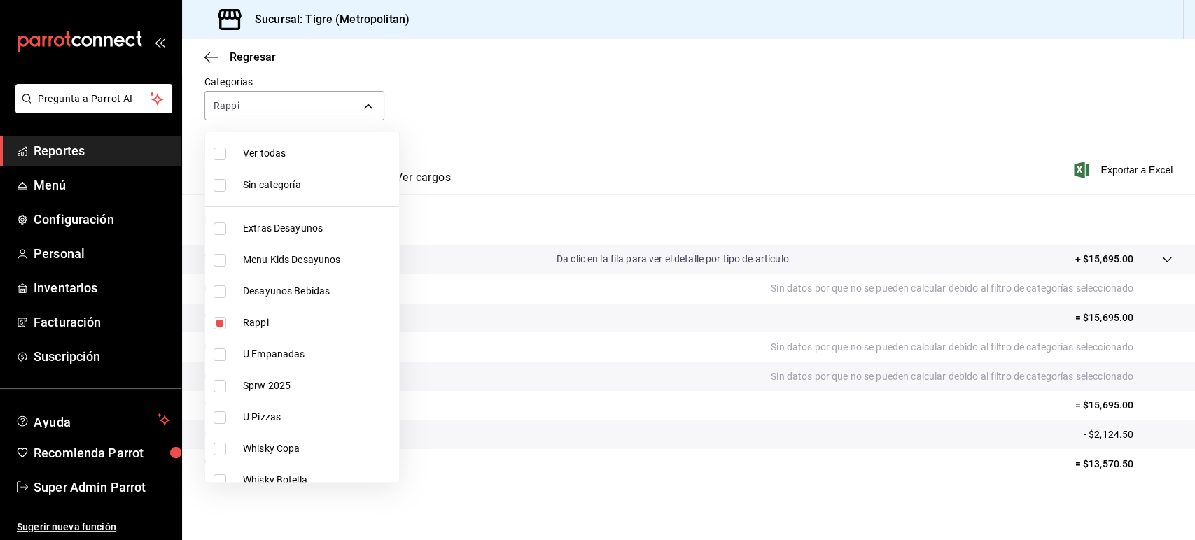
click at [447, 124] on div at bounding box center [597, 270] width 1195 height 540
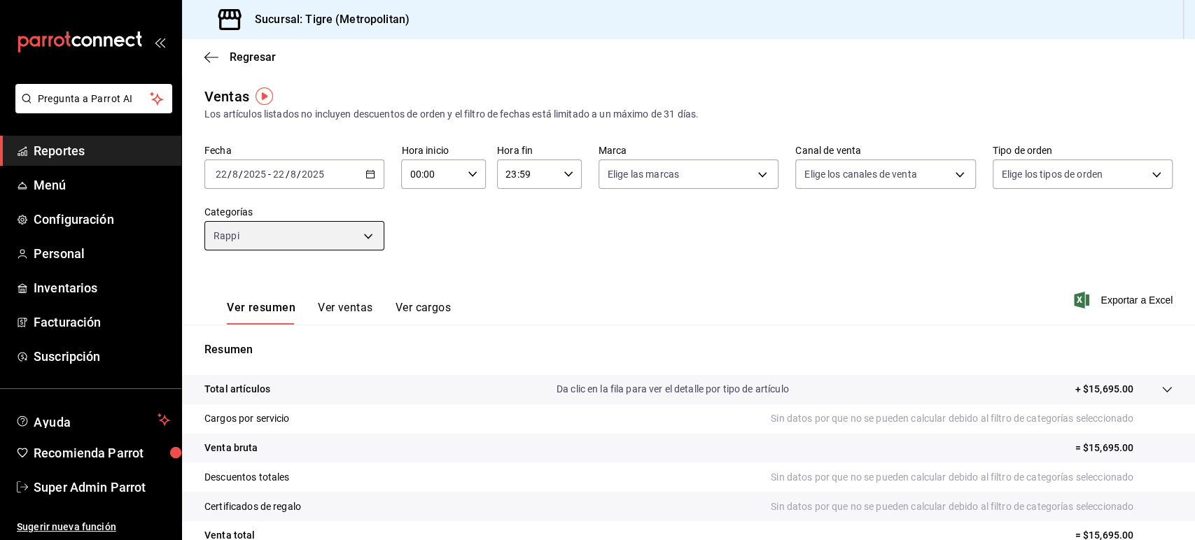
scroll to position [130, 0]
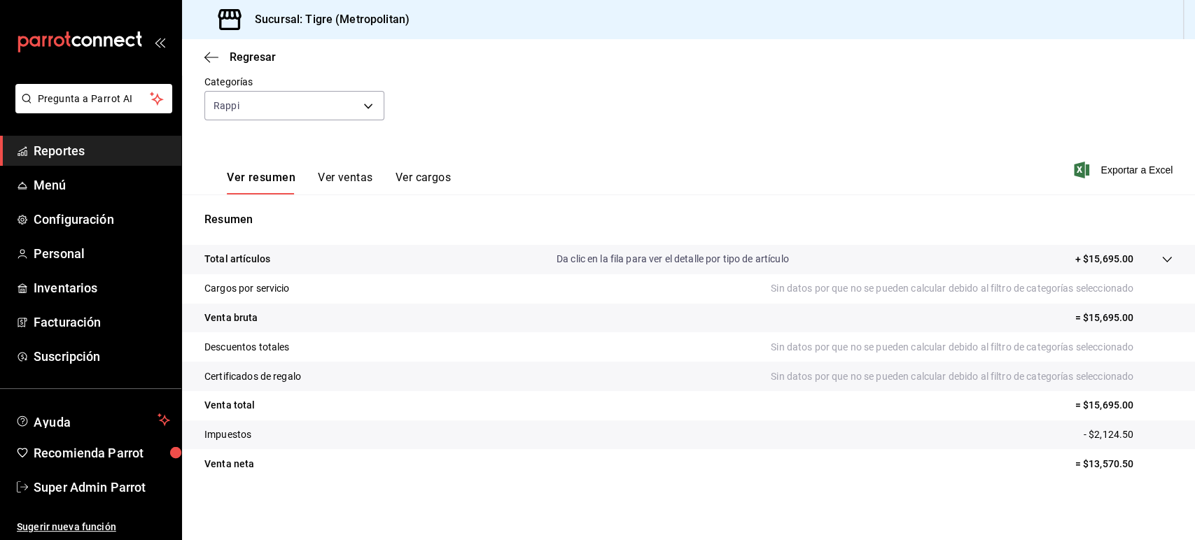
click at [426, 179] on button "Ver cargos" at bounding box center [423, 183] width 56 height 24
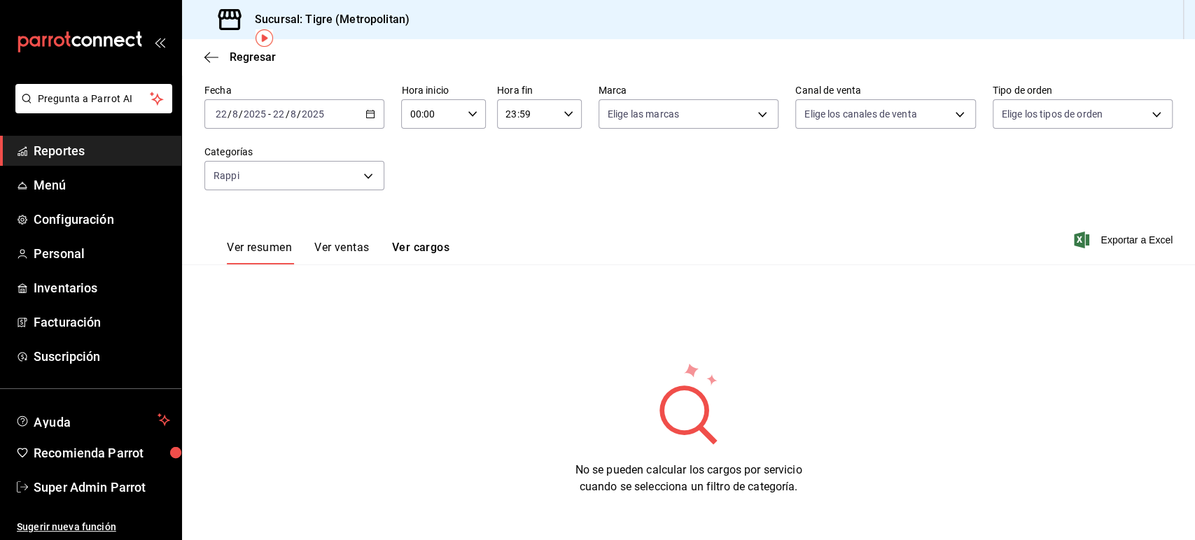
scroll to position [59, 0]
click at [345, 242] on button "Ver ventas" at bounding box center [341, 254] width 55 height 24
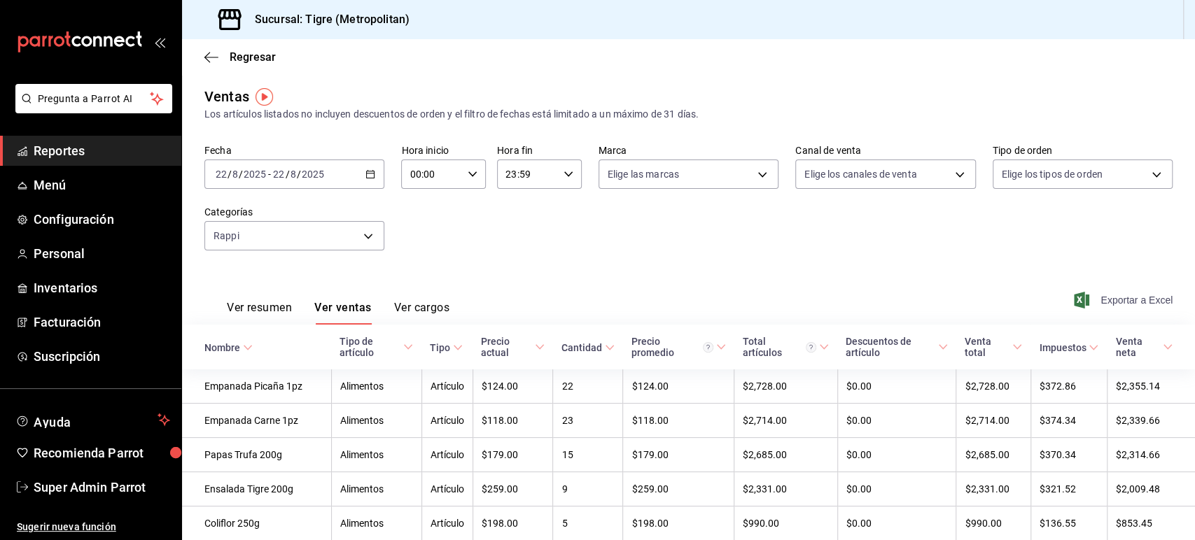
click at [1115, 307] on span "Exportar a Excel" at bounding box center [1124, 300] width 96 height 17
click at [266, 305] on button "Ver resumen" at bounding box center [259, 313] width 65 height 24
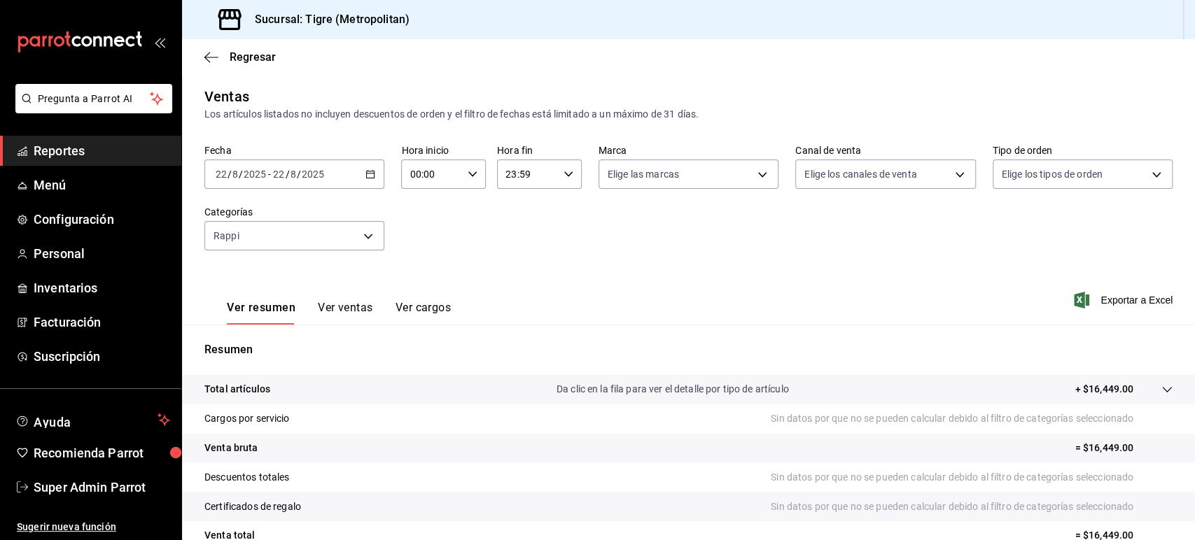
scroll to position [130, 0]
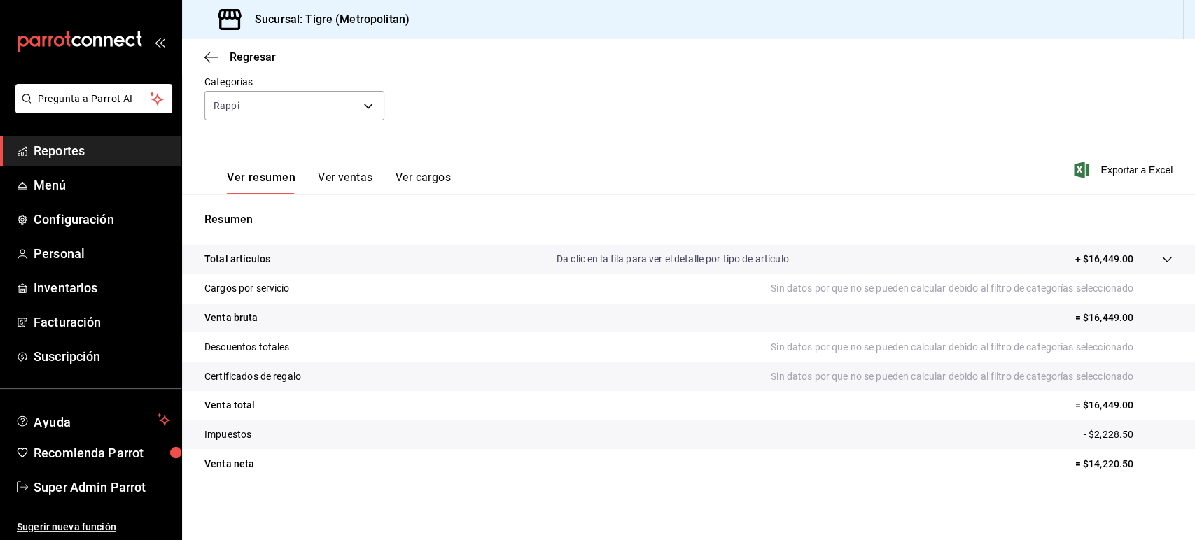
click at [358, 176] on button "Ver ventas" at bounding box center [345, 183] width 55 height 24
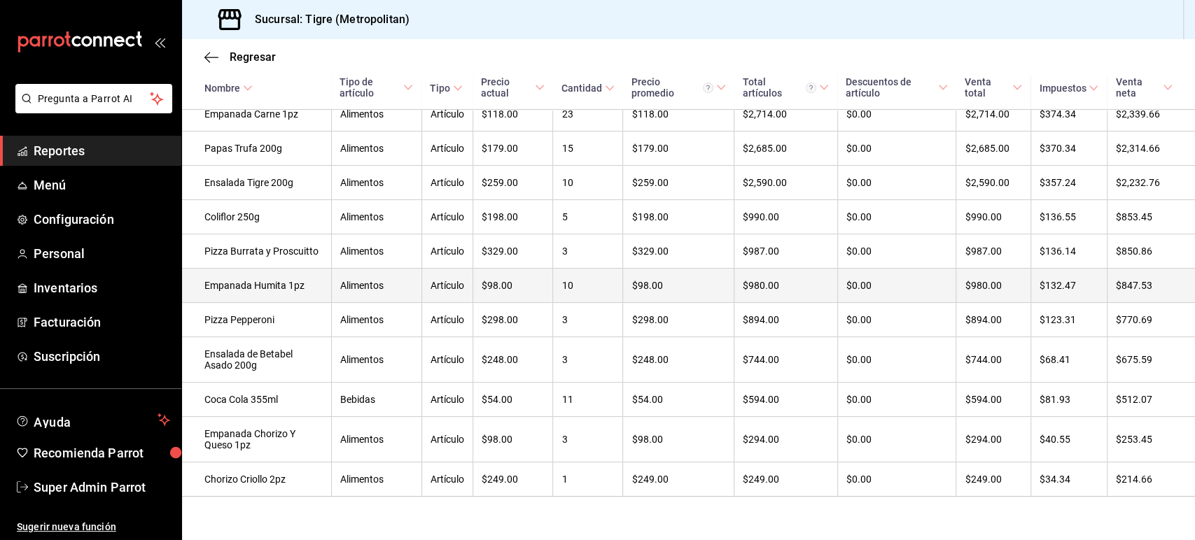
scroll to position [348, 0]
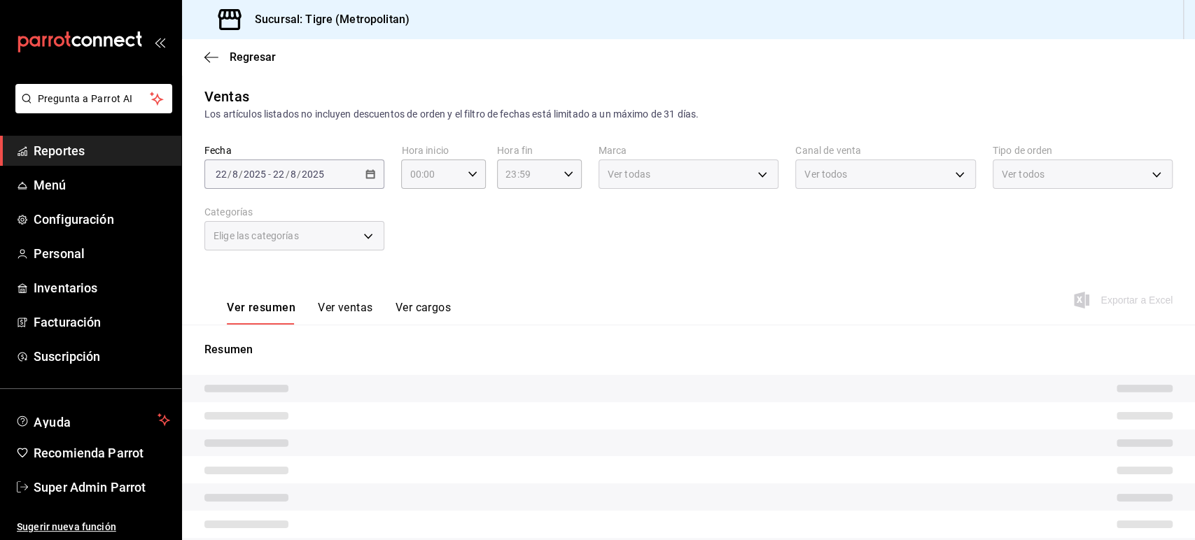
type input "caf99542-990c-4e8d-88fe-5fb1a1487ffc"
click at [103, 144] on span "Reportes" at bounding box center [102, 150] width 136 height 19
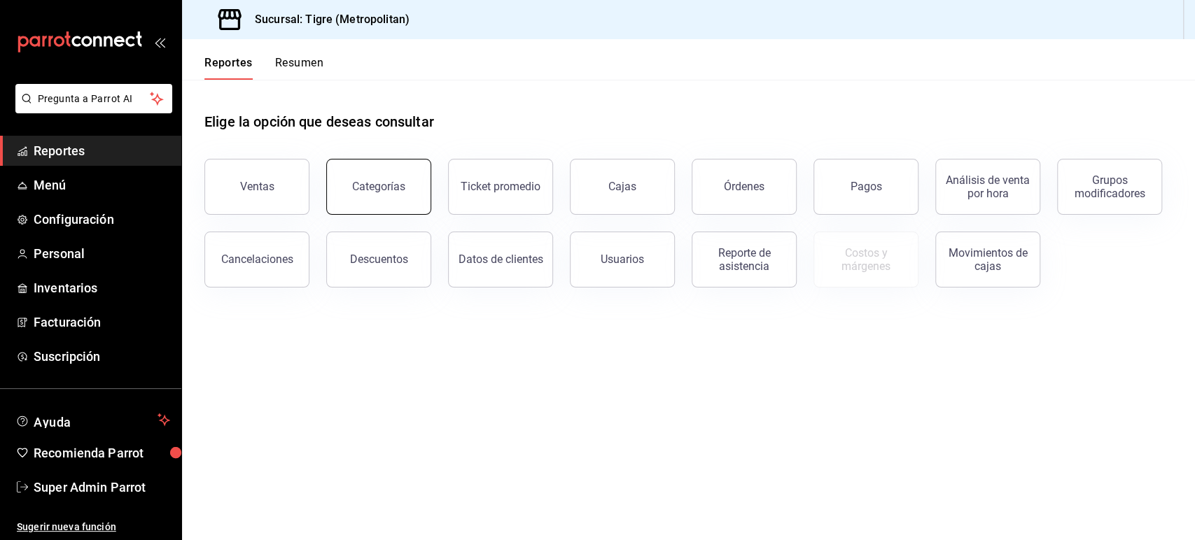
click at [400, 175] on button "Categorías" at bounding box center [378, 187] width 105 height 56
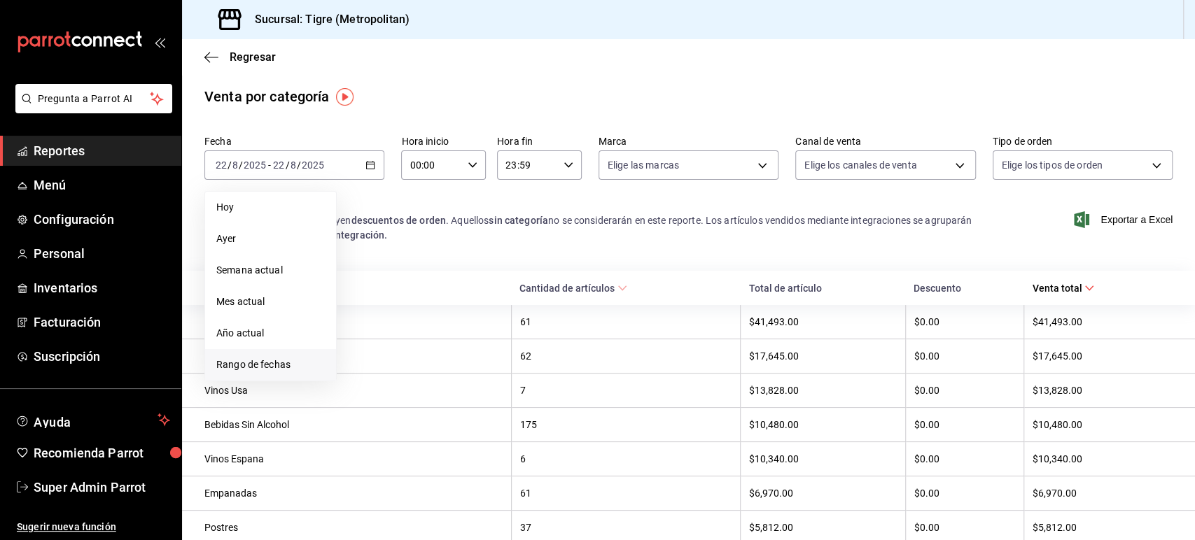
click at [274, 357] on li "Rango de fechas" at bounding box center [270, 364] width 131 height 31
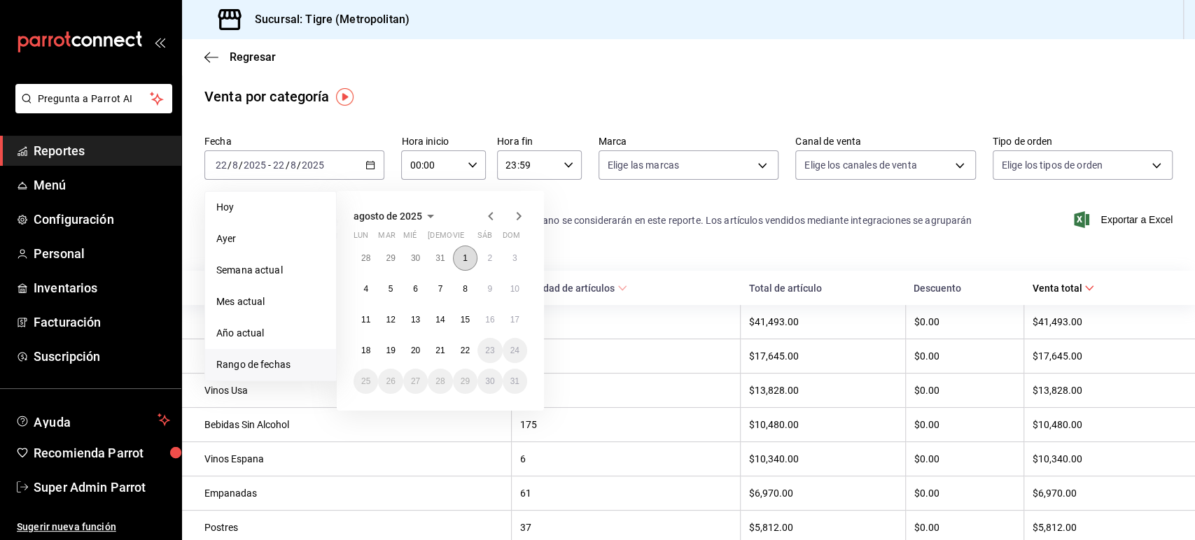
click at [468, 255] on button "1" at bounding box center [465, 258] width 24 height 25
click at [467, 352] on abbr "22" at bounding box center [465, 351] width 9 height 10
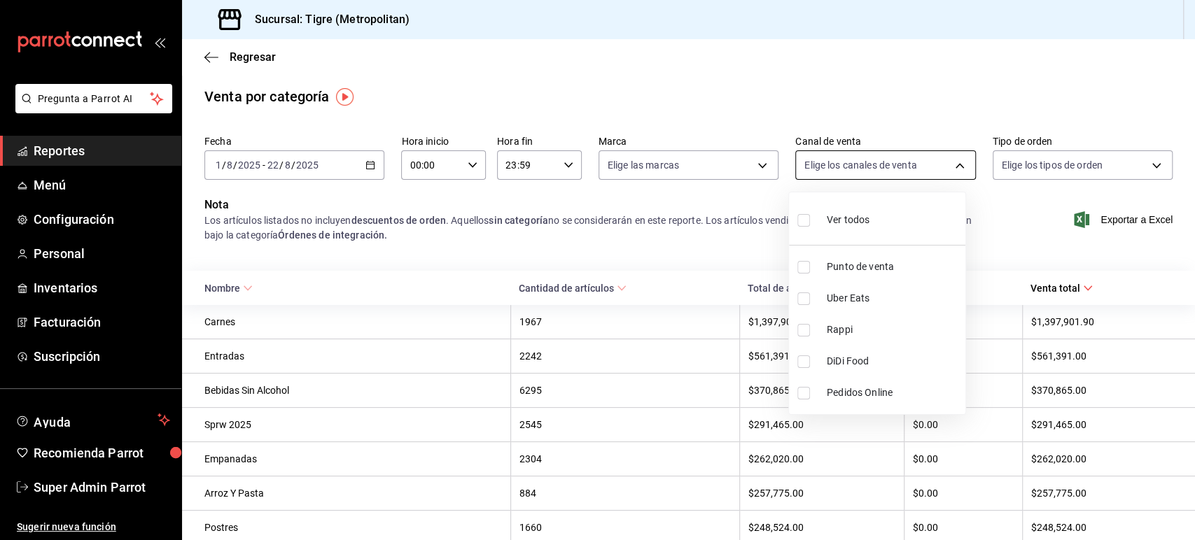
click at [918, 163] on body "Pregunta a Parrot AI Reportes Menú Configuración Personal Inventarios Facturaci…" at bounding box center [597, 270] width 1195 height 540
click at [1025, 155] on div at bounding box center [597, 270] width 1195 height 540
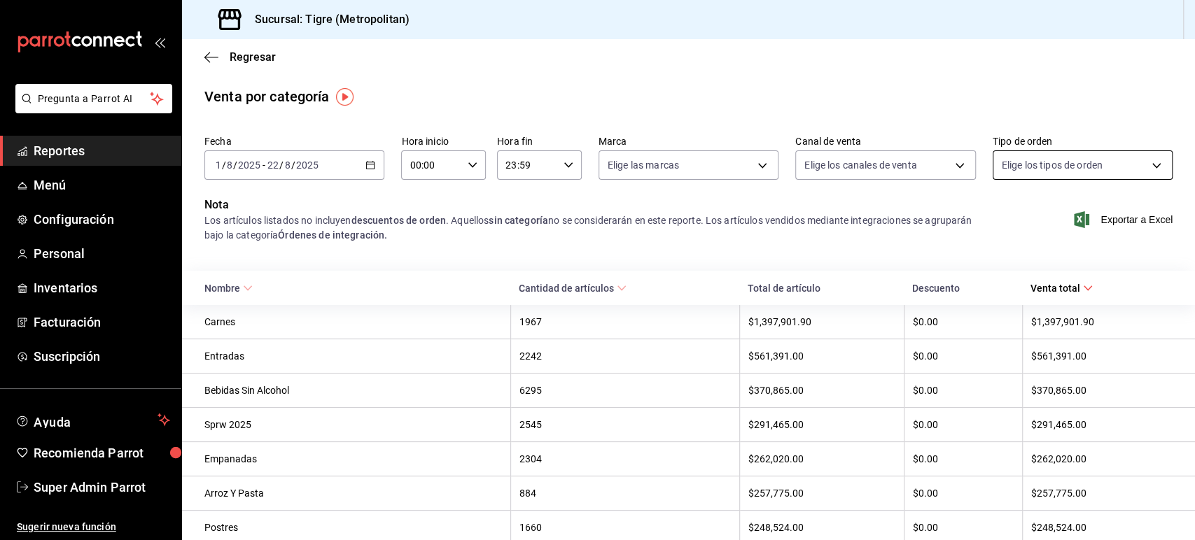
click at [1020, 155] on body "Pregunta a Parrot AI Reportes Menú Configuración Personal Inventarios Facturaci…" at bounding box center [597, 270] width 1195 height 540
click at [808, 221] on div at bounding box center [597, 270] width 1195 height 540
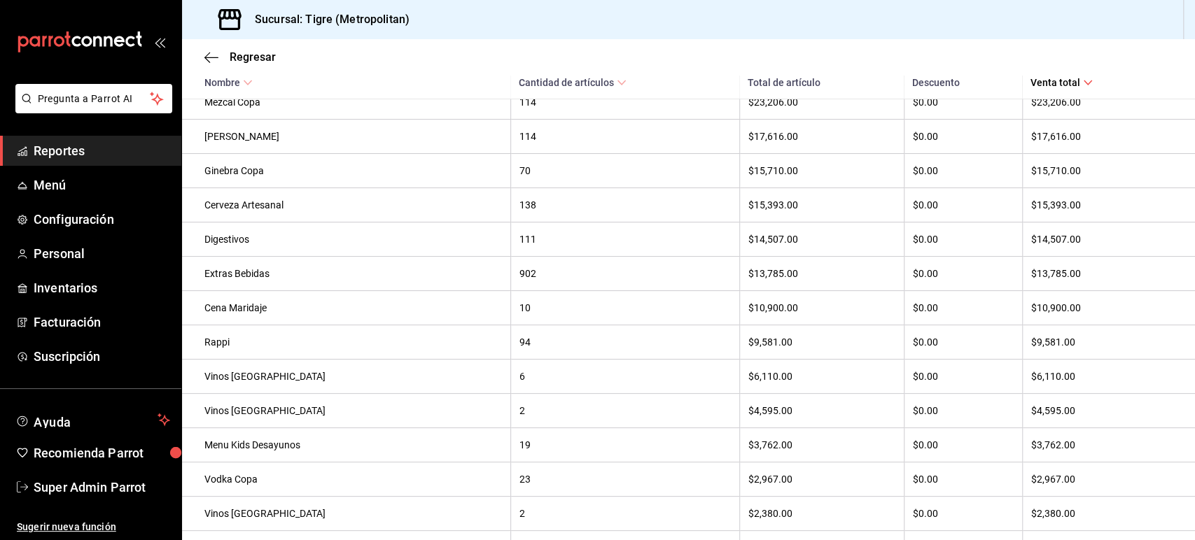
scroll to position [1271, 0]
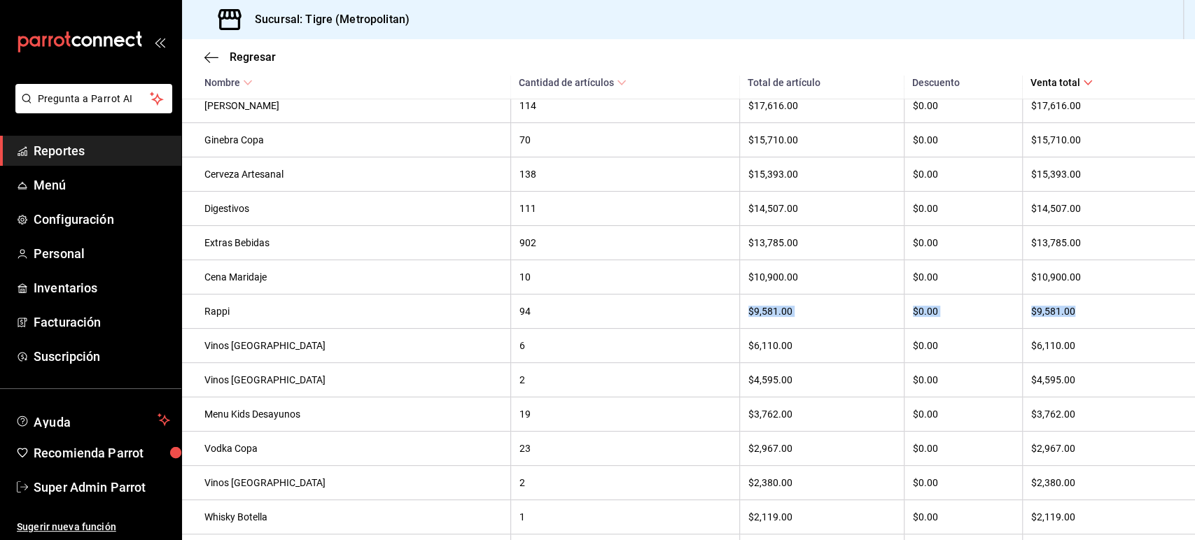
drag, startPoint x: 716, startPoint y: 331, endPoint x: 1067, endPoint y: 332, distance: 351.3
click at [1067, 329] on tr "Rappi 94 $9,581.00 $0.00 $9,581.00" at bounding box center [688, 312] width 1013 height 34
drag, startPoint x: 232, startPoint y: 437, endPoint x: 1060, endPoint y: 438, distance: 828.7
click at [1060, 432] on tr "Menu Kids Desayunos 19 $3,762.00 $0.00 $3,762.00" at bounding box center [688, 415] width 1013 height 34
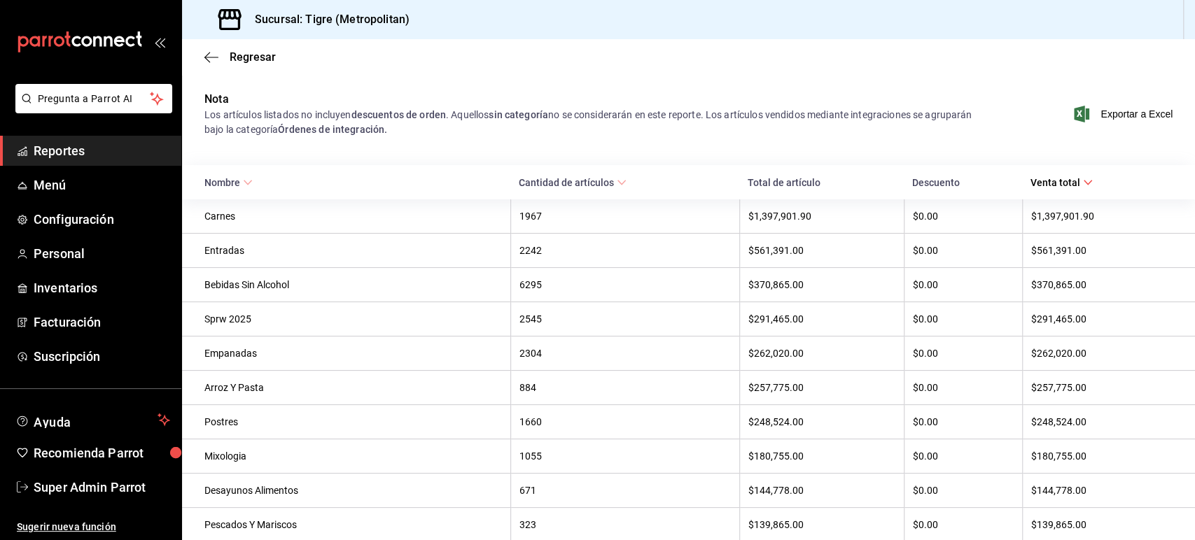
scroll to position [0, 0]
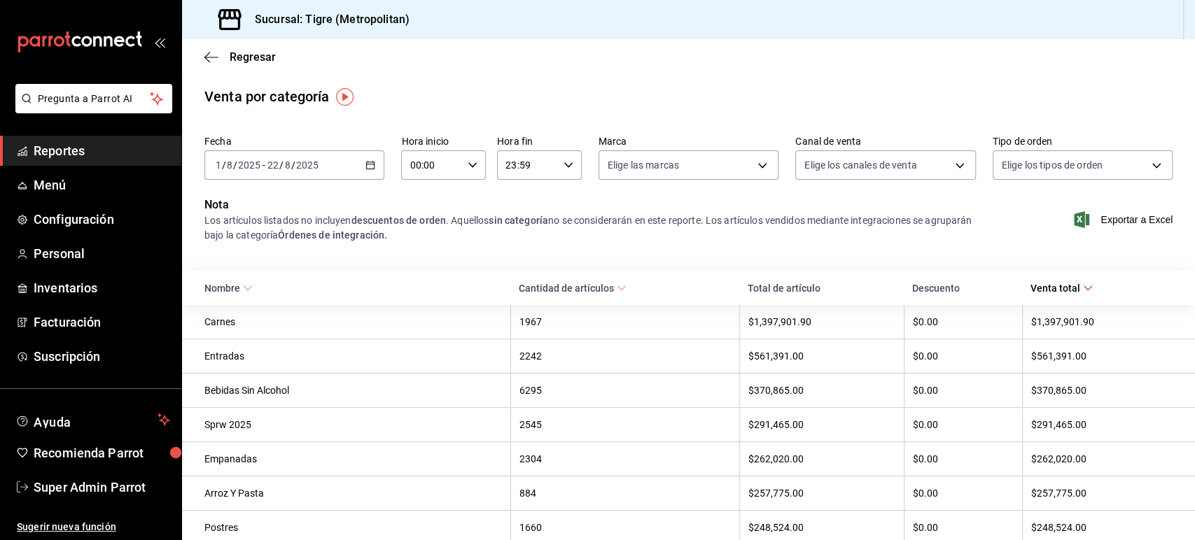
click at [370, 160] on div "[DATE] [DATE] - [DATE] [DATE]" at bounding box center [294, 164] width 180 height 29
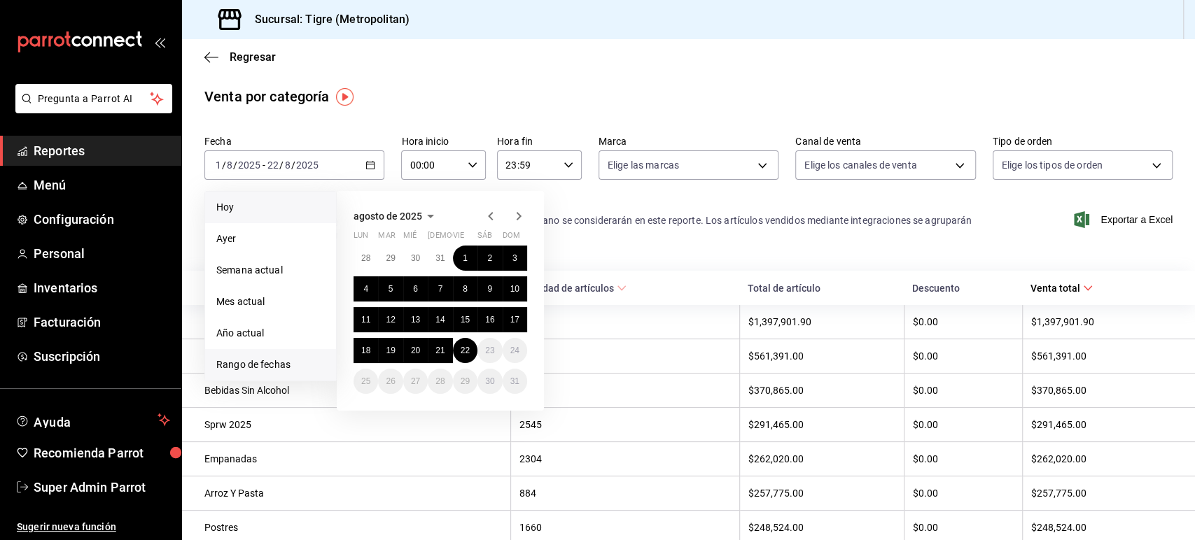
click at [266, 209] on span "Hoy" at bounding box center [270, 207] width 108 height 15
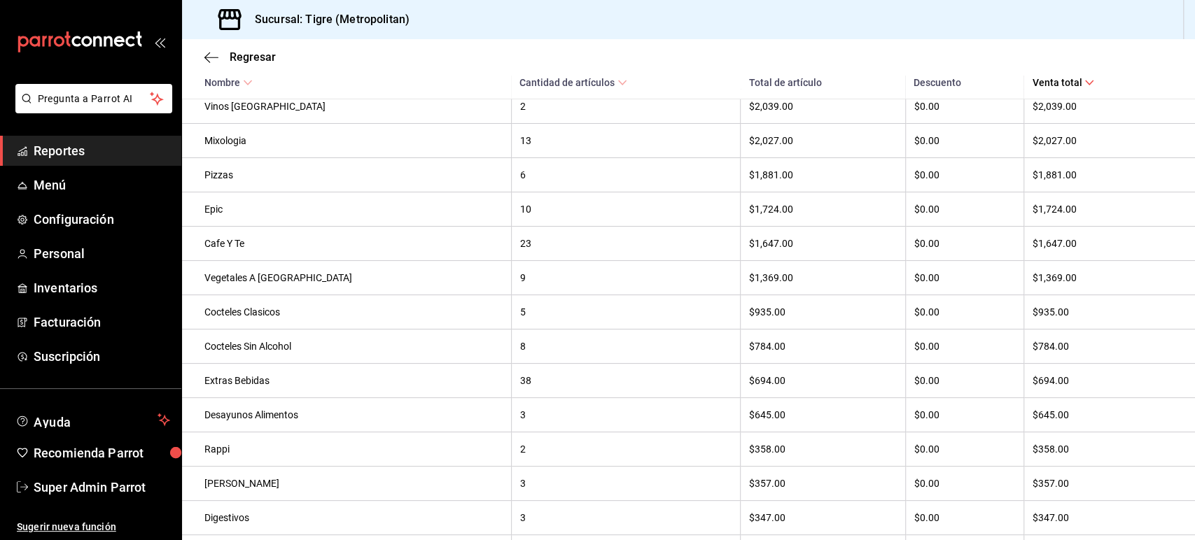
scroll to position [954, 0]
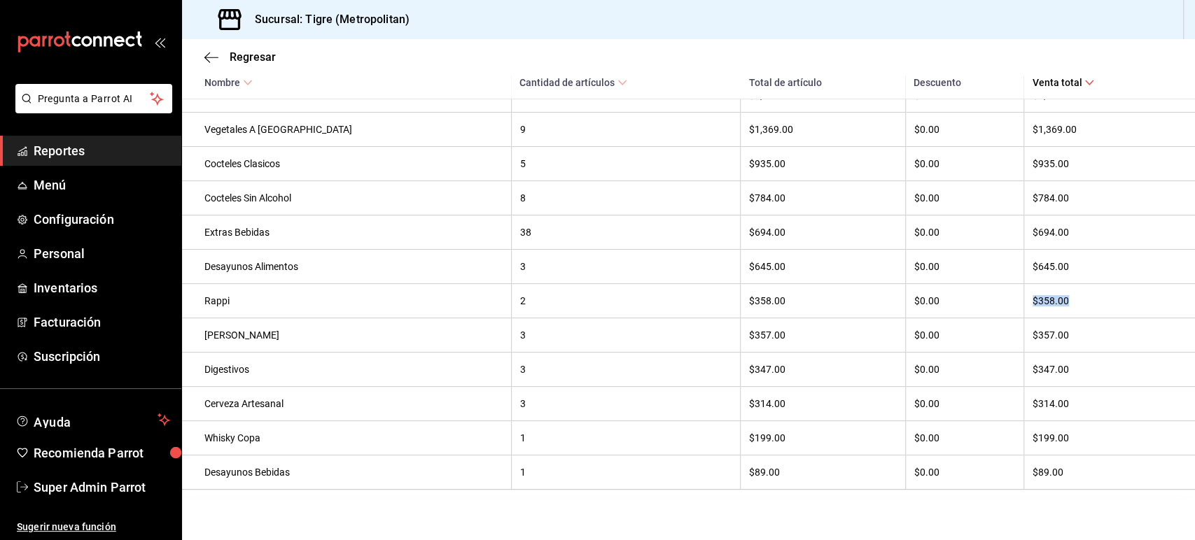
drag, startPoint x: 996, startPoint y: 303, endPoint x: 1042, endPoint y: 300, distance: 46.3
click at [1042, 300] on tr "Rappi 2 $358.00 $0.00 $358.00" at bounding box center [688, 301] width 1013 height 34
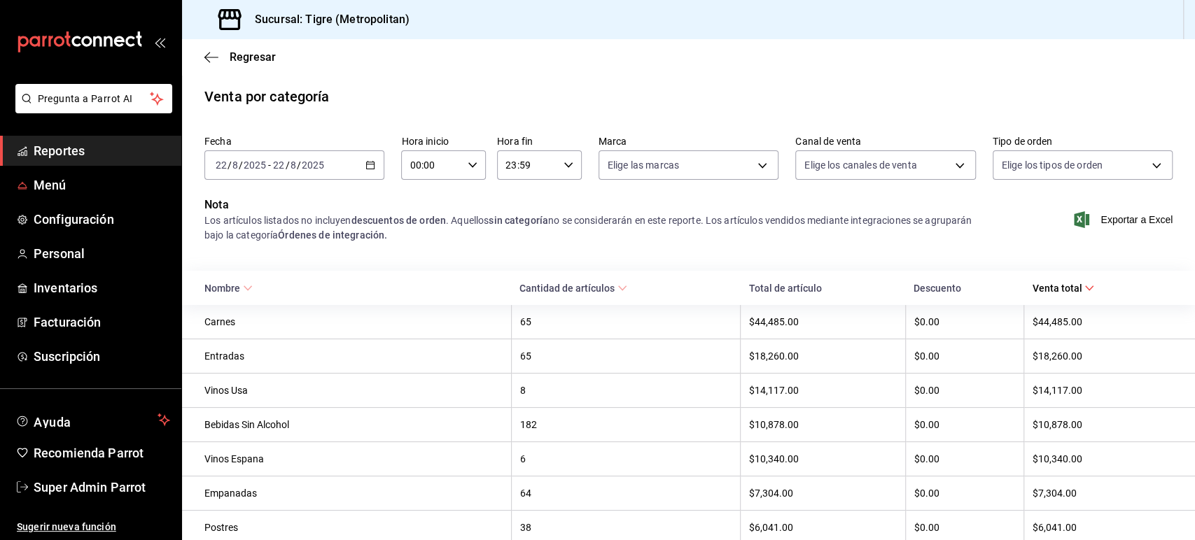
click at [57, 150] on span "Reportes" at bounding box center [102, 150] width 136 height 19
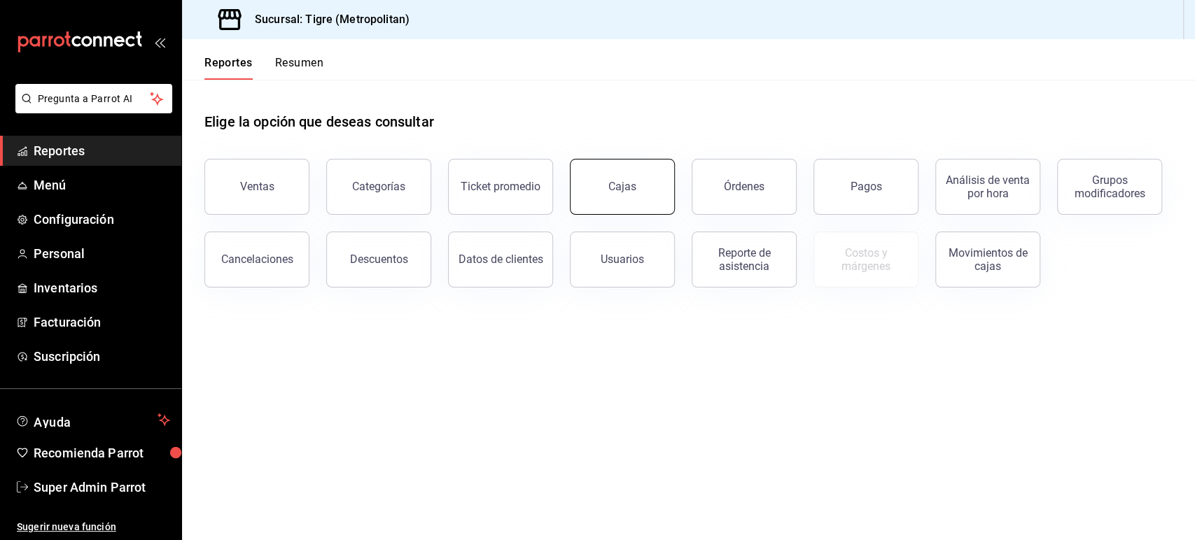
click at [634, 185] on div "Cajas" at bounding box center [622, 186] width 28 height 13
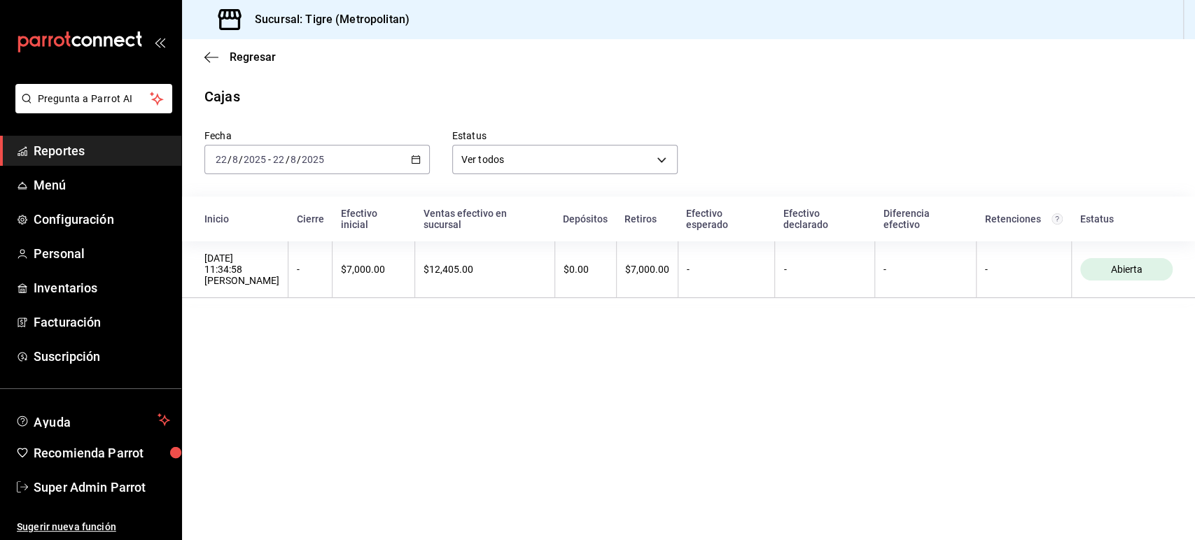
click at [420, 157] on div "[DATE] [DATE] - [DATE] [DATE]" at bounding box center [316, 159] width 225 height 29
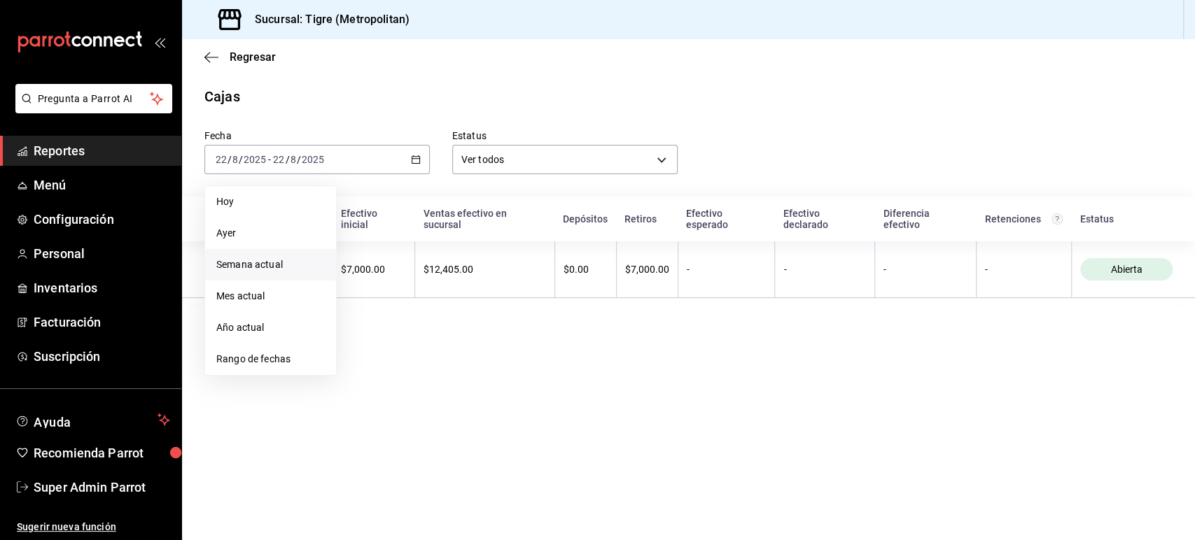
click at [288, 258] on span "Semana actual" at bounding box center [270, 265] width 108 height 15
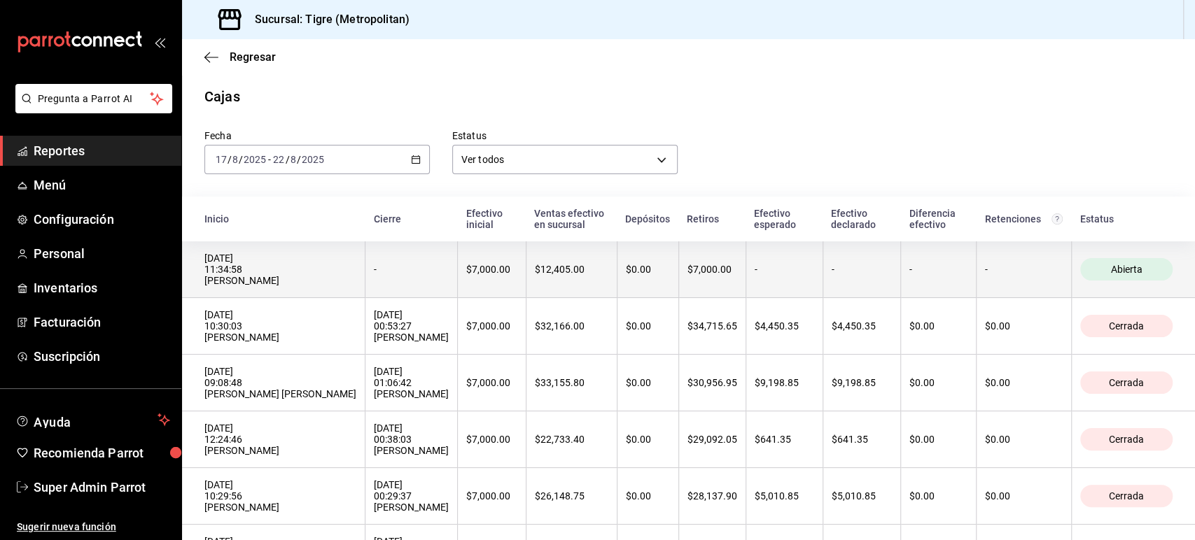
click at [380, 269] on div "-" at bounding box center [411, 269] width 75 height 11
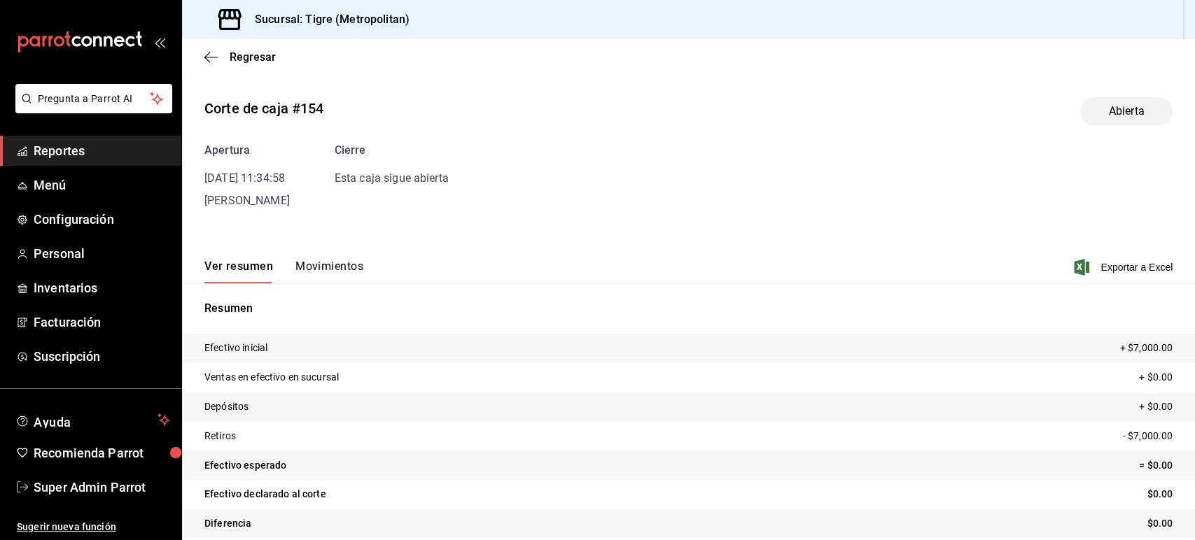
click at [332, 264] on button "Movimientos" at bounding box center [329, 272] width 68 height 24
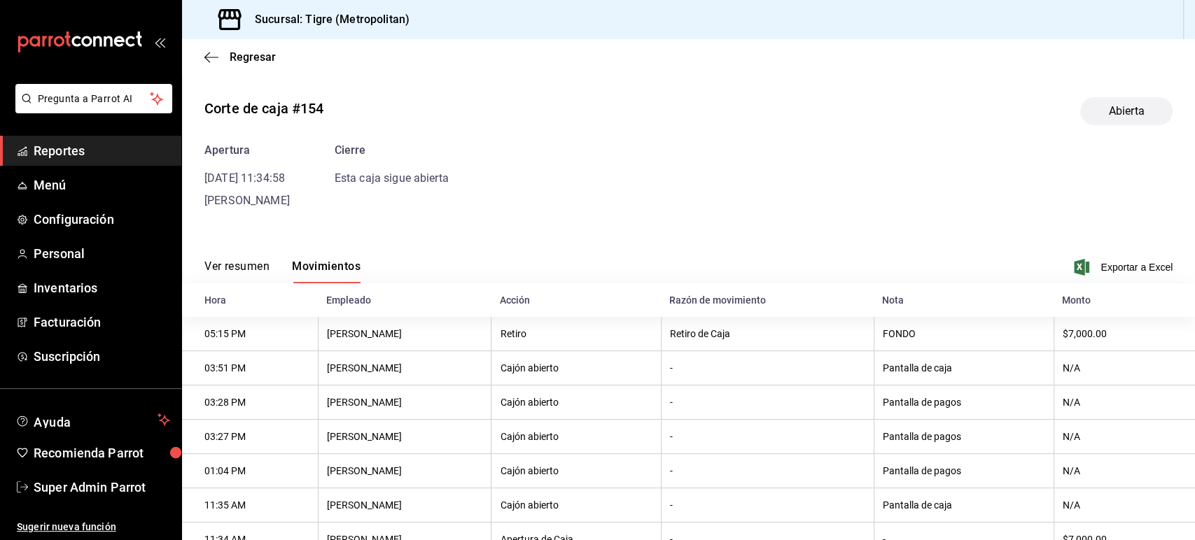
click at [273, 267] on div "Ver resumen Movimientos" at bounding box center [282, 272] width 156 height 24
click at [253, 267] on button "Ver resumen" at bounding box center [236, 272] width 65 height 24
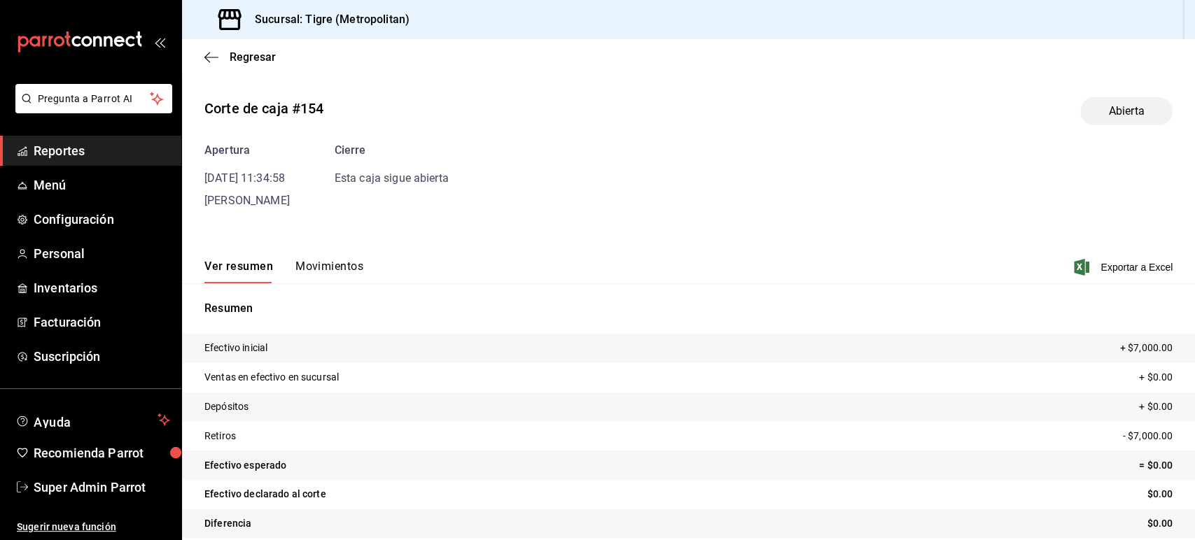
scroll to position [15, 0]
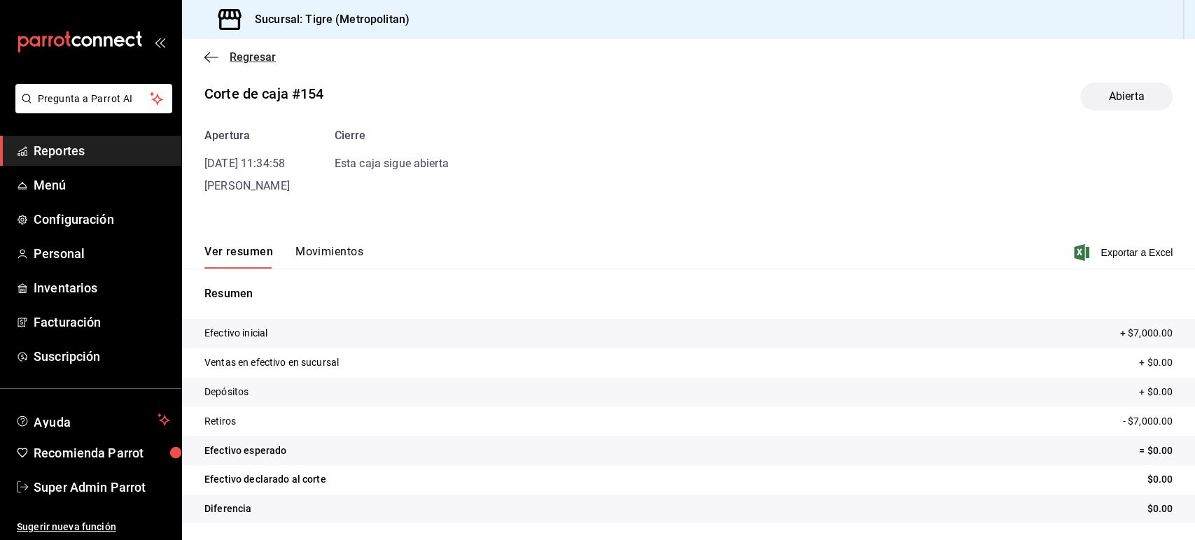
click at [208, 57] on icon "button" at bounding box center [211, 57] width 14 height 13
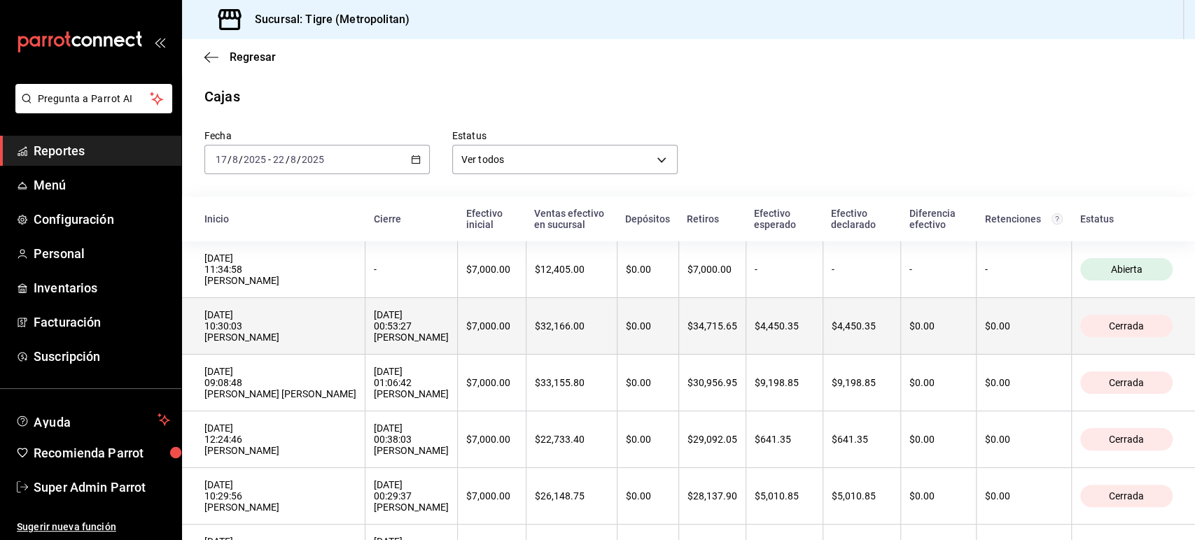
click at [285, 332] on div "[DATE] 10:30:03 [PERSON_NAME]" at bounding box center [280, 326] width 152 height 34
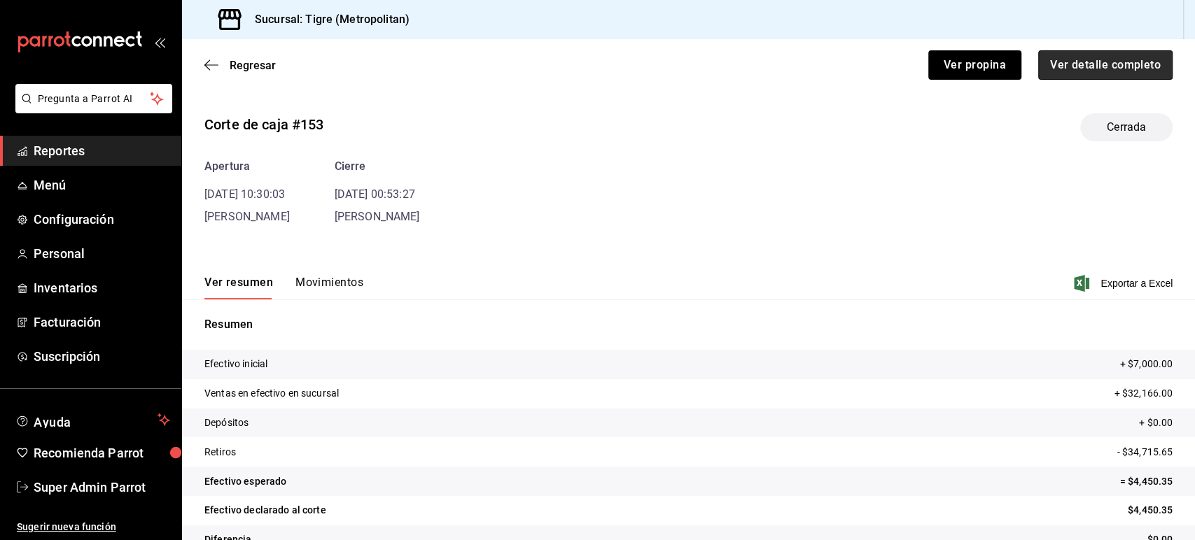
click at [1066, 69] on button "Ver detalle completo" at bounding box center [1105, 64] width 134 height 29
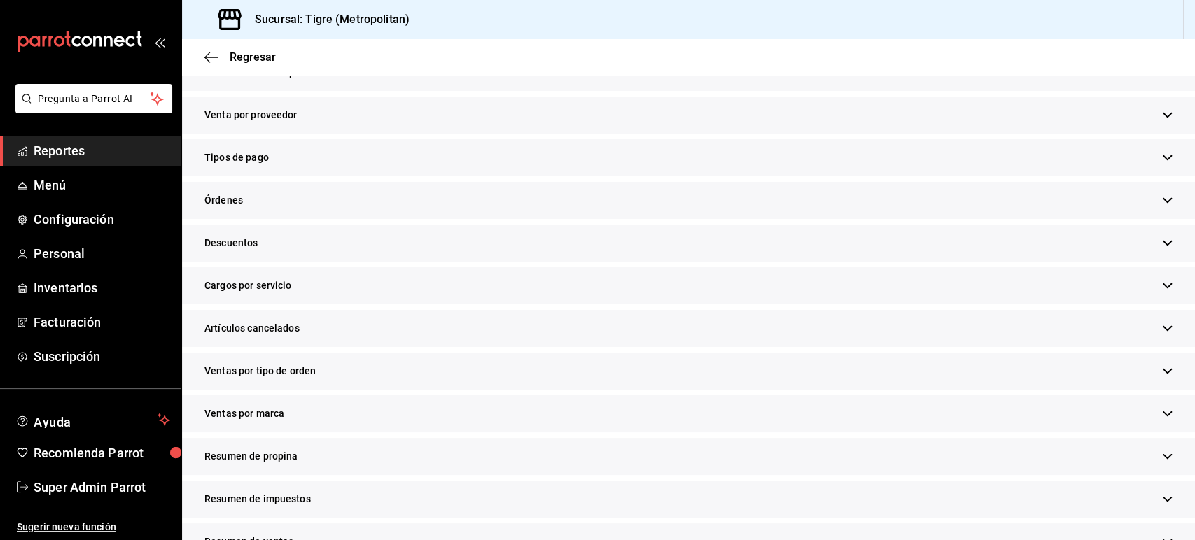
scroll to position [373, 0]
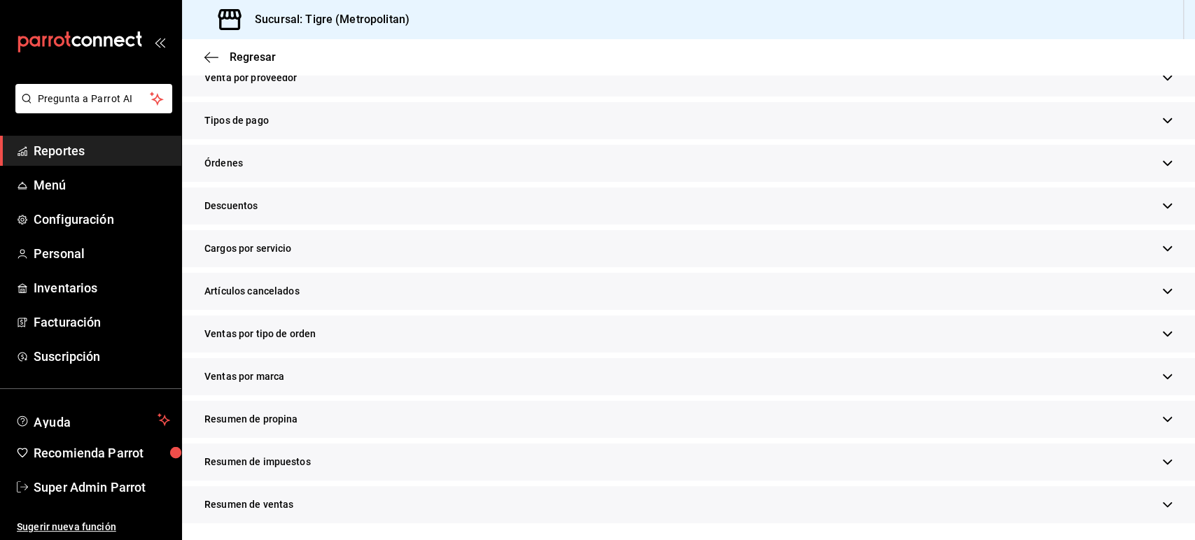
click at [274, 372] on span "Ventas por marca" at bounding box center [244, 377] width 80 height 15
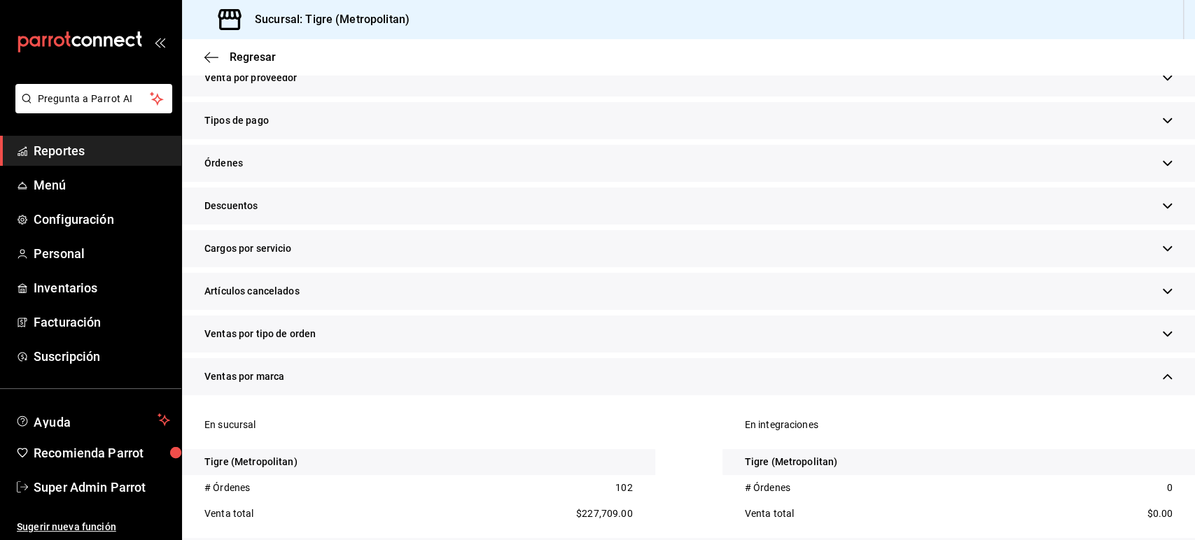
scroll to position [510, 0]
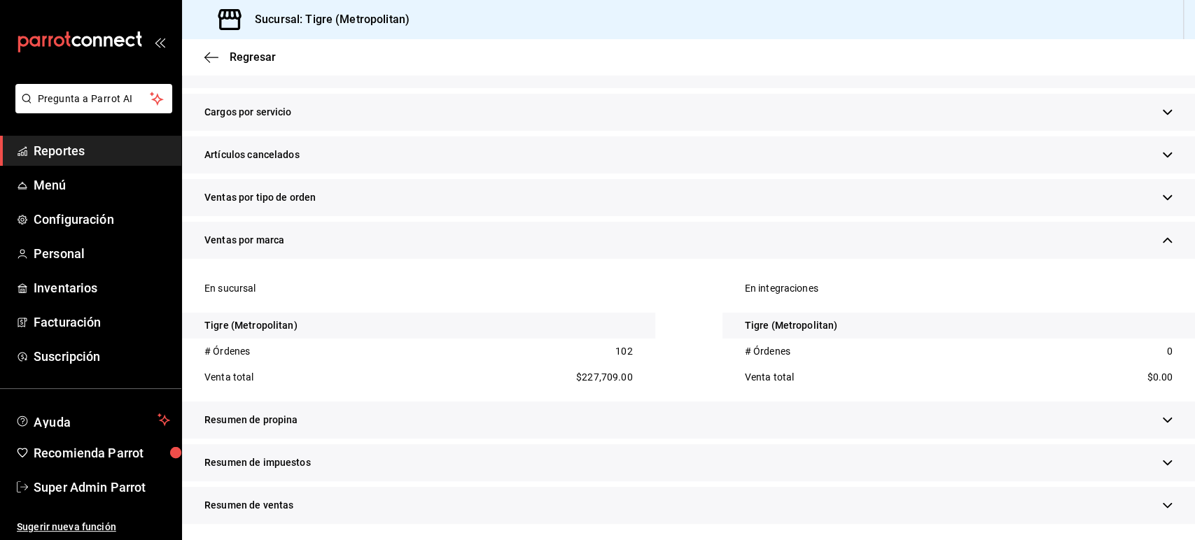
click at [255, 248] on div "Ventas por marca" at bounding box center [688, 240] width 1013 height 37
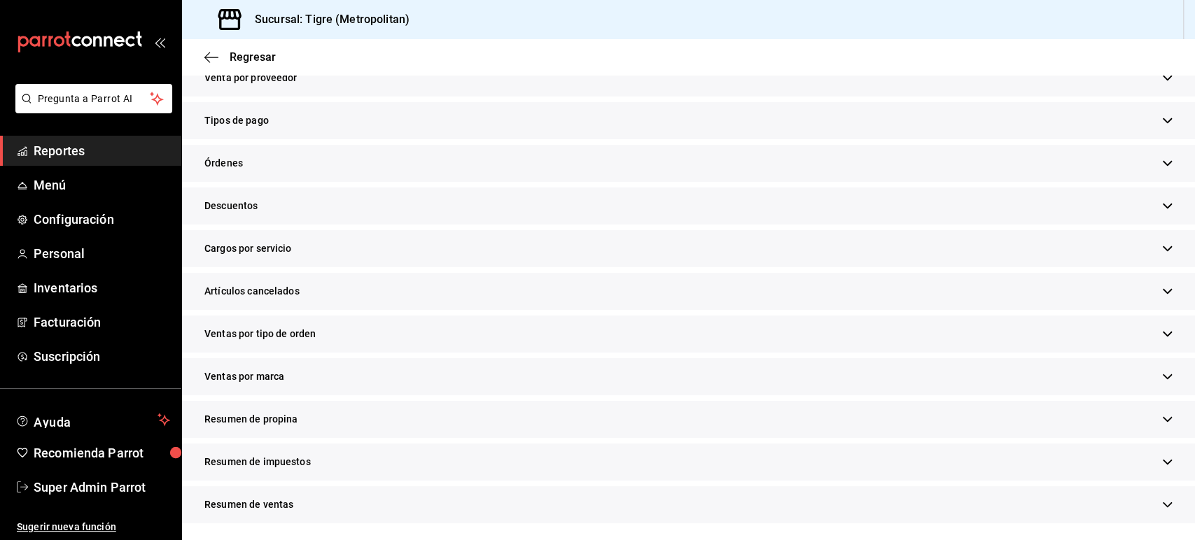
scroll to position [373, 0]
click at [269, 508] on span "Resumen de ventas" at bounding box center [248, 505] width 89 height 15
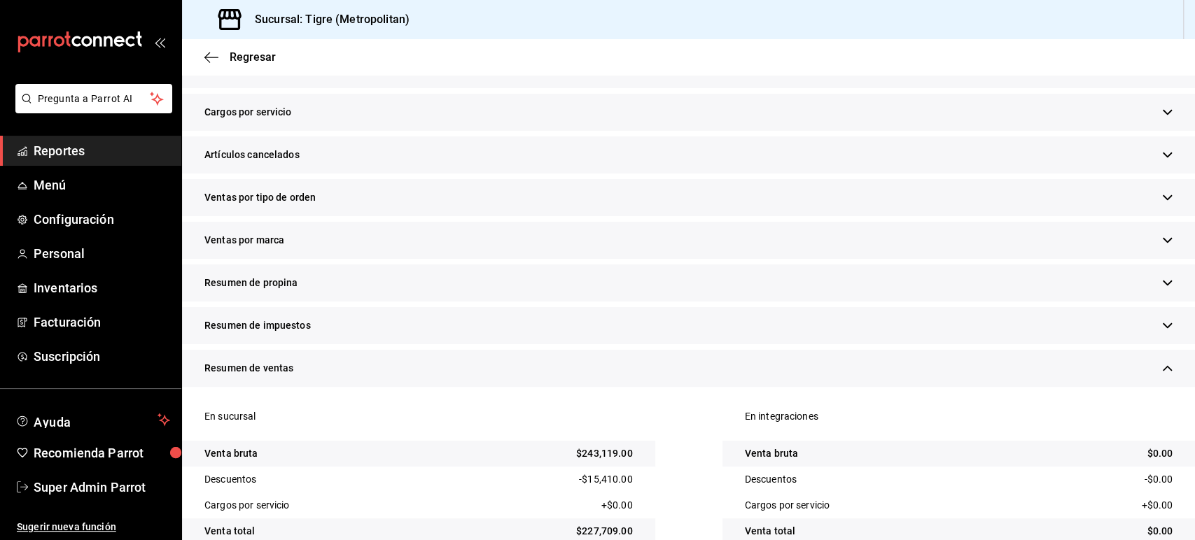
scroll to position [588, 0]
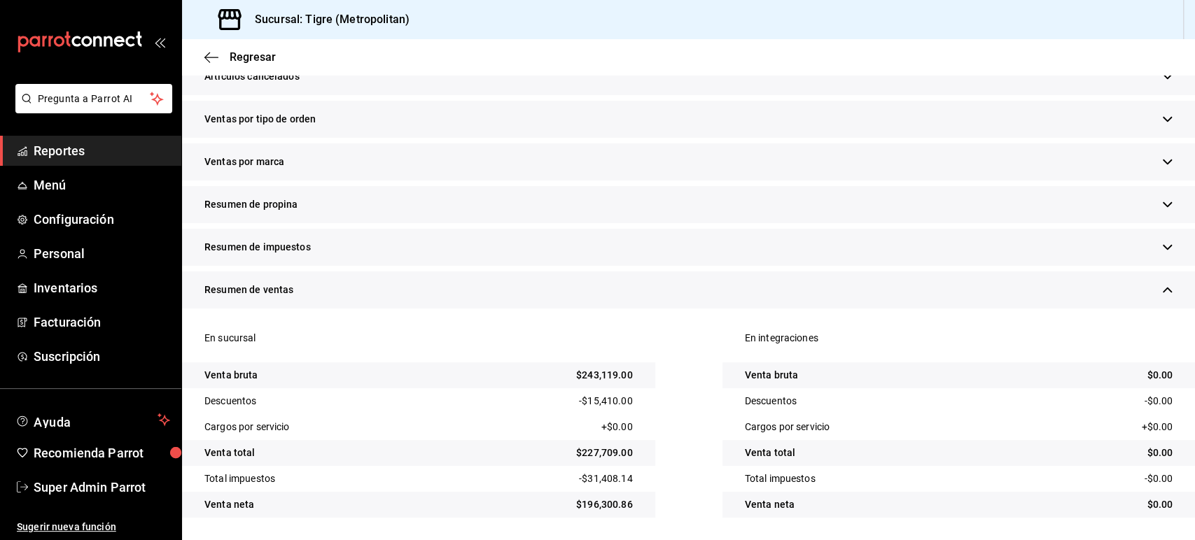
click at [260, 295] on span "Resumen de ventas" at bounding box center [248, 290] width 89 height 15
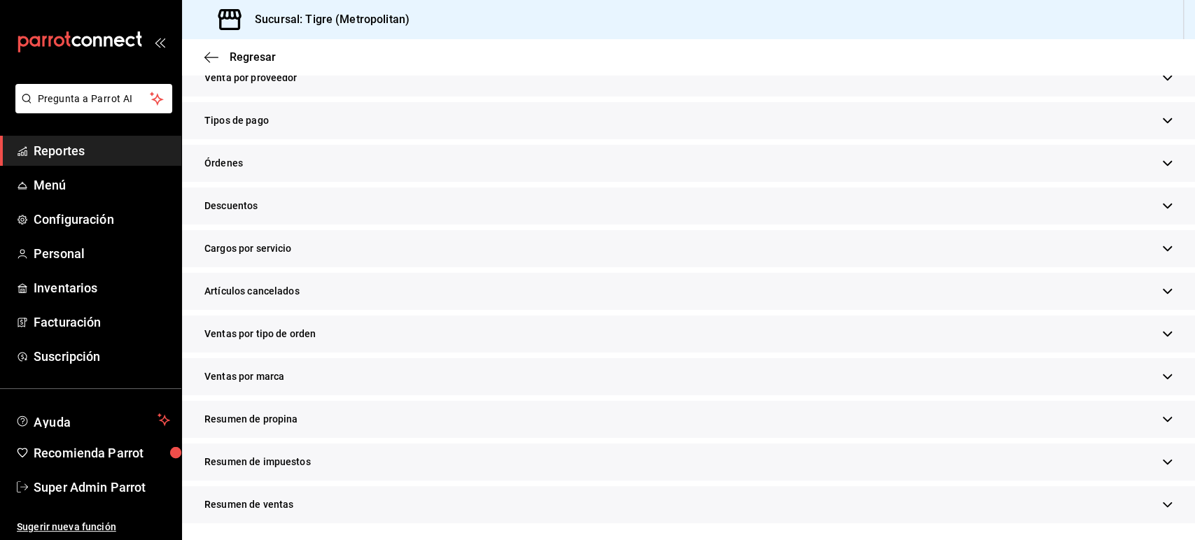
scroll to position [373, 0]
click at [274, 461] on span "Resumen de impuestos" at bounding box center [257, 462] width 106 height 15
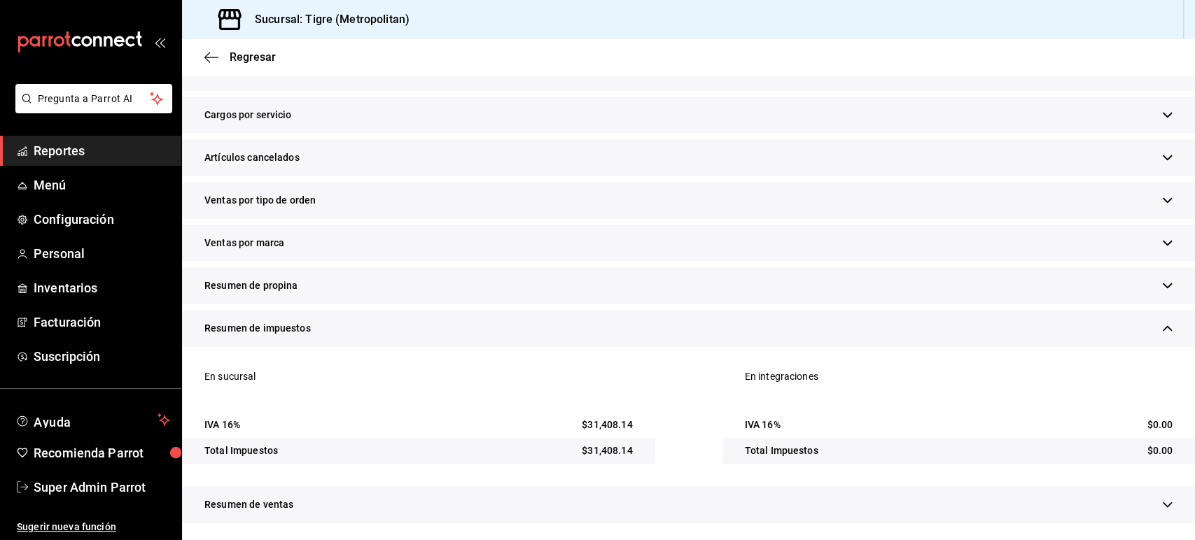
scroll to position [507, 0]
click at [273, 327] on span "Resumen de impuestos" at bounding box center [257, 328] width 106 height 15
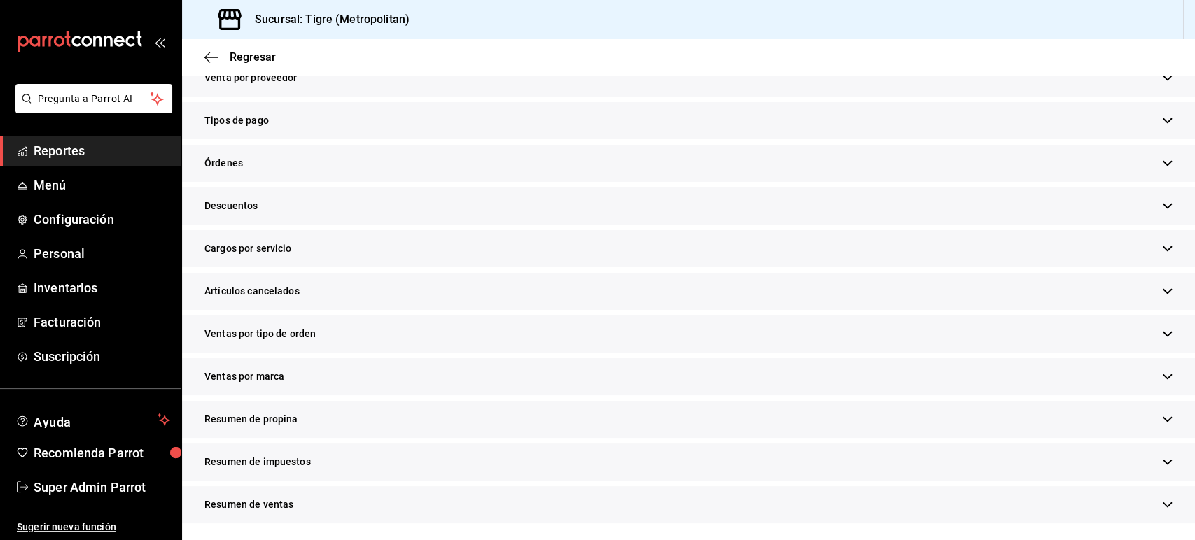
scroll to position [373, 0]
click at [268, 374] on span "Ventas por marca" at bounding box center [244, 377] width 80 height 15
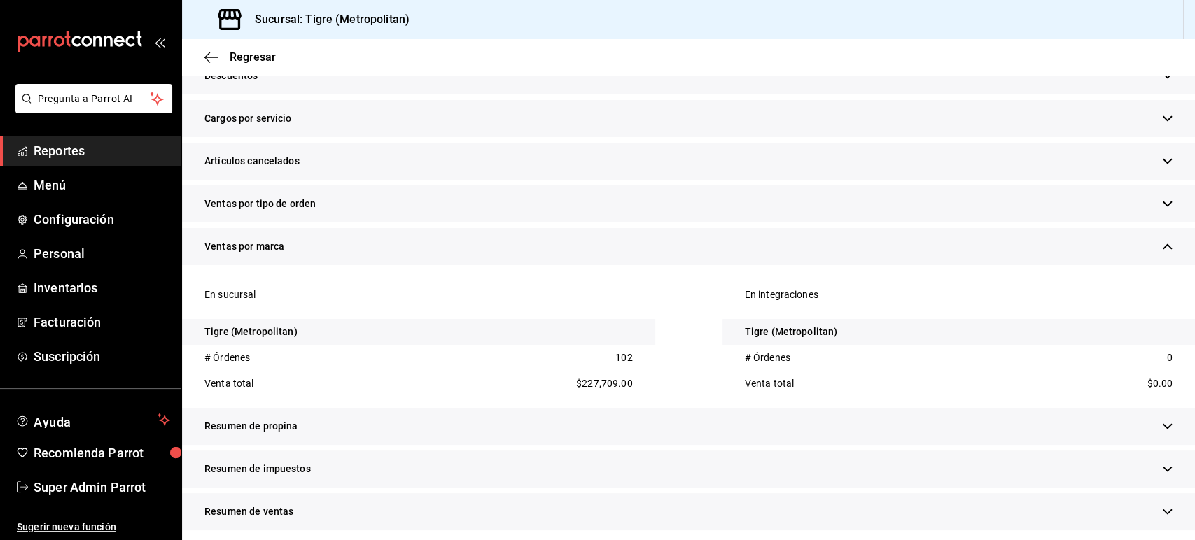
scroll to position [510, 0]
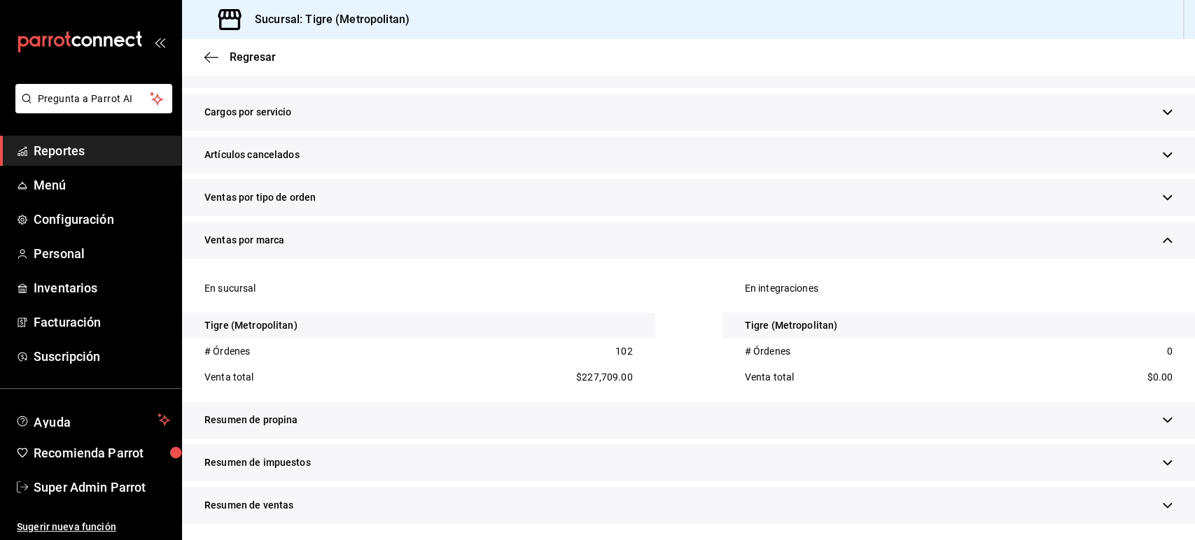
click at [270, 239] on span "Ventas por marca" at bounding box center [244, 240] width 80 height 15
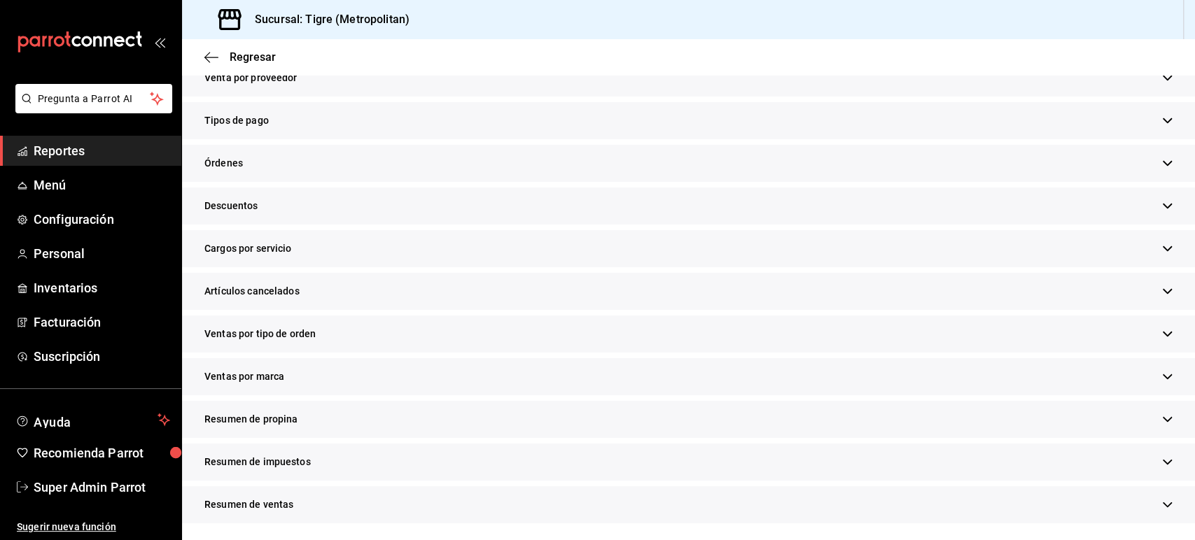
scroll to position [373, 0]
click at [229, 165] on span "Órdenes" at bounding box center [223, 163] width 38 height 15
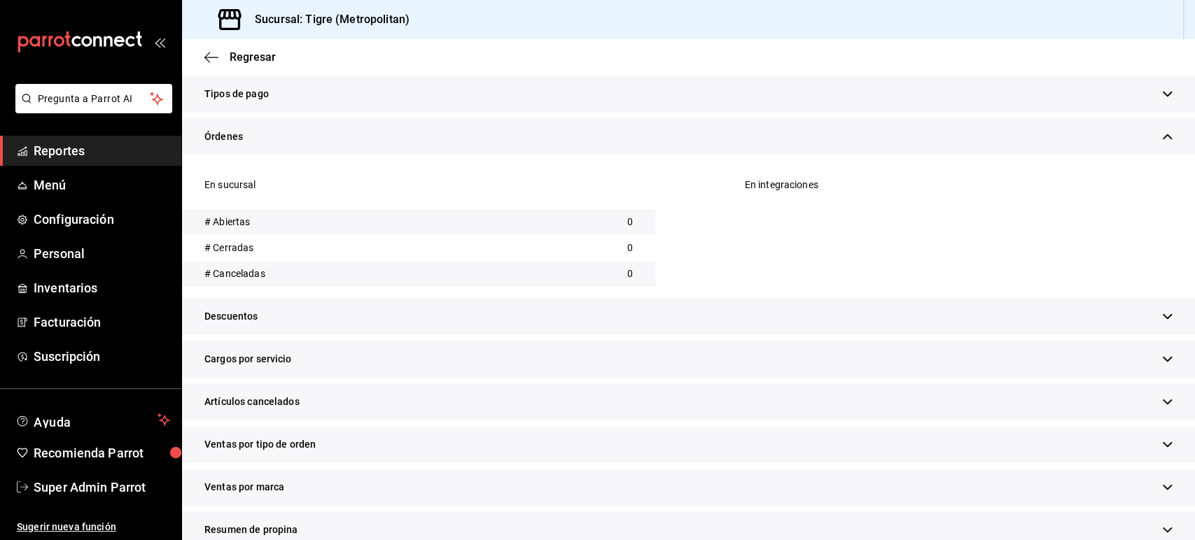
click at [227, 136] on span "Órdenes" at bounding box center [223, 136] width 38 height 15
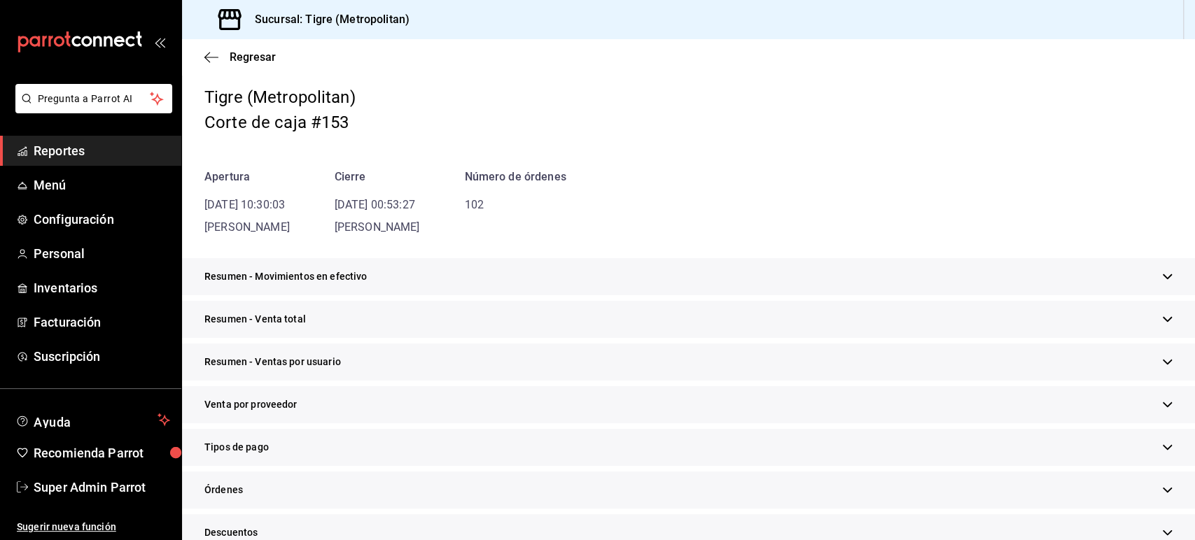
scroll to position [0, 0]
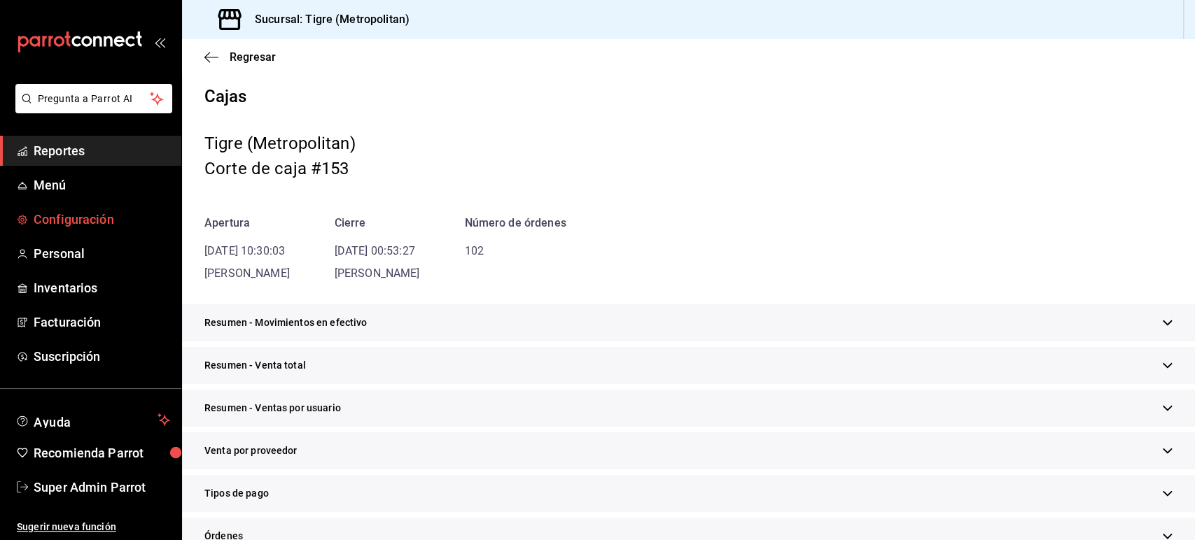
click at [96, 215] on span "Configuración" at bounding box center [102, 219] width 136 height 19
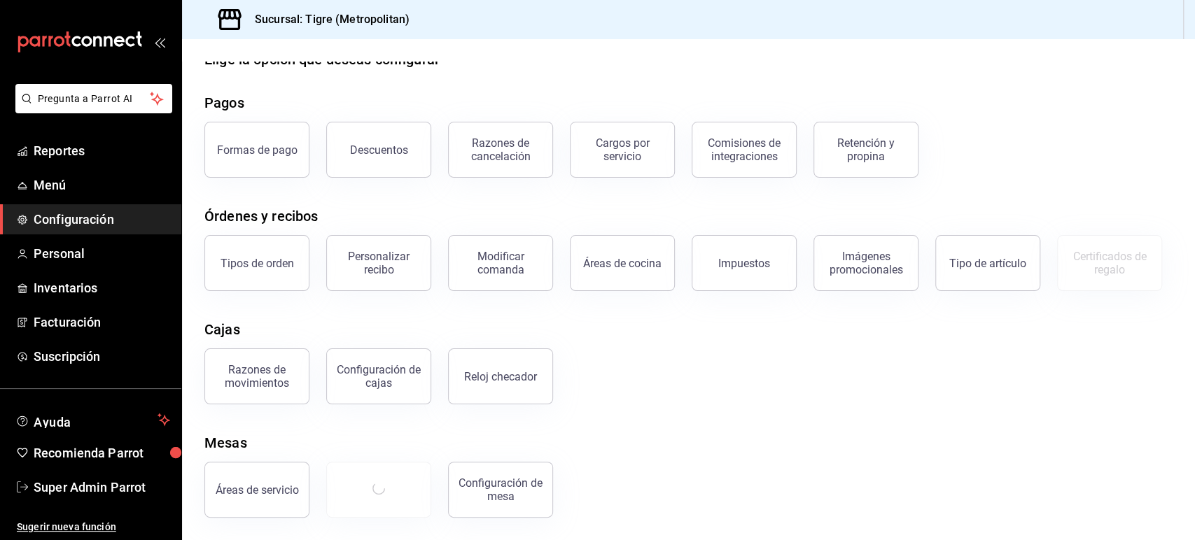
scroll to position [96, 0]
click at [402, 250] on div "Personalizar recibo" at bounding box center [378, 263] width 87 height 27
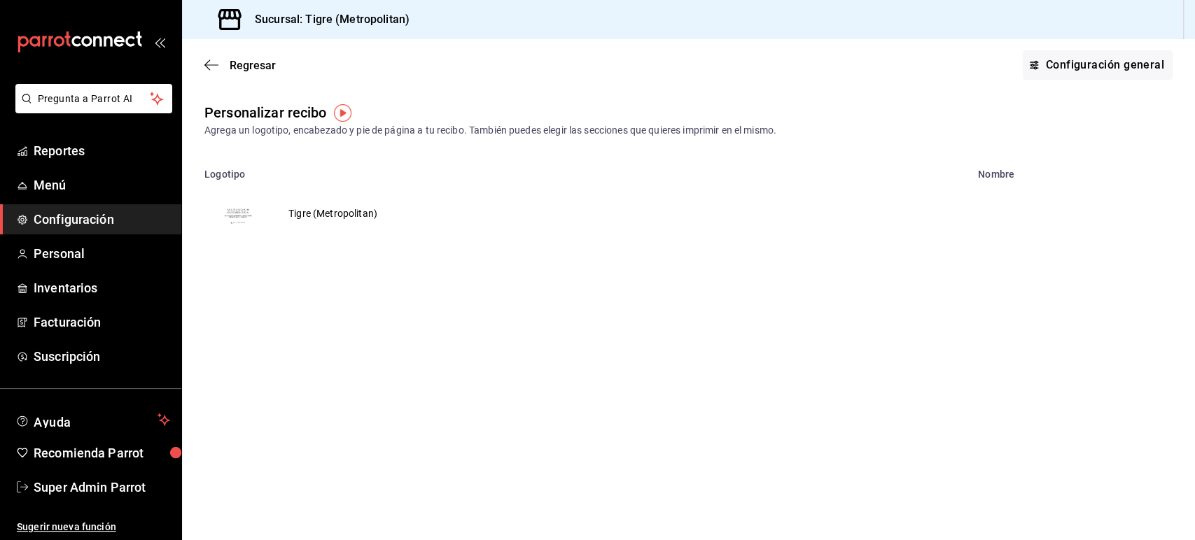
click at [322, 211] on td "Tigre (Metropolitan)" at bounding box center [333, 213] width 122 height 67
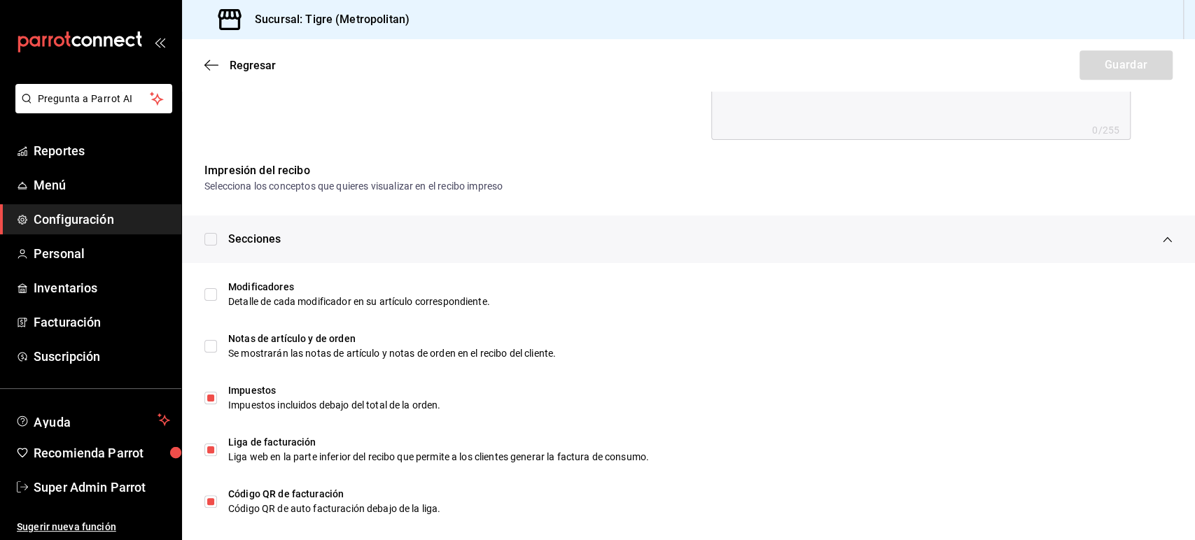
scroll to position [640, 0]
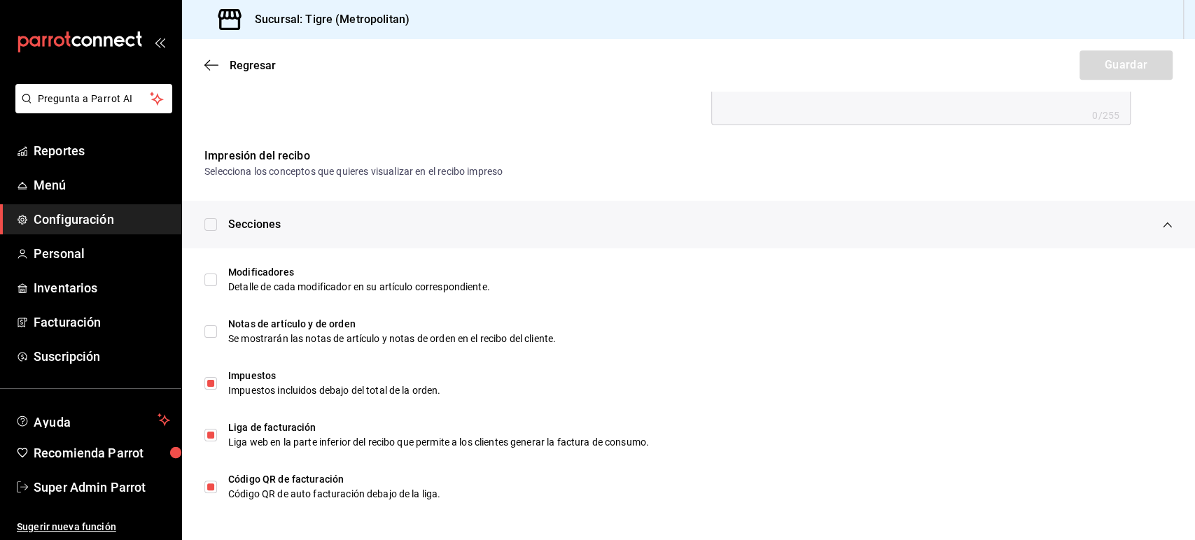
click at [203, 60] on div "Regresar Guardar" at bounding box center [688, 65] width 1013 height 52
click at [209, 64] on icon "button" at bounding box center [211, 65] width 14 height 13
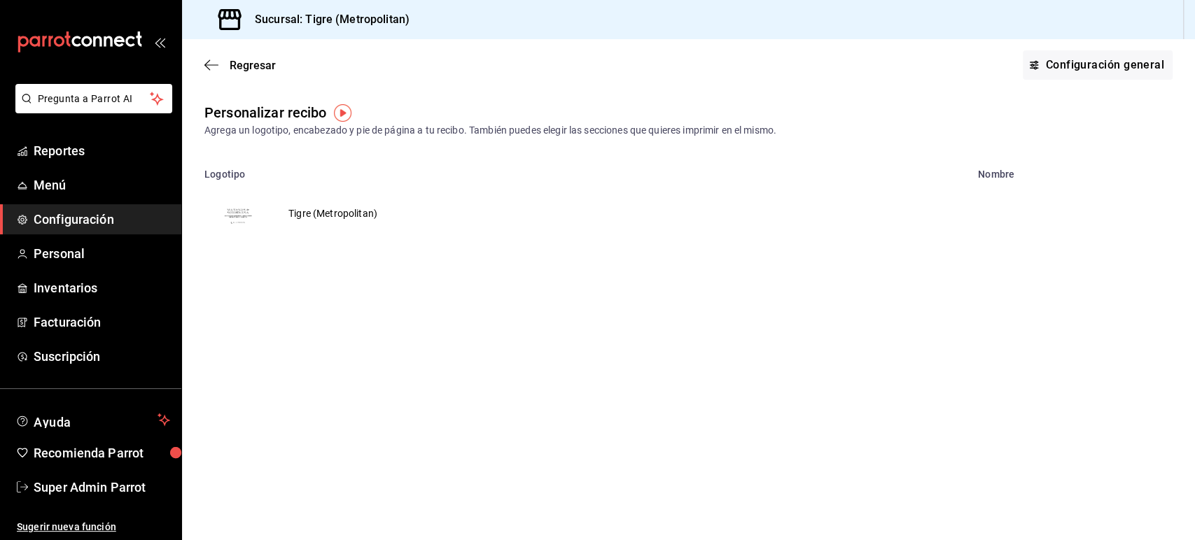
click at [209, 64] on icon "button" at bounding box center [211, 65] width 14 height 13
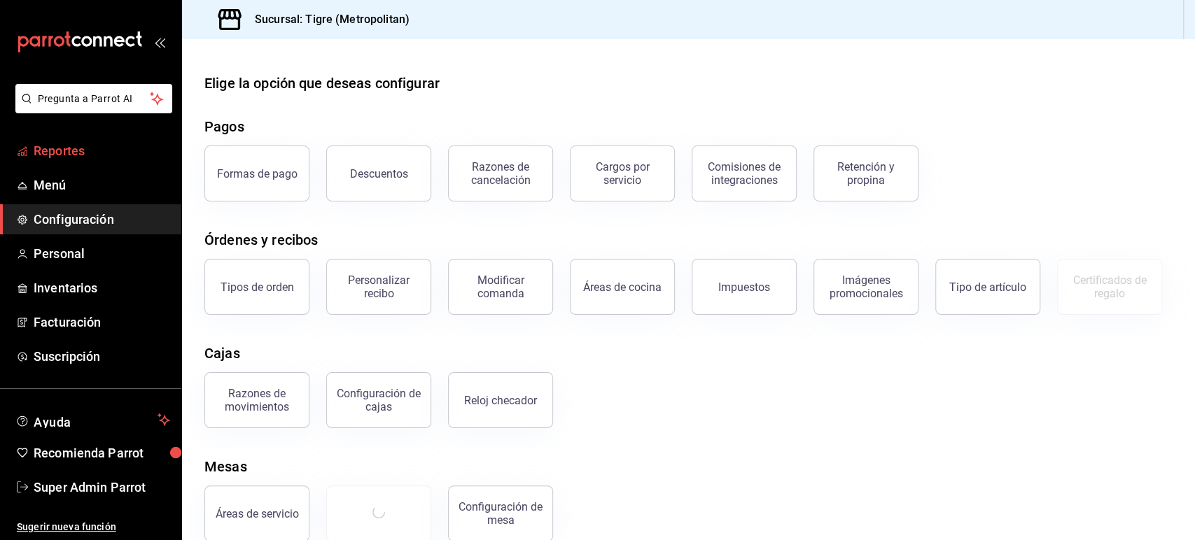
click at [67, 144] on span "Reportes" at bounding box center [102, 150] width 136 height 19
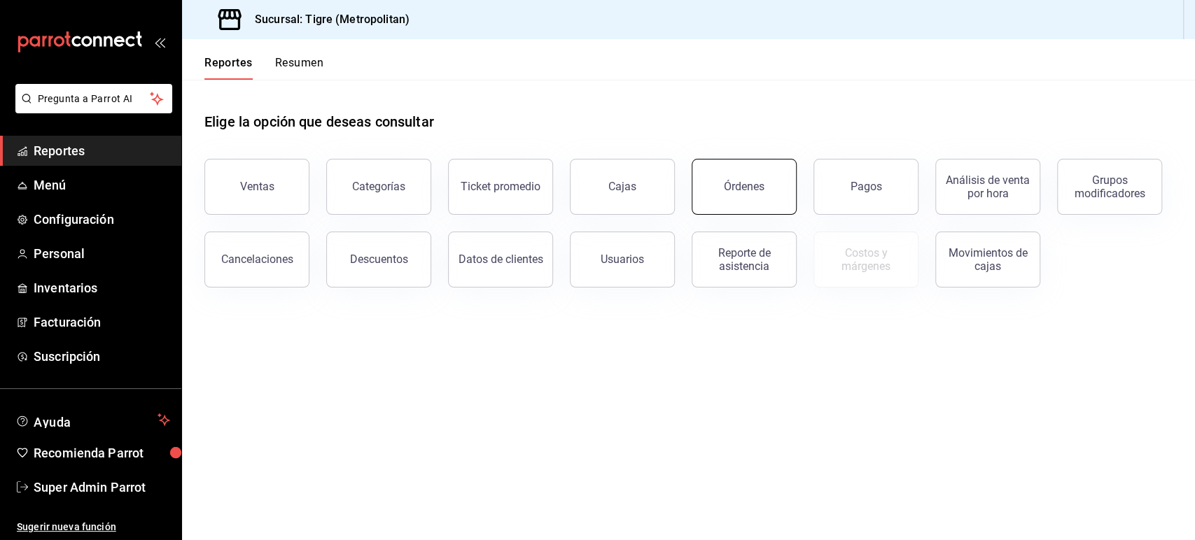
click at [768, 187] on button "Órdenes" at bounding box center [743, 187] width 105 height 56
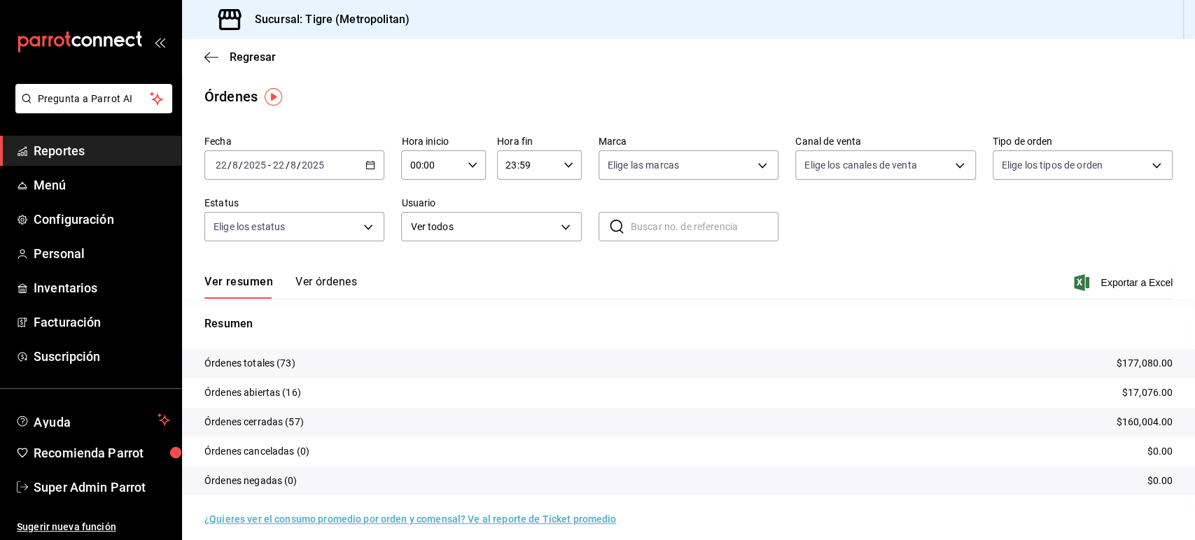
click at [346, 280] on button "Ver órdenes" at bounding box center [326, 287] width 62 height 24
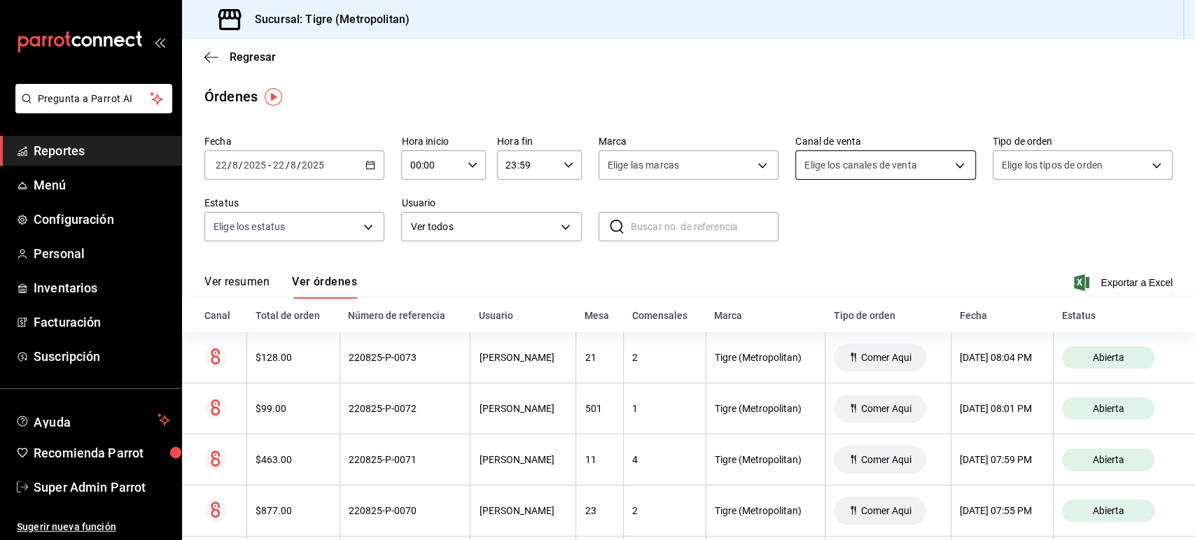
click at [857, 159] on body "Pregunta a Parrot AI Reportes Menú Configuración Personal Inventarios Facturaci…" at bounding box center [597, 270] width 1195 height 540
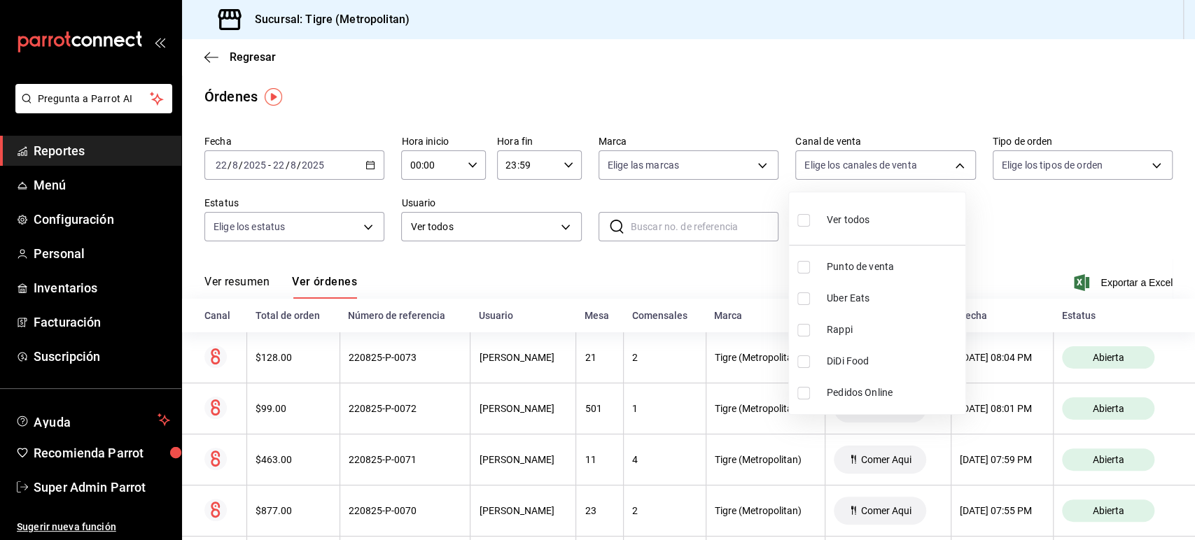
click at [208, 55] on div at bounding box center [597, 270] width 1195 height 540
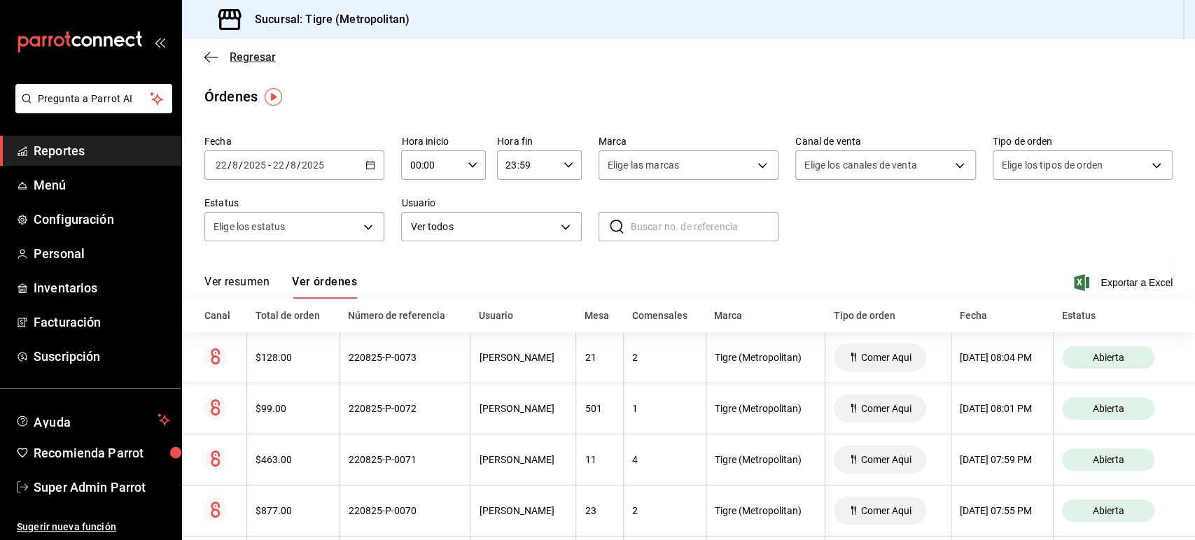
click at [218, 61] on icon "button" at bounding box center [211, 57] width 14 height 13
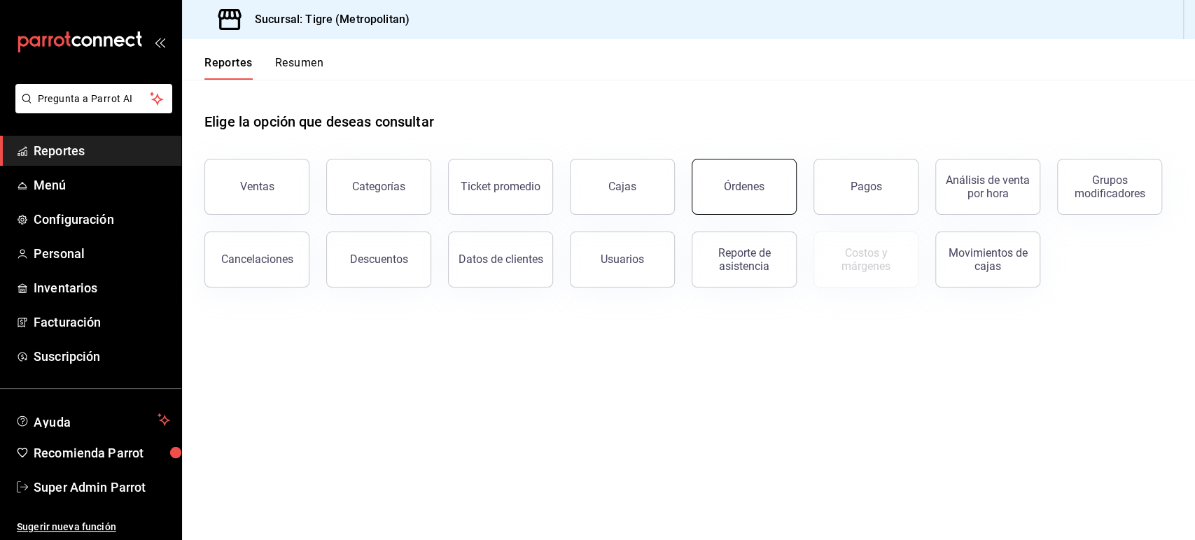
click at [760, 185] on div "Órdenes" at bounding box center [744, 186] width 41 height 13
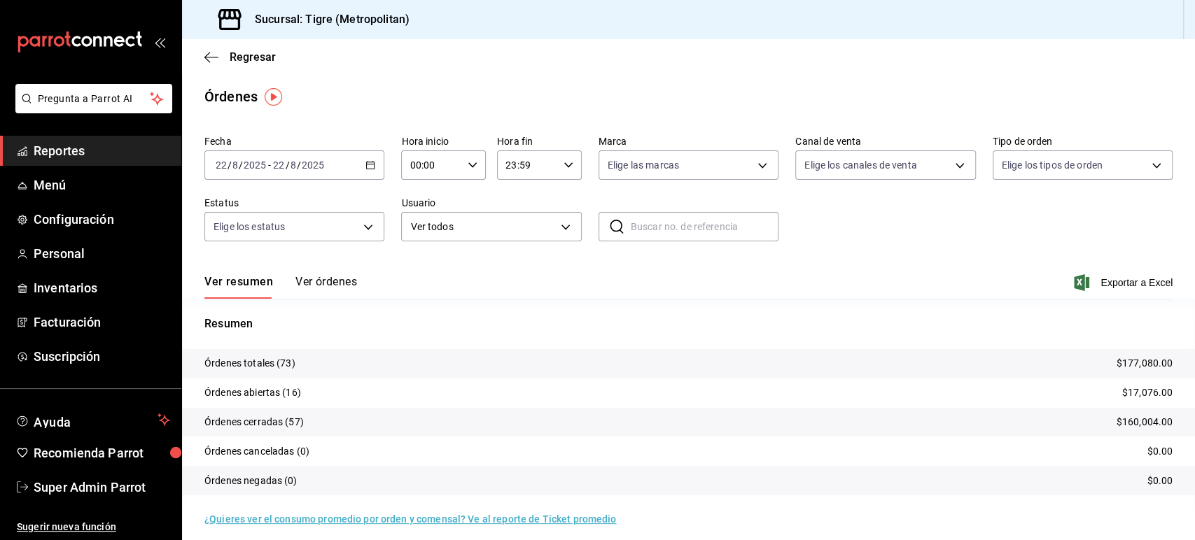
click at [217, 48] on div "Regresar" at bounding box center [688, 57] width 1013 height 36
click at [218, 52] on icon "button" at bounding box center [211, 57] width 14 height 13
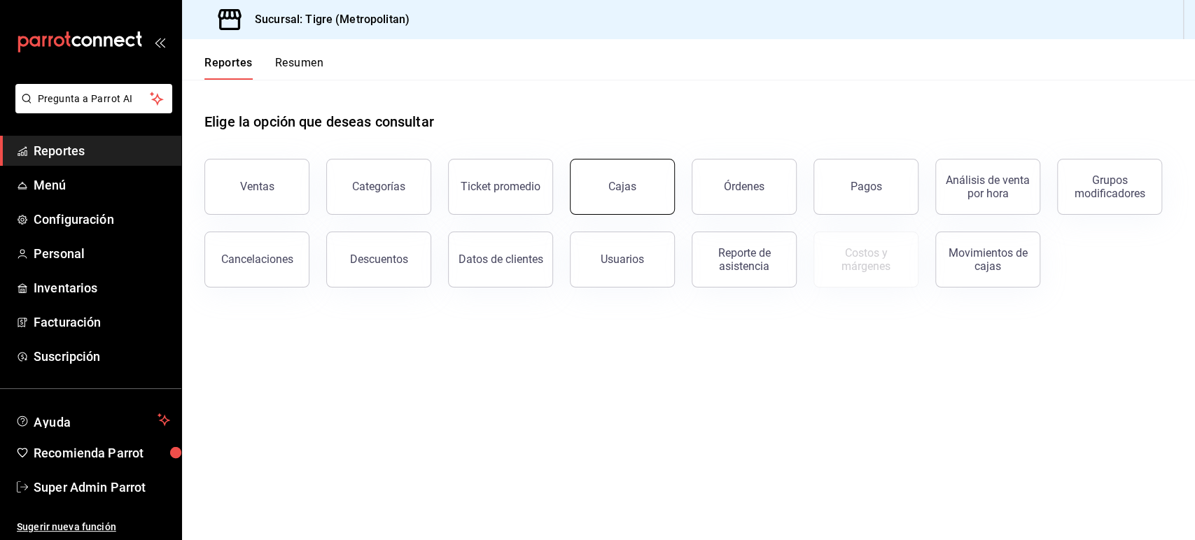
click at [633, 174] on button "Cajas" at bounding box center [622, 187] width 105 height 56
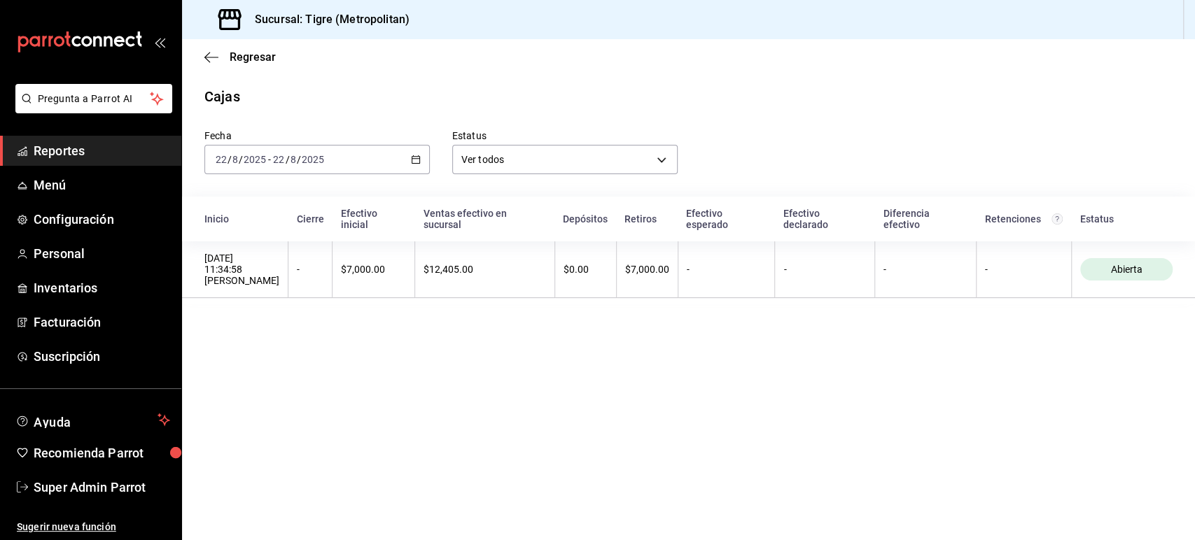
click at [416, 157] on icon "button" at bounding box center [416, 160] width 10 height 10
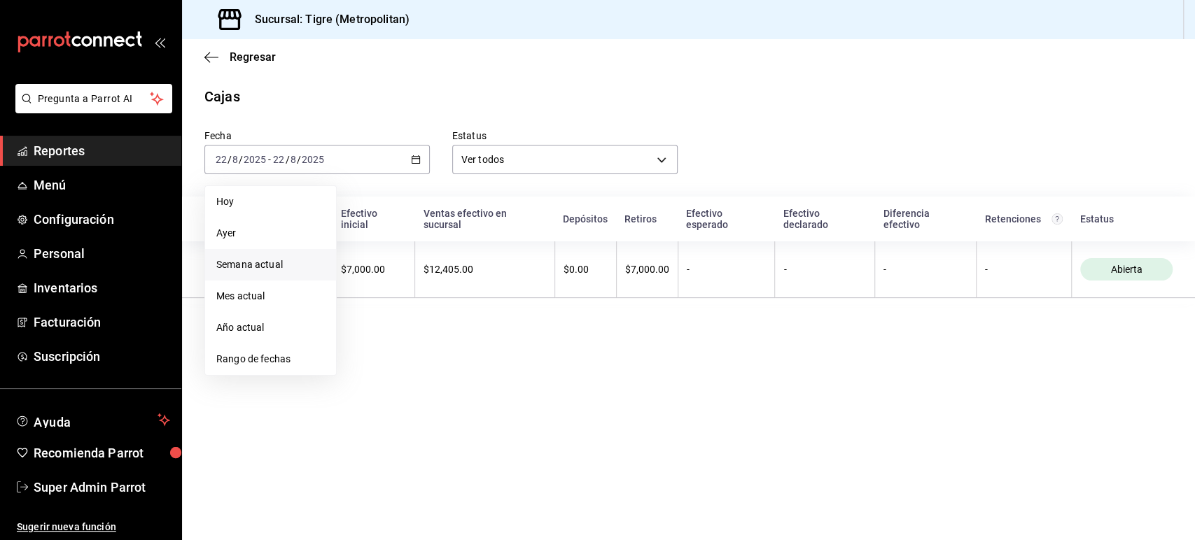
click at [269, 262] on span "Semana actual" at bounding box center [270, 265] width 108 height 15
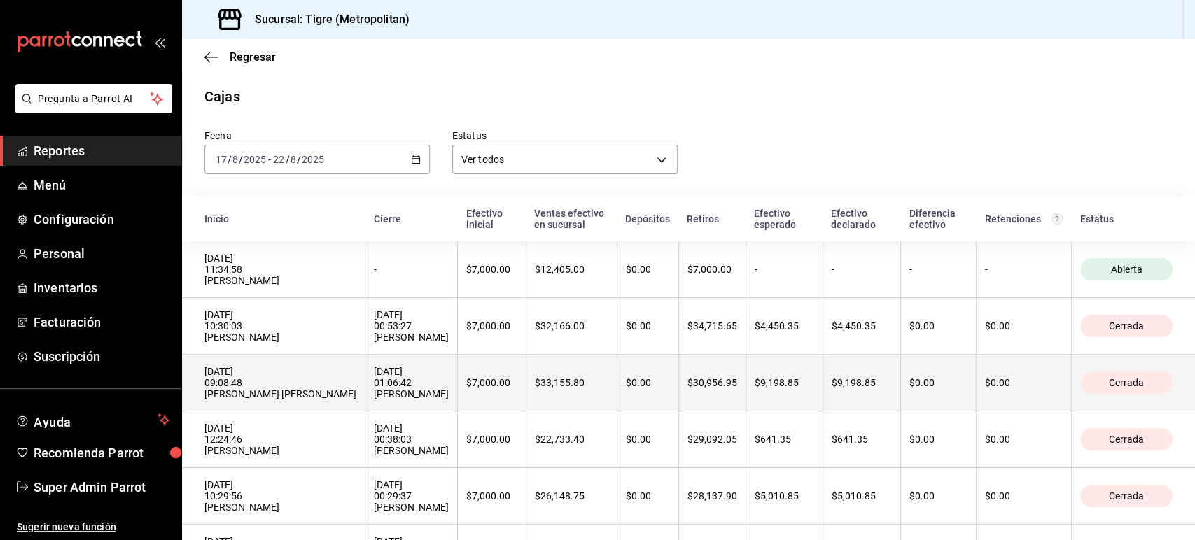
click at [400, 379] on div "[DATE] 01:06:42 [PERSON_NAME]" at bounding box center [411, 383] width 75 height 34
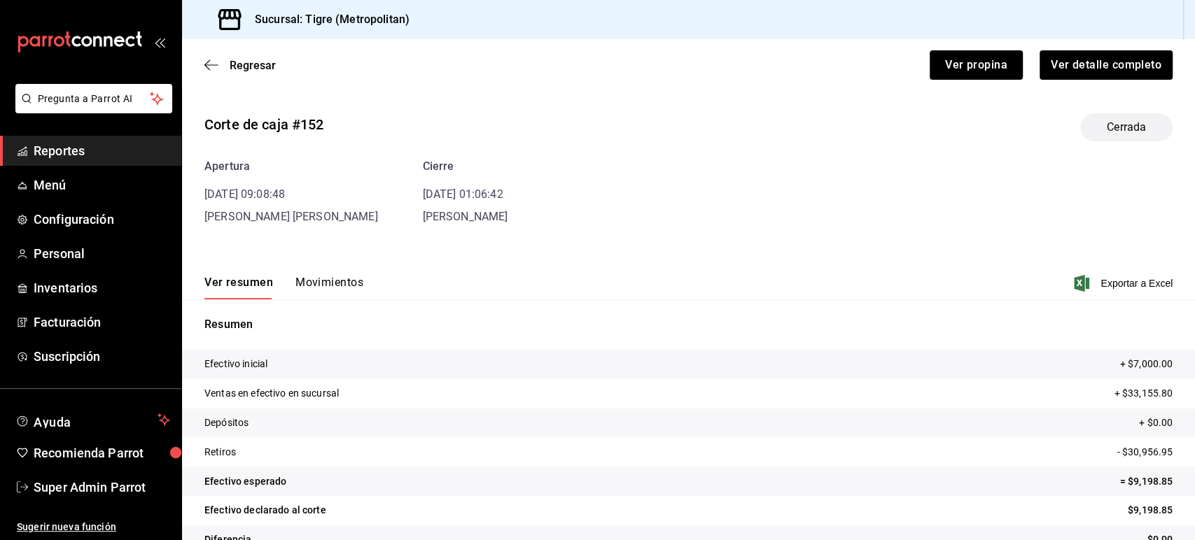
scroll to position [31, 0]
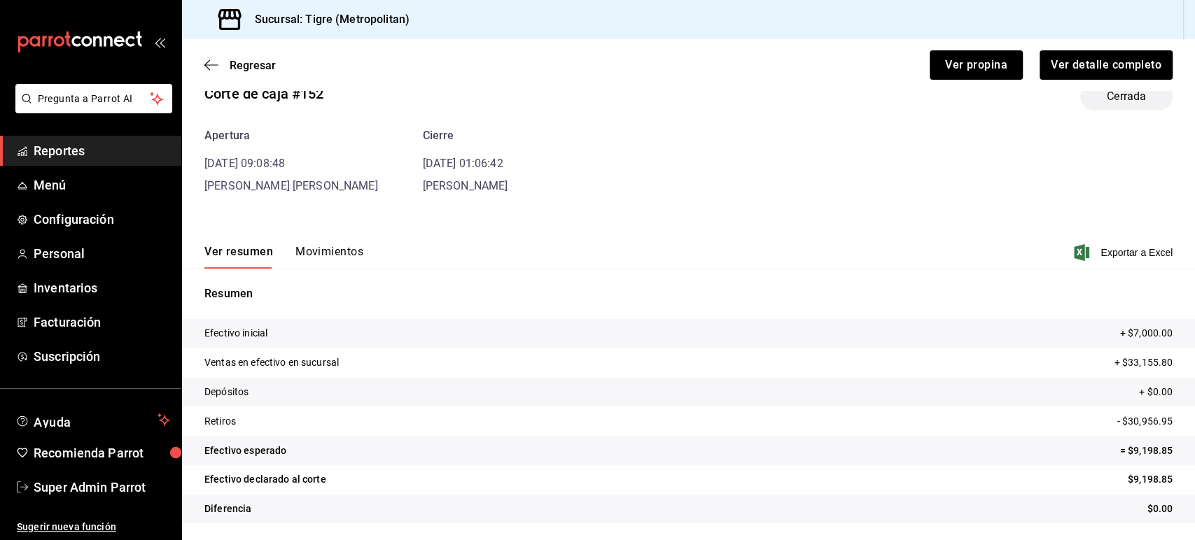
click at [328, 244] on div "Ver resumen Movimientos Exportar a Excel" at bounding box center [688, 248] width 1013 height 41
click at [335, 249] on button "Movimientos" at bounding box center [329, 257] width 68 height 24
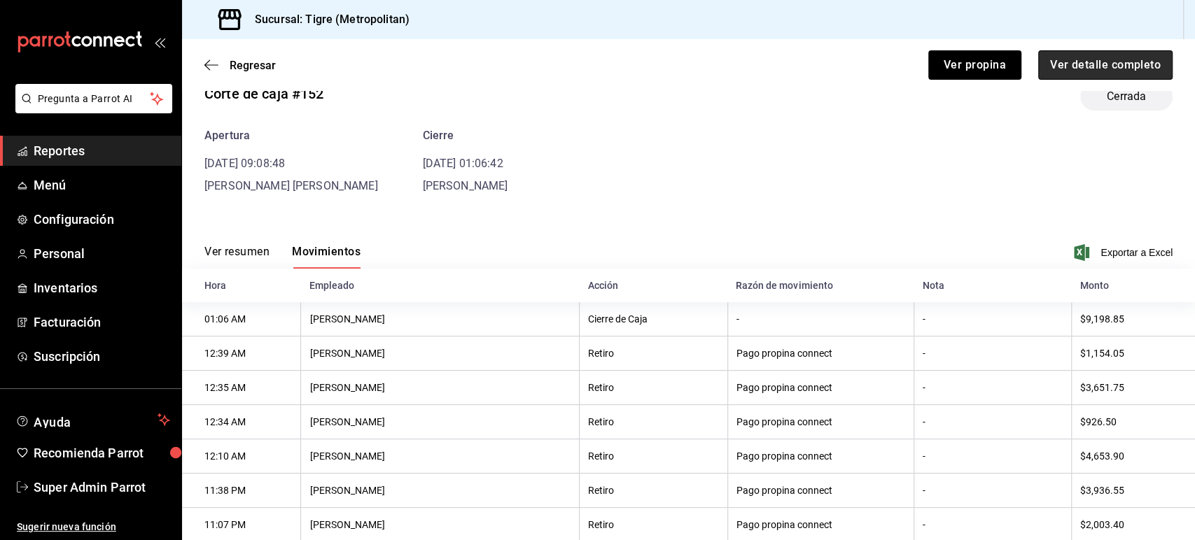
click at [1061, 74] on button "Ver detalle completo" at bounding box center [1105, 64] width 134 height 29
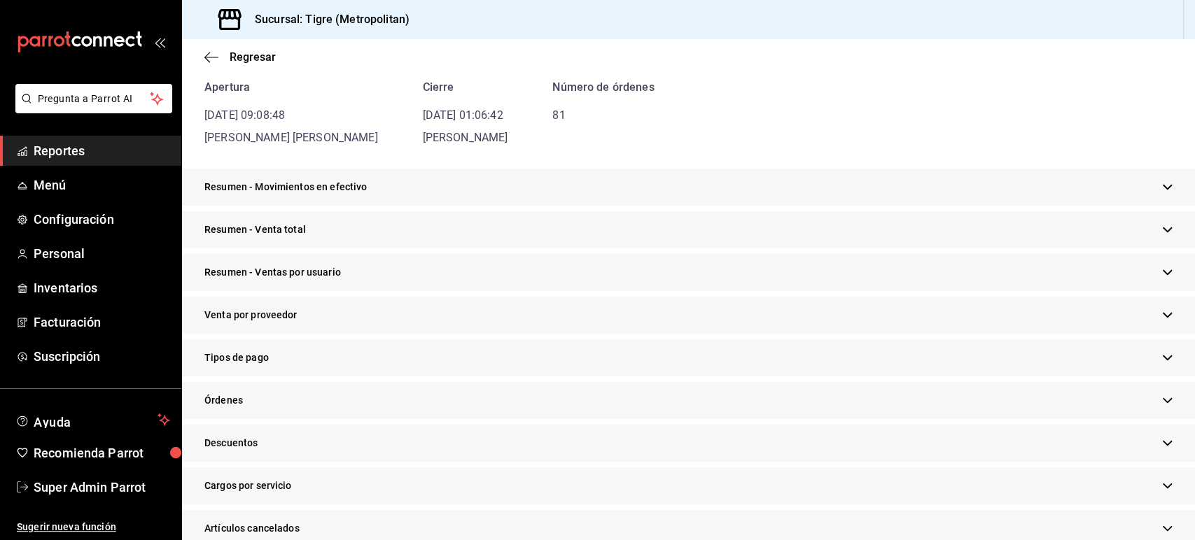
scroll to position [136, 0]
click at [336, 194] on div "Resumen - Movimientos en efectivo" at bounding box center [688, 186] width 1013 height 37
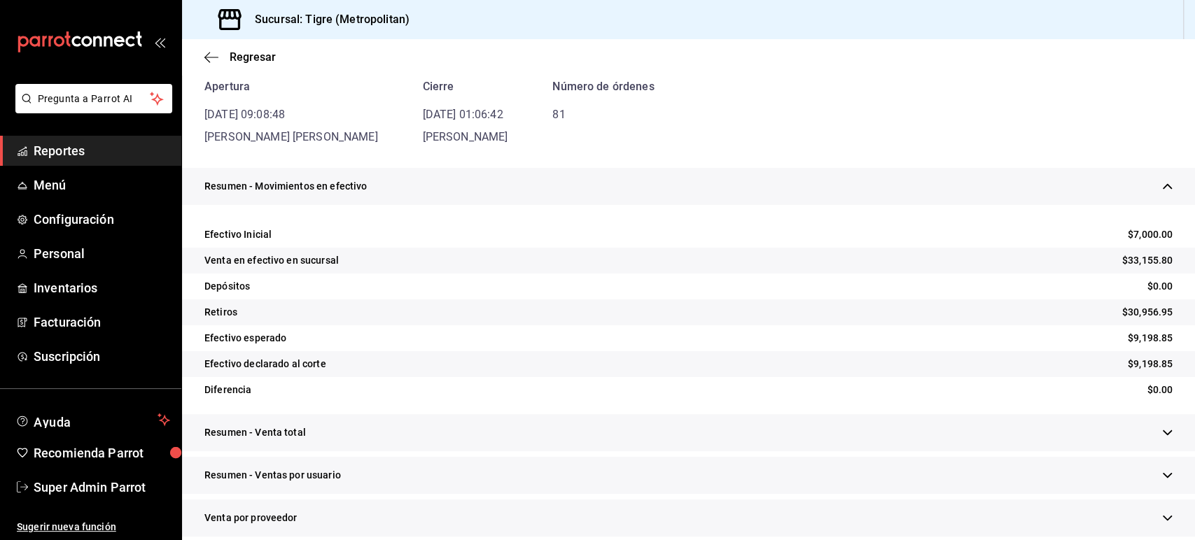
click at [336, 194] on div "Resumen - Movimientos en efectivo" at bounding box center [688, 186] width 1013 height 37
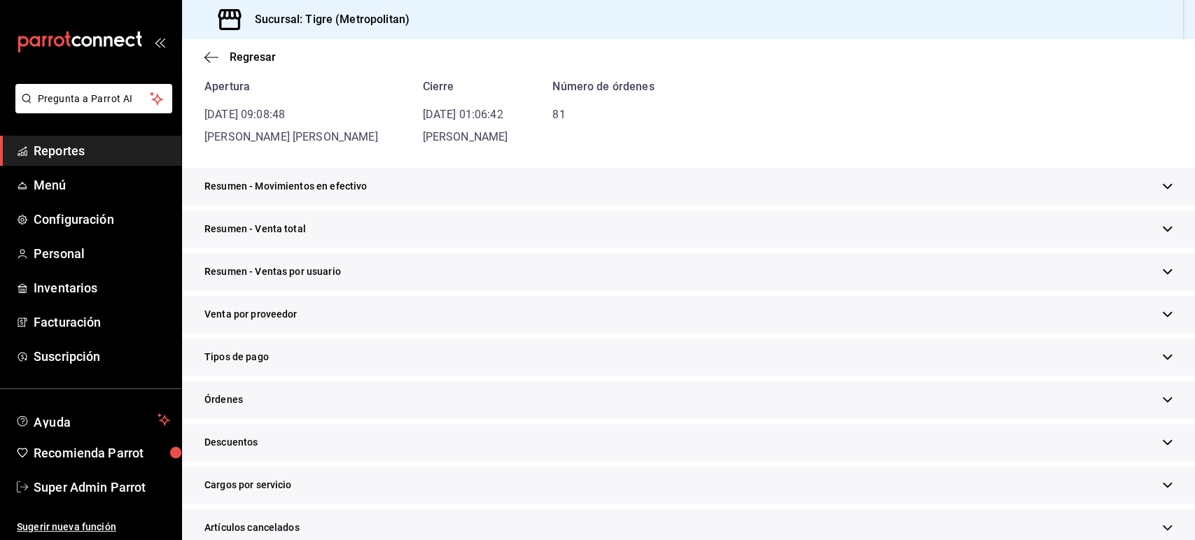
click at [318, 211] on div "Resumen - Venta total" at bounding box center [688, 229] width 1013 height 37
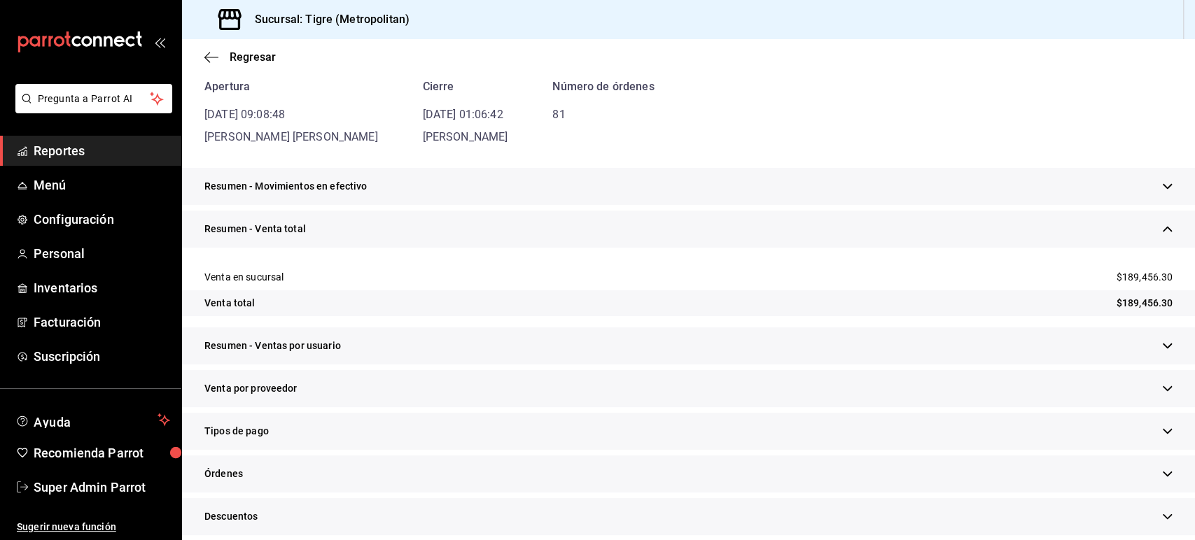
click at [315, 228] on div "Resumen - Venta total" at bounding box center [688, 229] width 1013 height 37
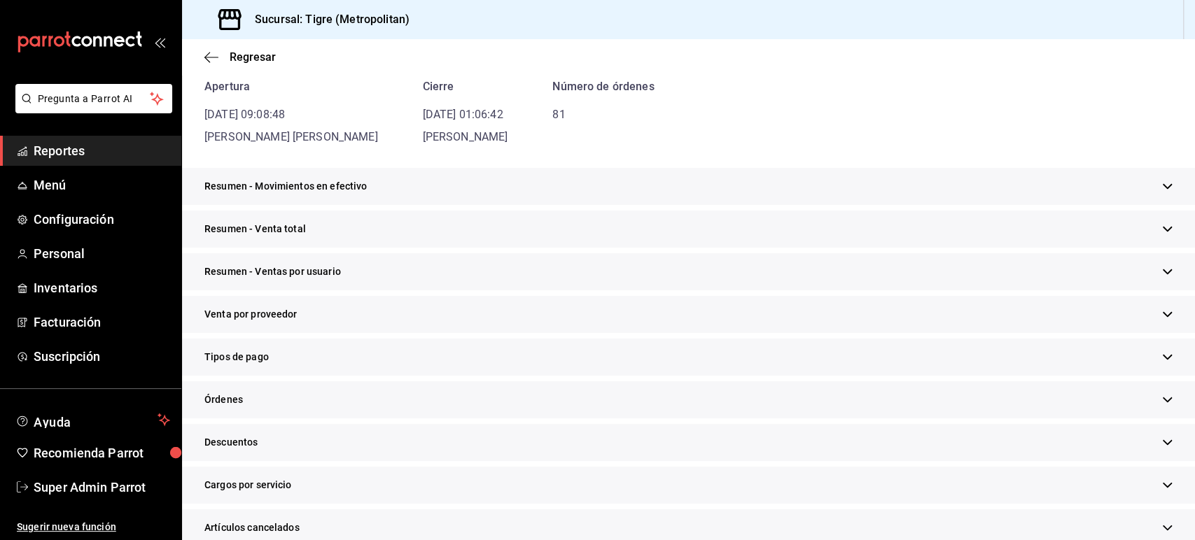
click at [296, 269] on span "Resumen - Ventas por usuario" at bounding box center [272, 272] width 136 height 15
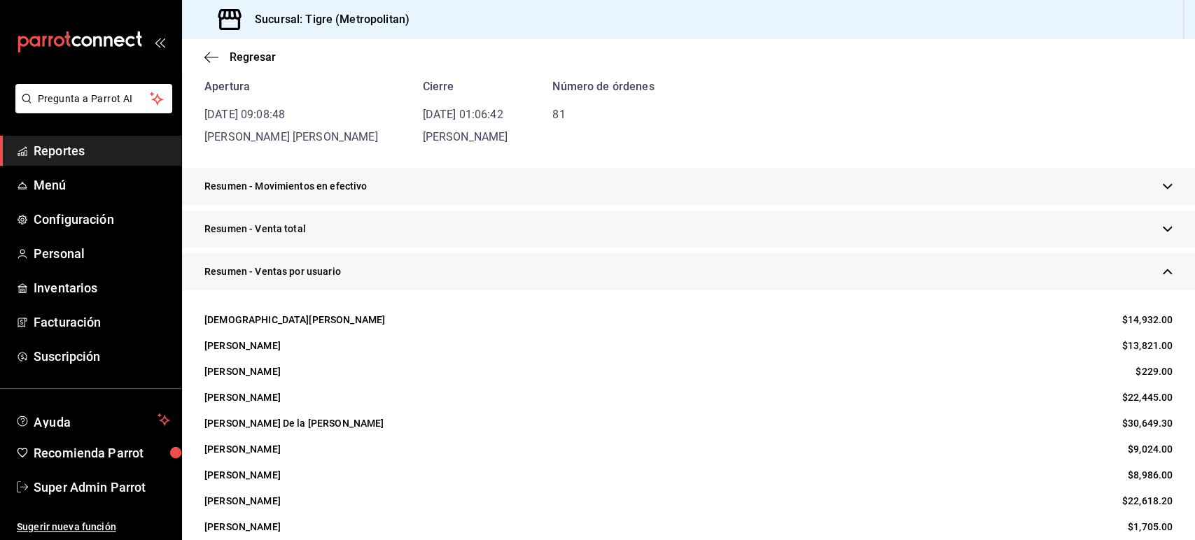
click at [311, 279] on span "Resumen - Ventas por usuario" at bounding box center [272, 272] width 136 height 15
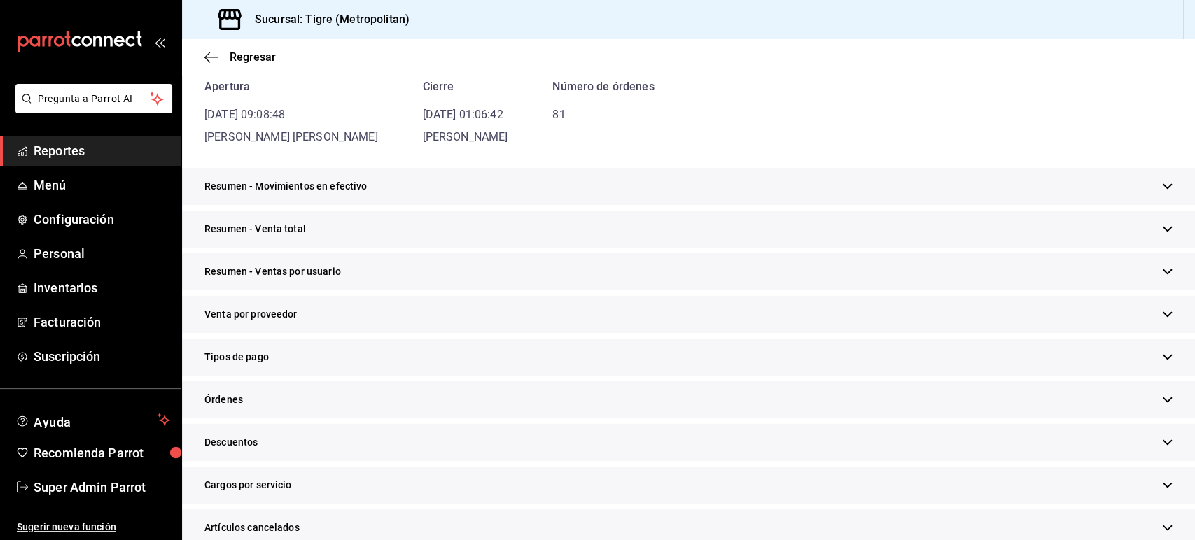
click at [290, 314] on span "Venta por proveedor" at bounding box center [250, 314] width 93 height 15
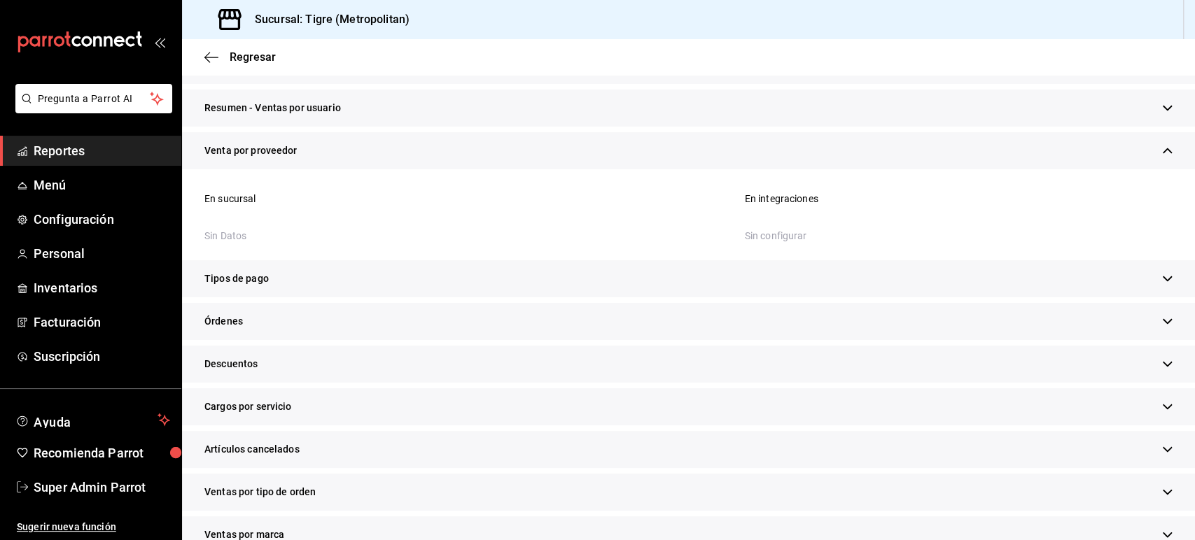
scroll to position [299, 0]
click at [298, 102] on span "Resumen - Ventas por usuario" at bounding box center [272, 109] width 136 height 15
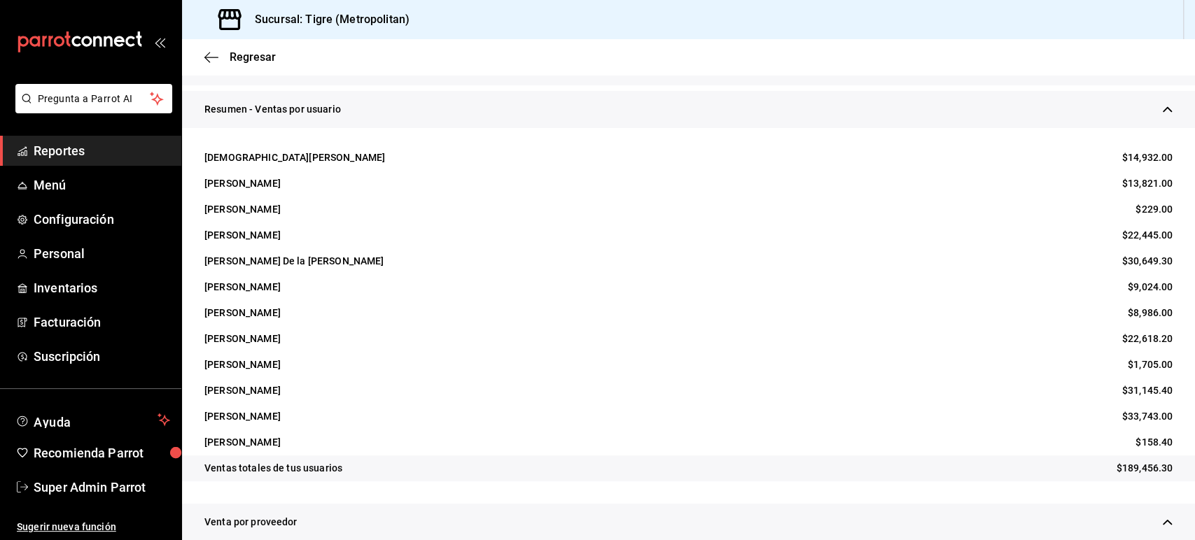
click at [302, 107] on span "Resumen - Ventas por usuario" at bounding box center [272, 109] width 136 height 15
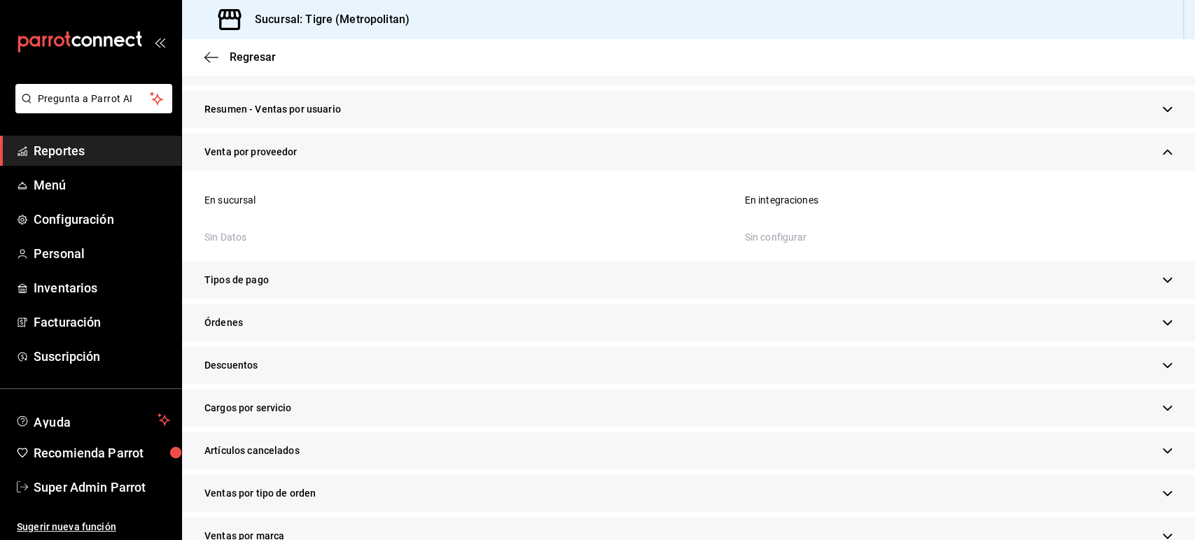
click at [330, 148] on div "Venta por proveedor" at bounding box center [688, 152] width 1013 height 37
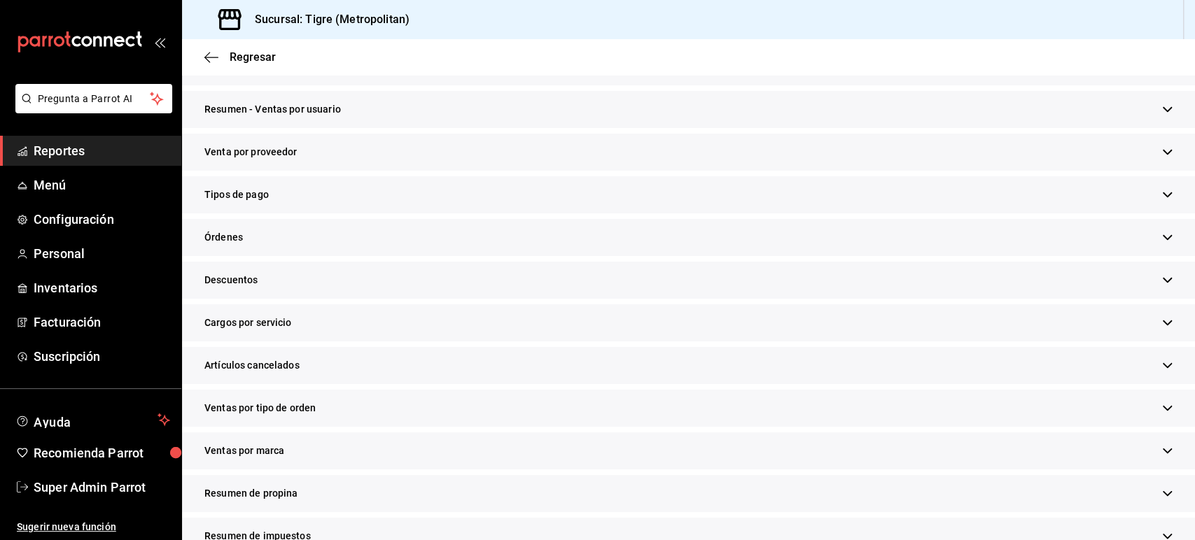
click at [237, 237] on span "Órdenes" at bounding box center [223, 237] width 38 height 15
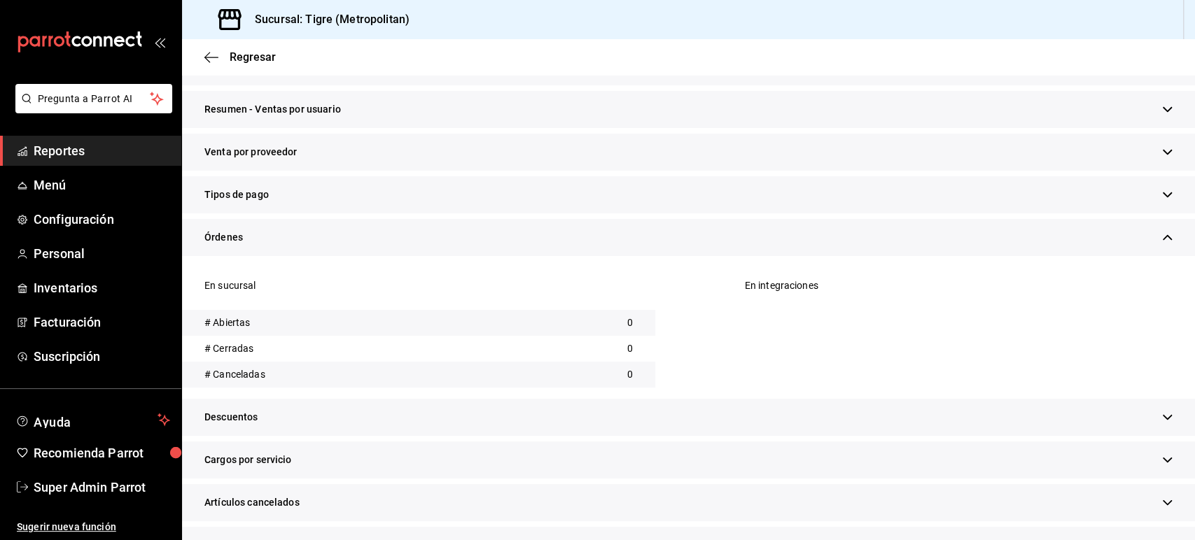
click at [237, 237] on span "Órdenes" at bounding box center [223, 237] width 38 height 15
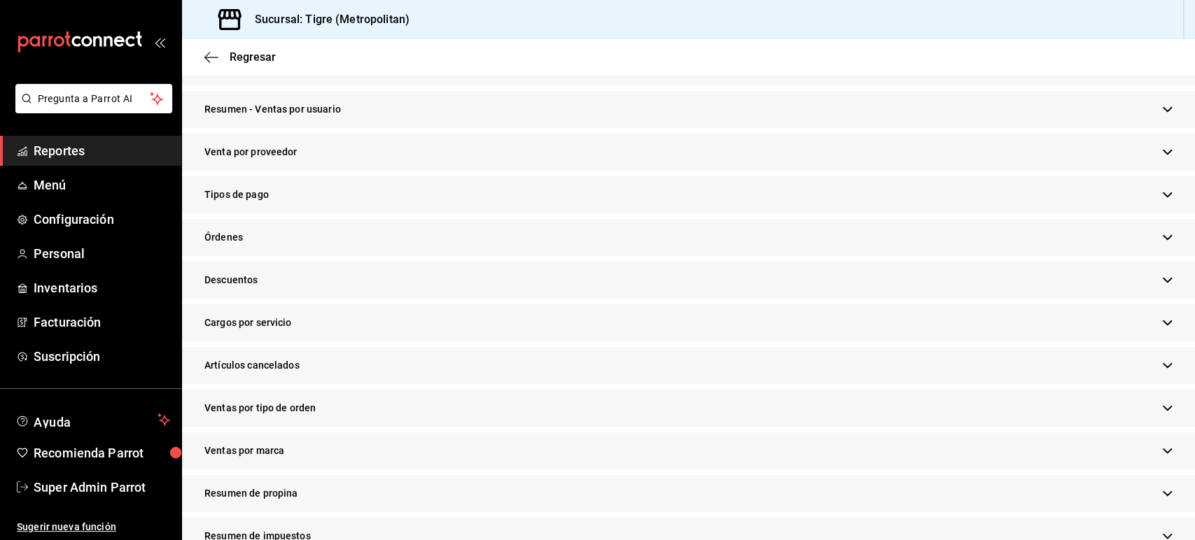
click at [241, 282] on span "Descuentos" at bounding box center [230, 280] width 53 height 15
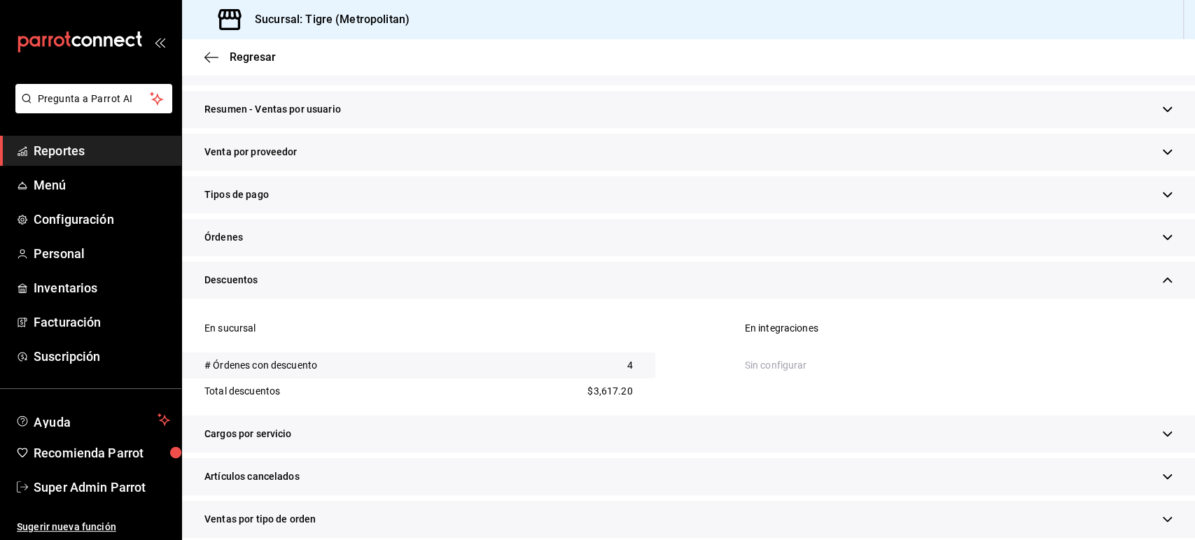
click at [241, 282] on span "Descuentos" at bounding box center [230, 280] width 53 height 15
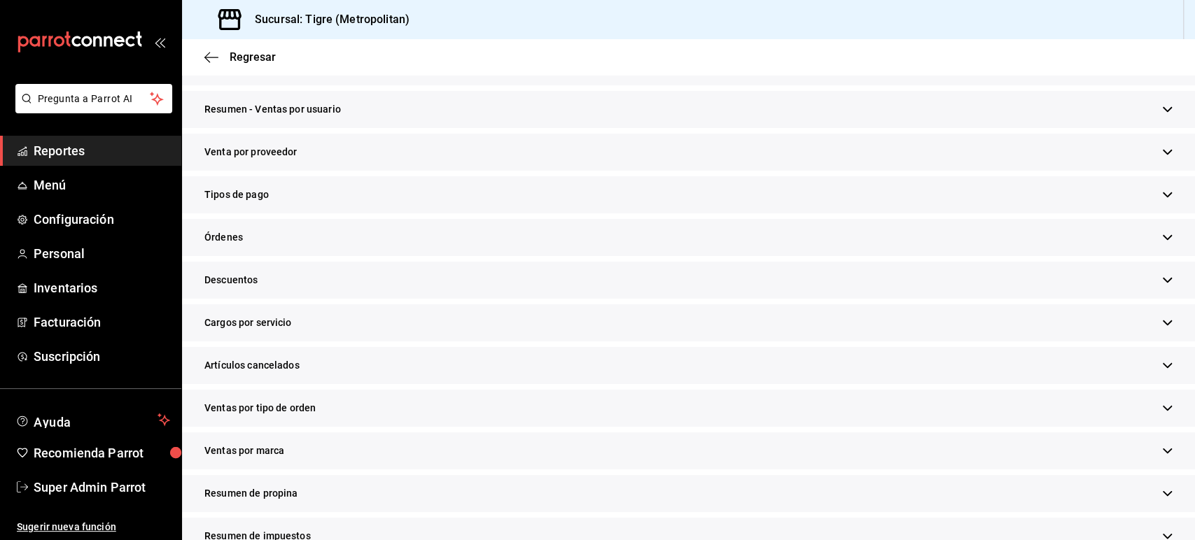
scroll to position [373, 0]
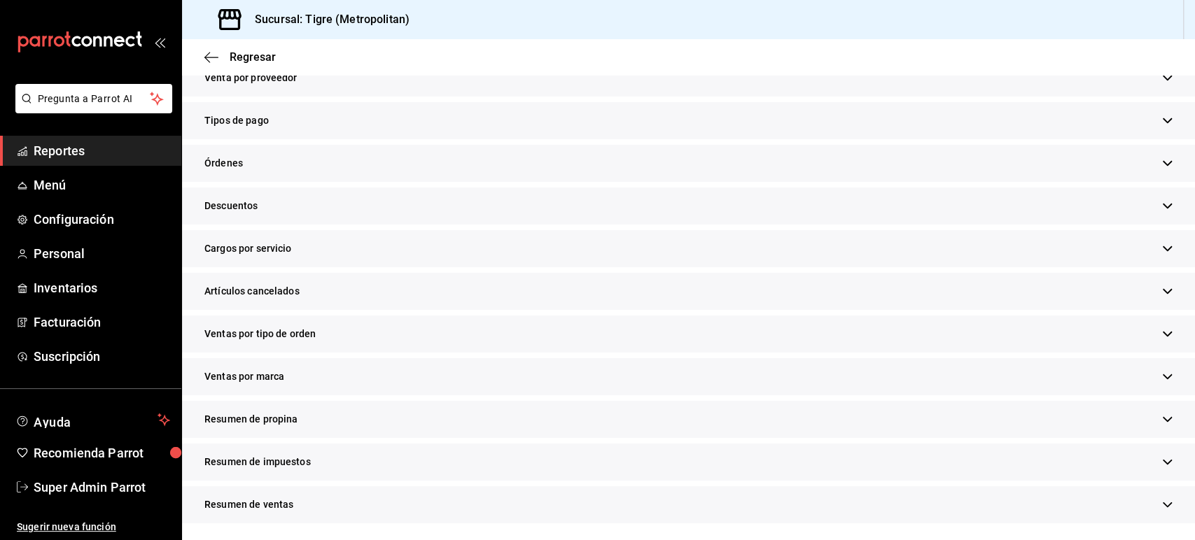
click at [255, 335] on span "Ventas por tipo de orden" at bounding box center [259, 334] width 111 height 15
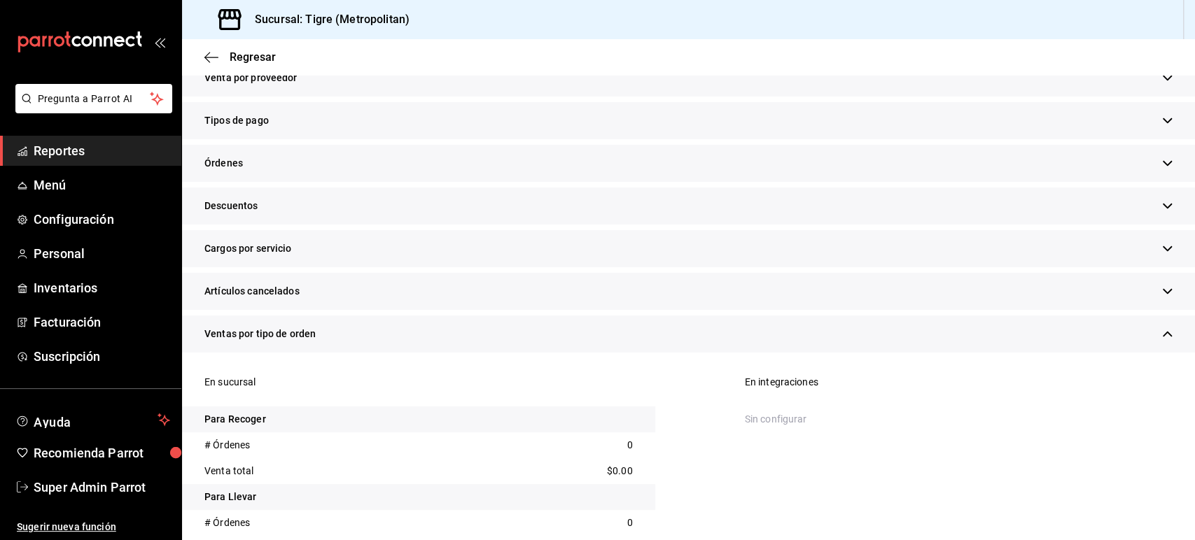
click at [255, 335] on span "Ventas por tipo de orden" at bounding box center [259, 334] width 111 height 15
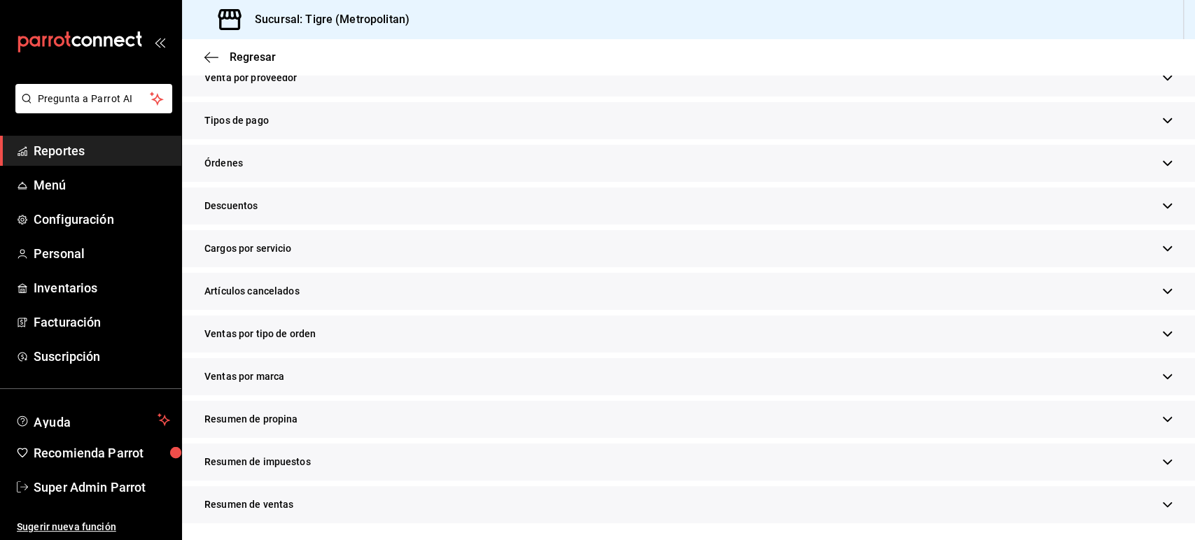
click at [263, 419] on span "Resumen de propina" at bounding box center [250, 419] width 93 height 15
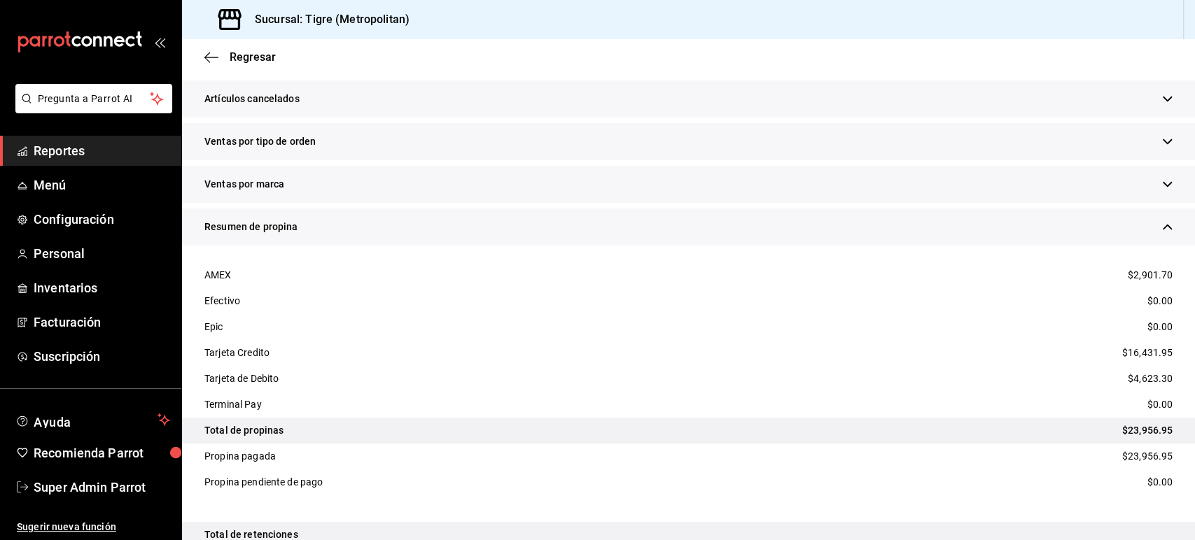
scroll to position [566, 0]
click at [266, 228] on span "Resumen de propina" at bounding box center [250, 226] width 93 height 15
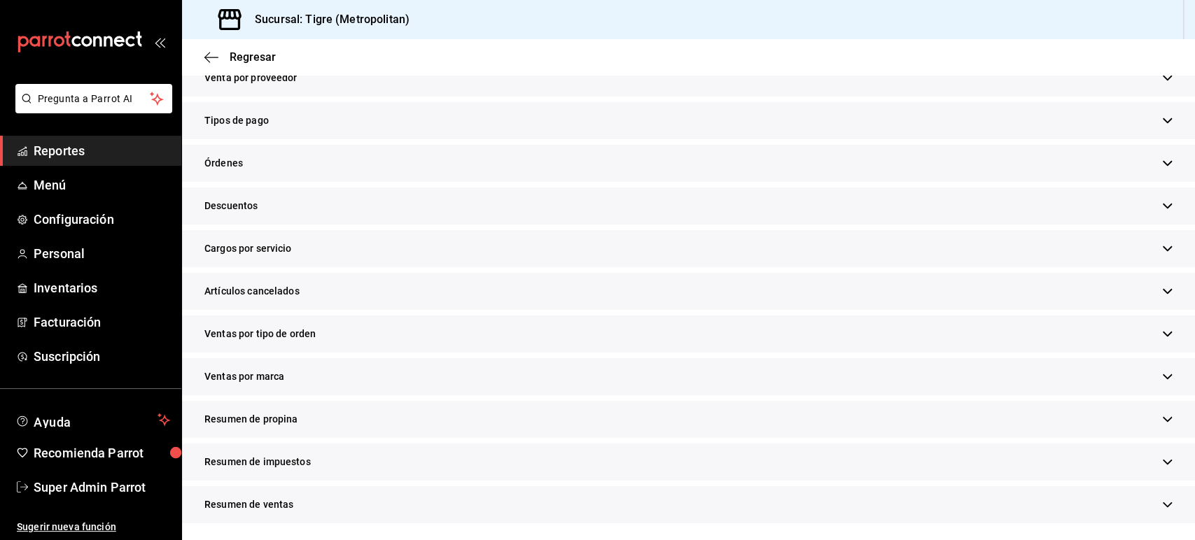
scroll to position [373, 0]
click at [266, 500] on span "Resumen de ventas" at bounding box center [248, 505] width 89 height 15
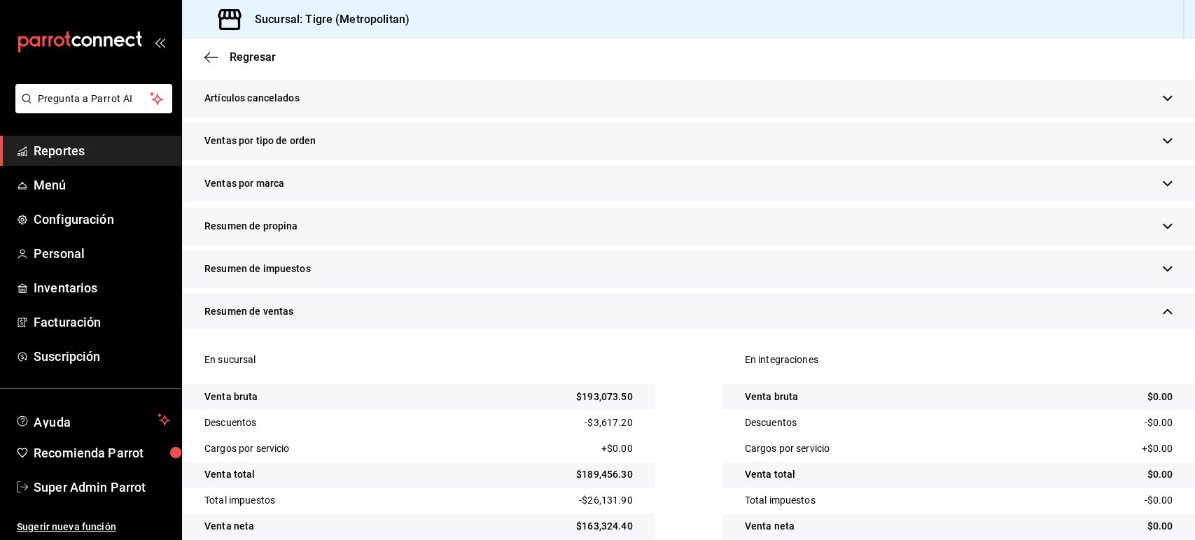
scroll to position [588, 0]
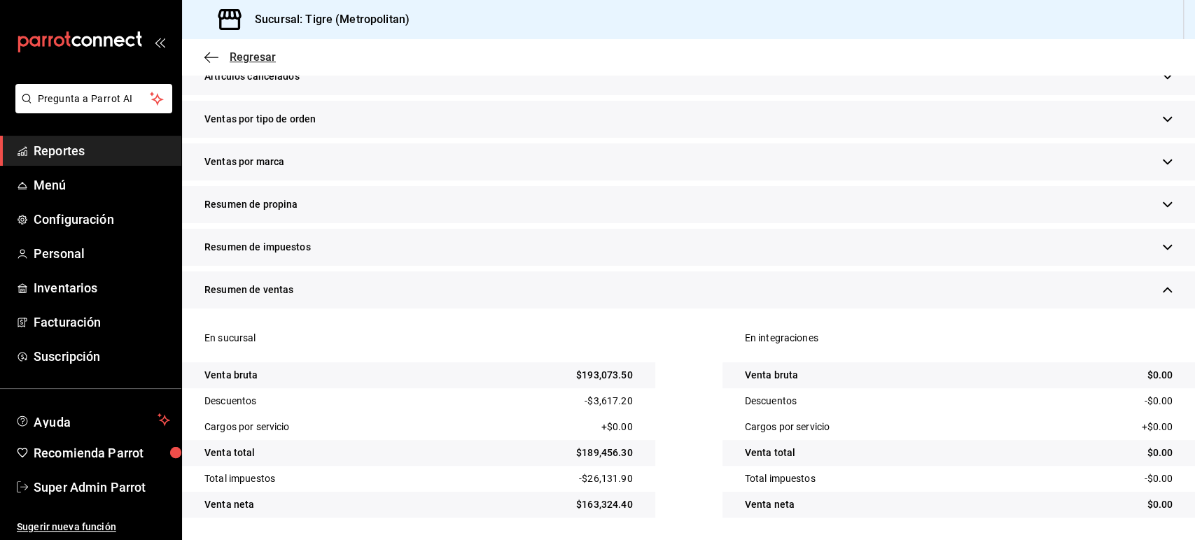
click at [214, 59] on icon "button" at bounding box center [211, 57] width 14 height 13
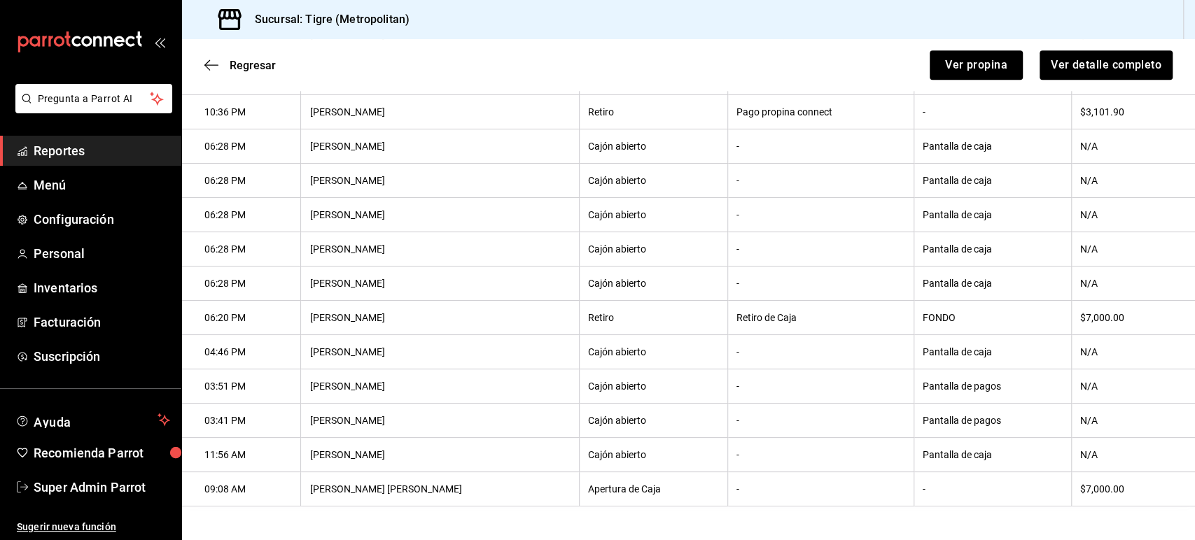
scroll to position [584, 0]
click at [214, 59] on icon "button" at bounding box center [211, 65] width 14 height 13
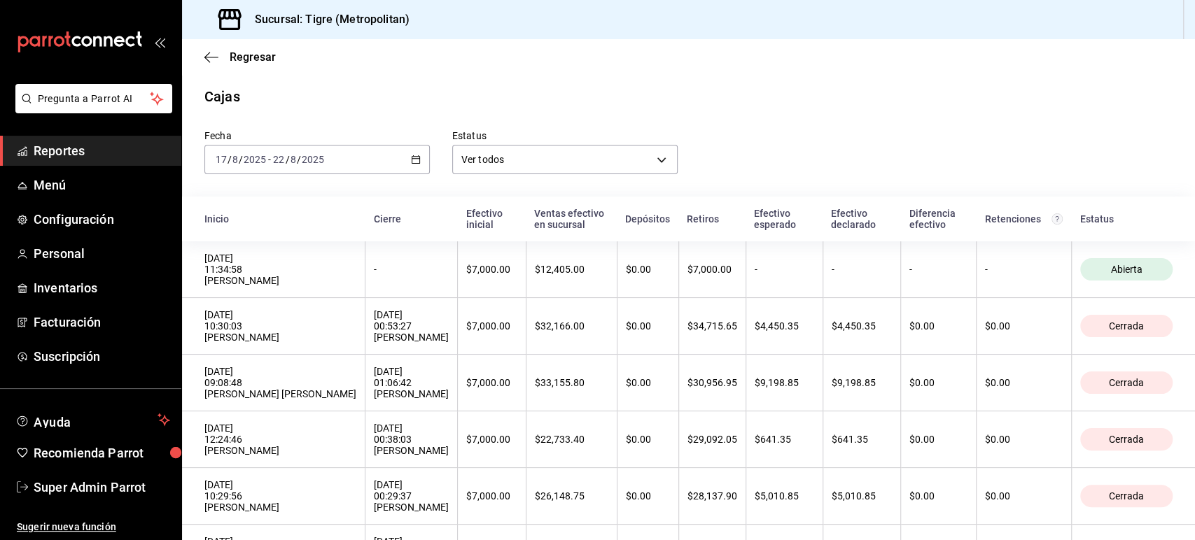
click at [214, 59] on icon "button" at bounding box center [211, 57] width 14 height 13
